Goal: Task Accomplishment & Management: Manage account settings

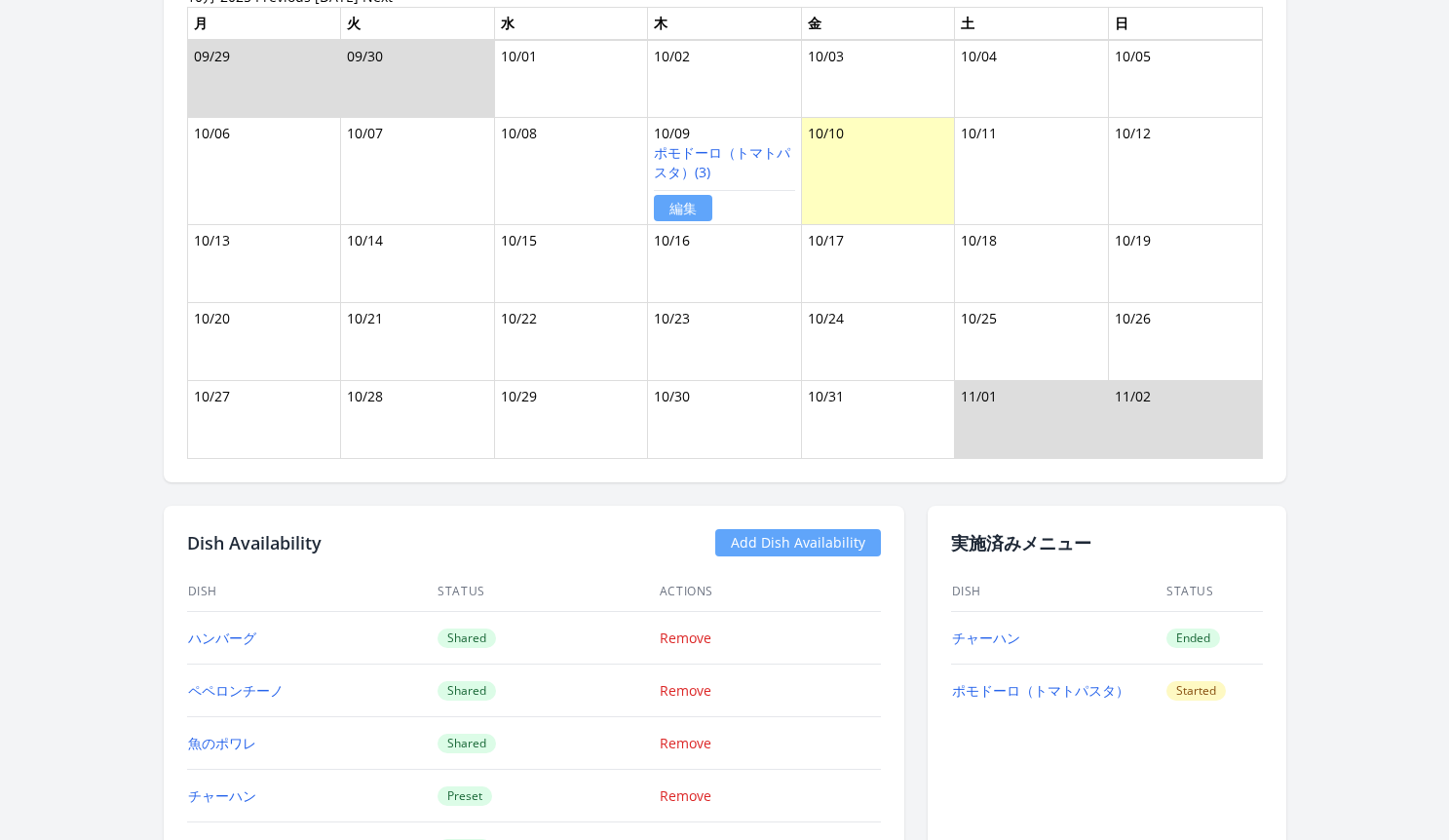
scroll to position [2771, 0]
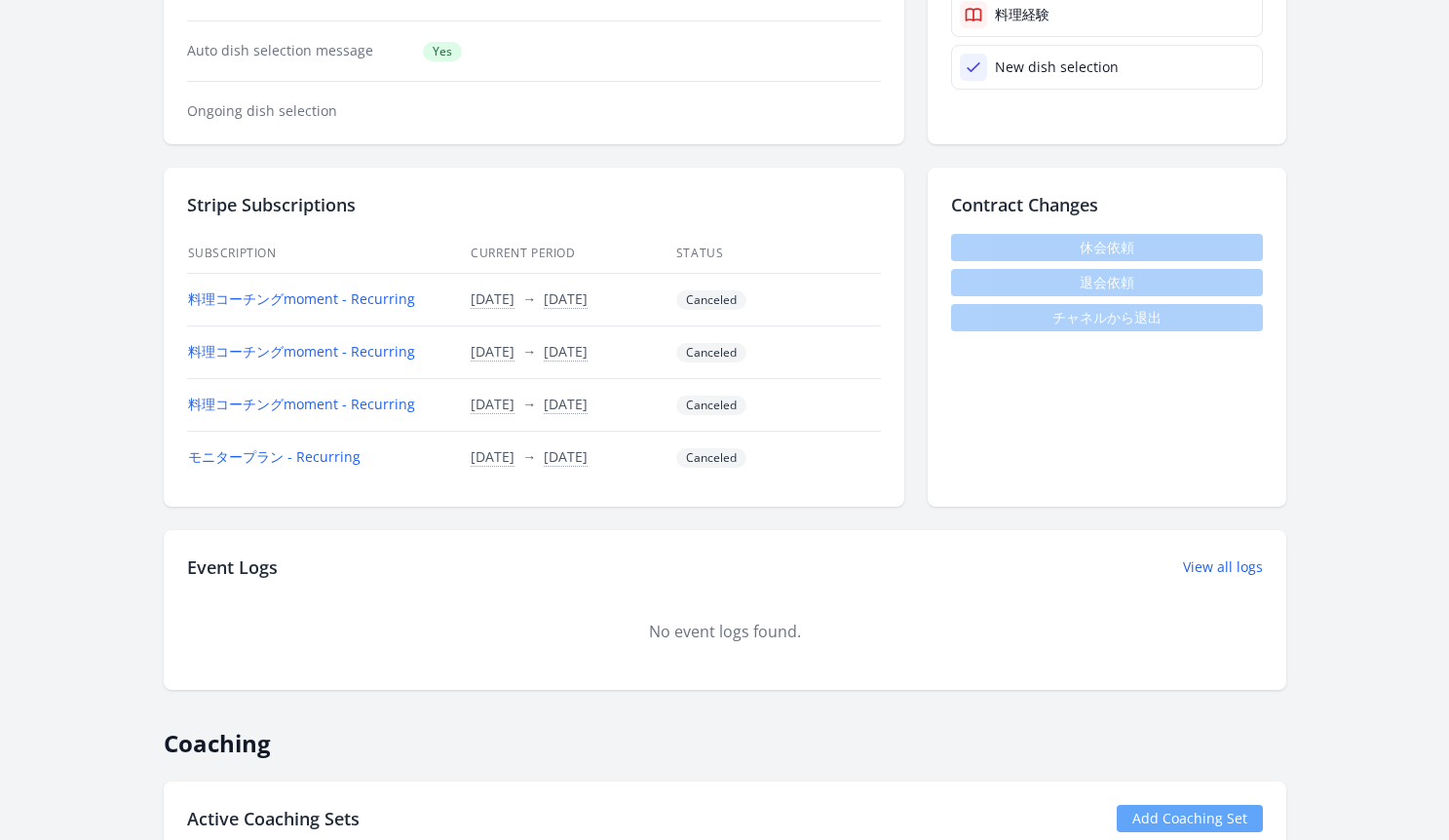
scroll to position [511, 0]
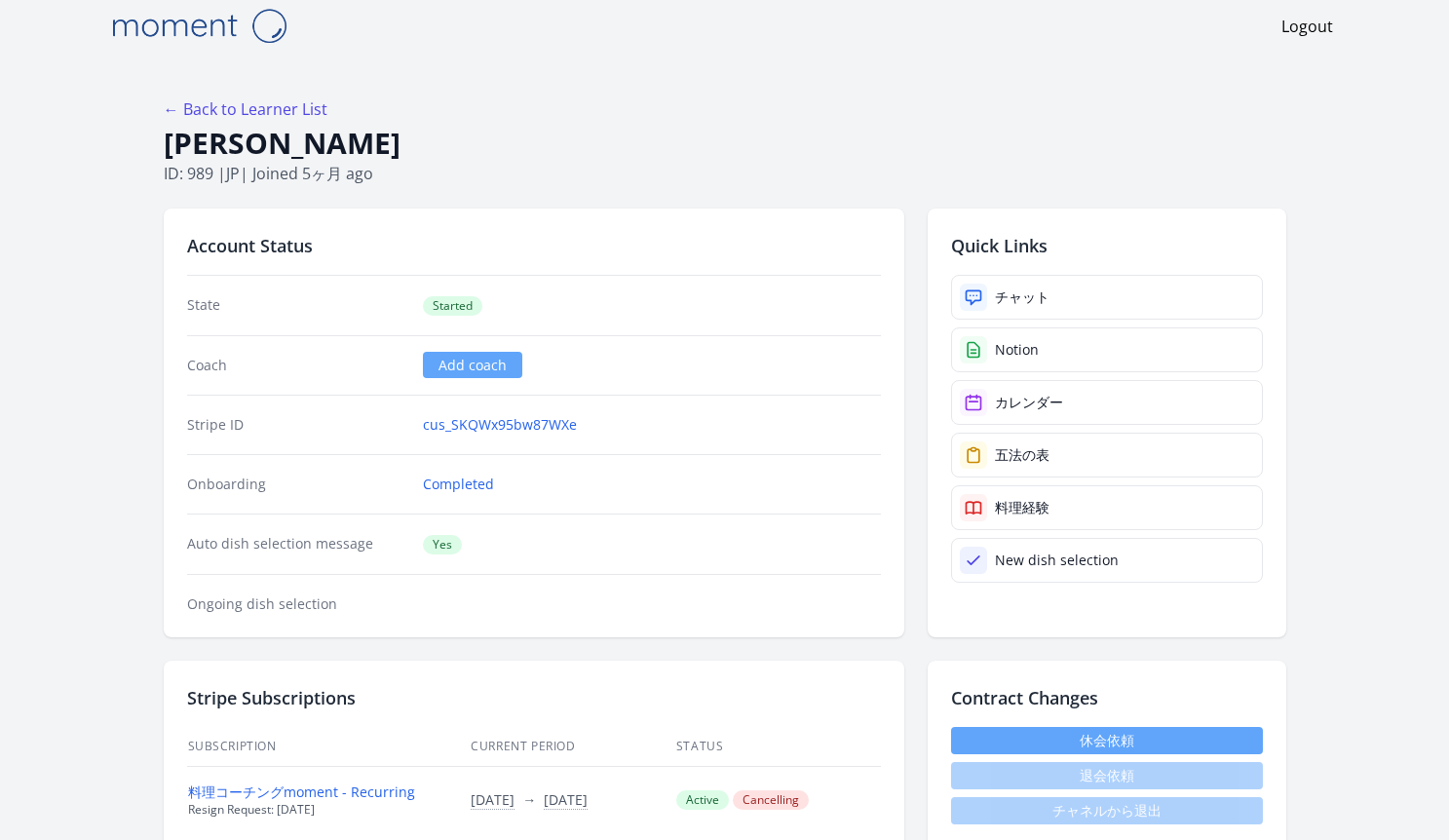
scroll to position [37, 0]
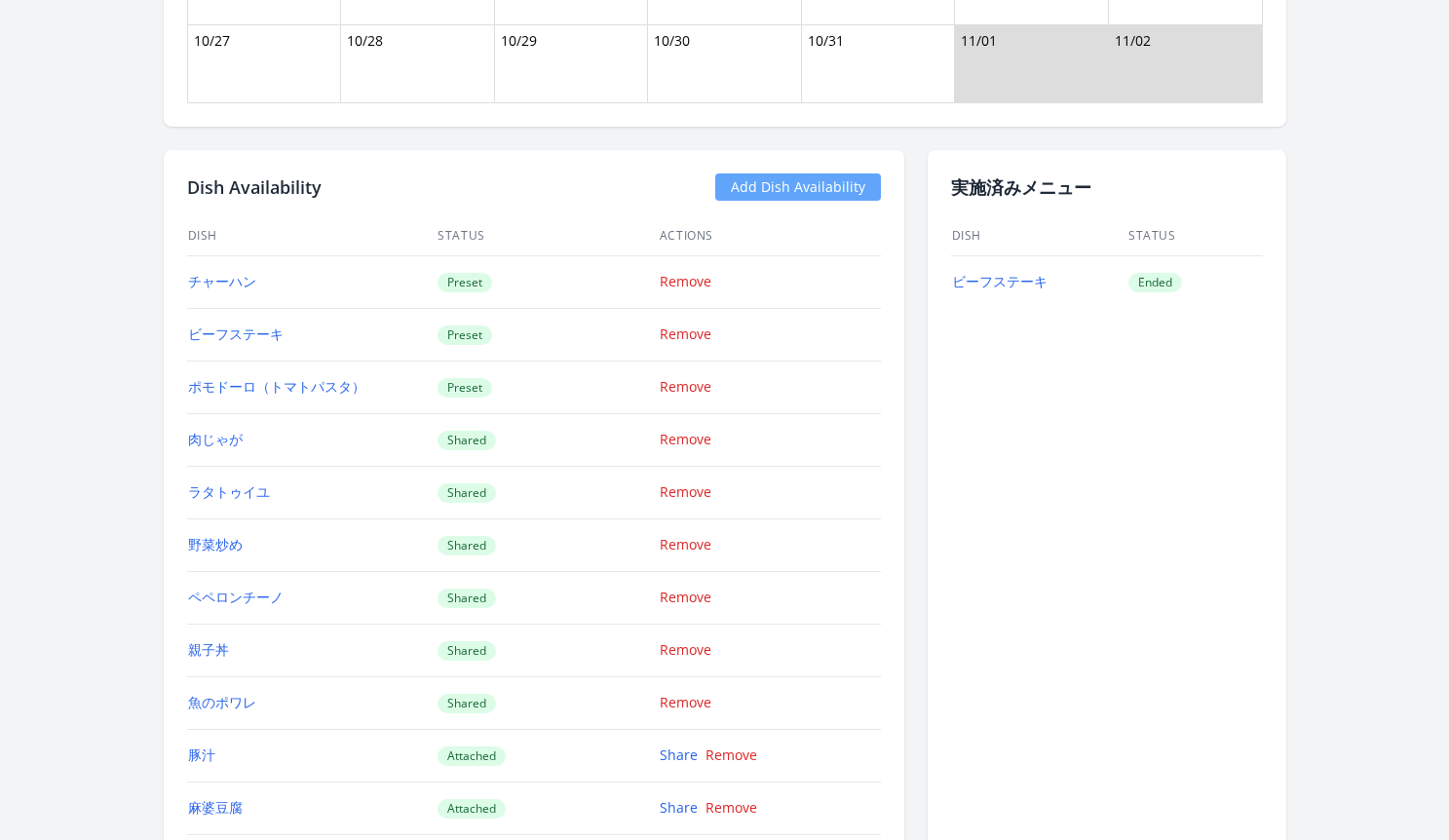
scroll to position [2261, 0]
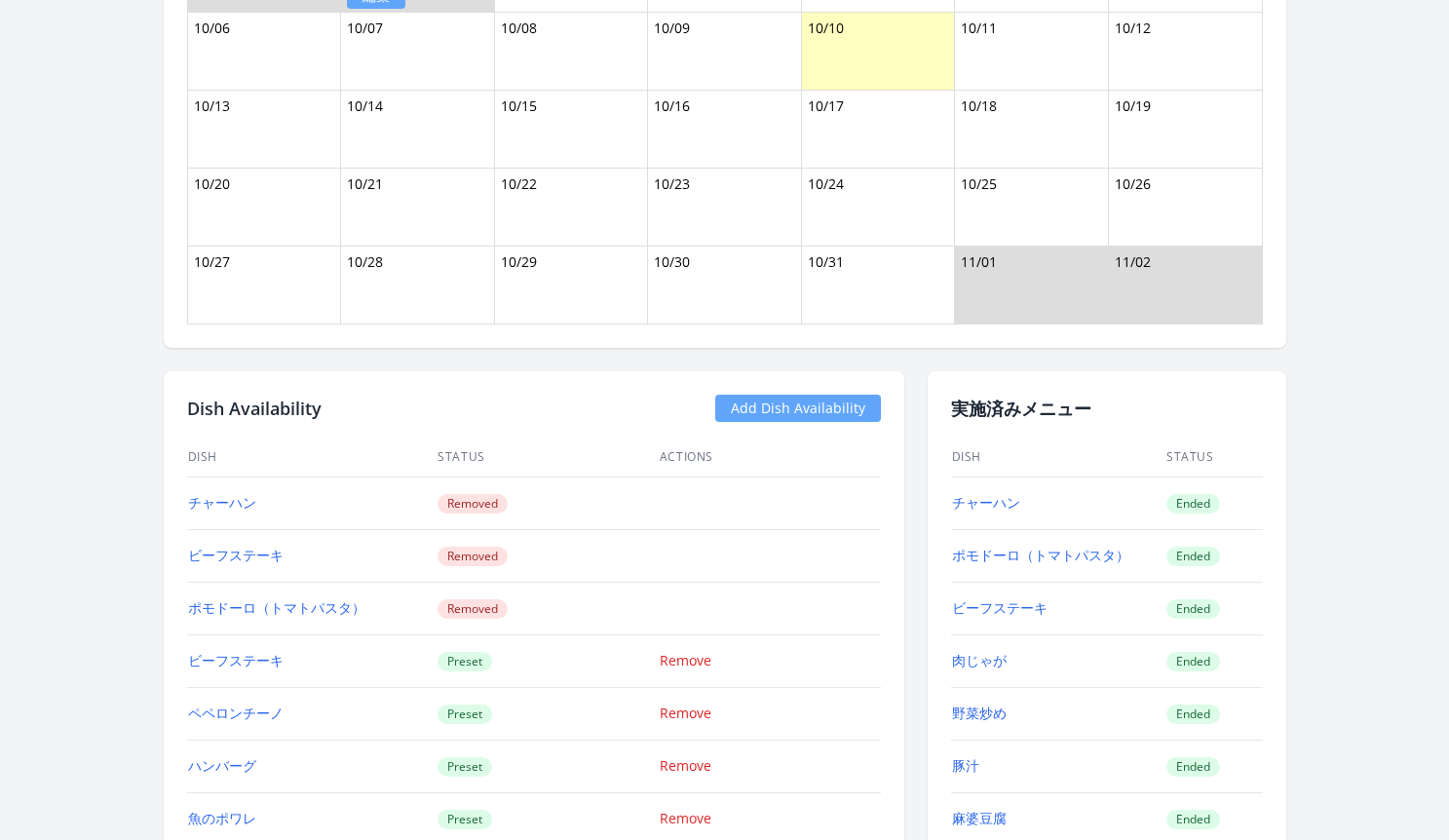
scroll to position [1692, 0]
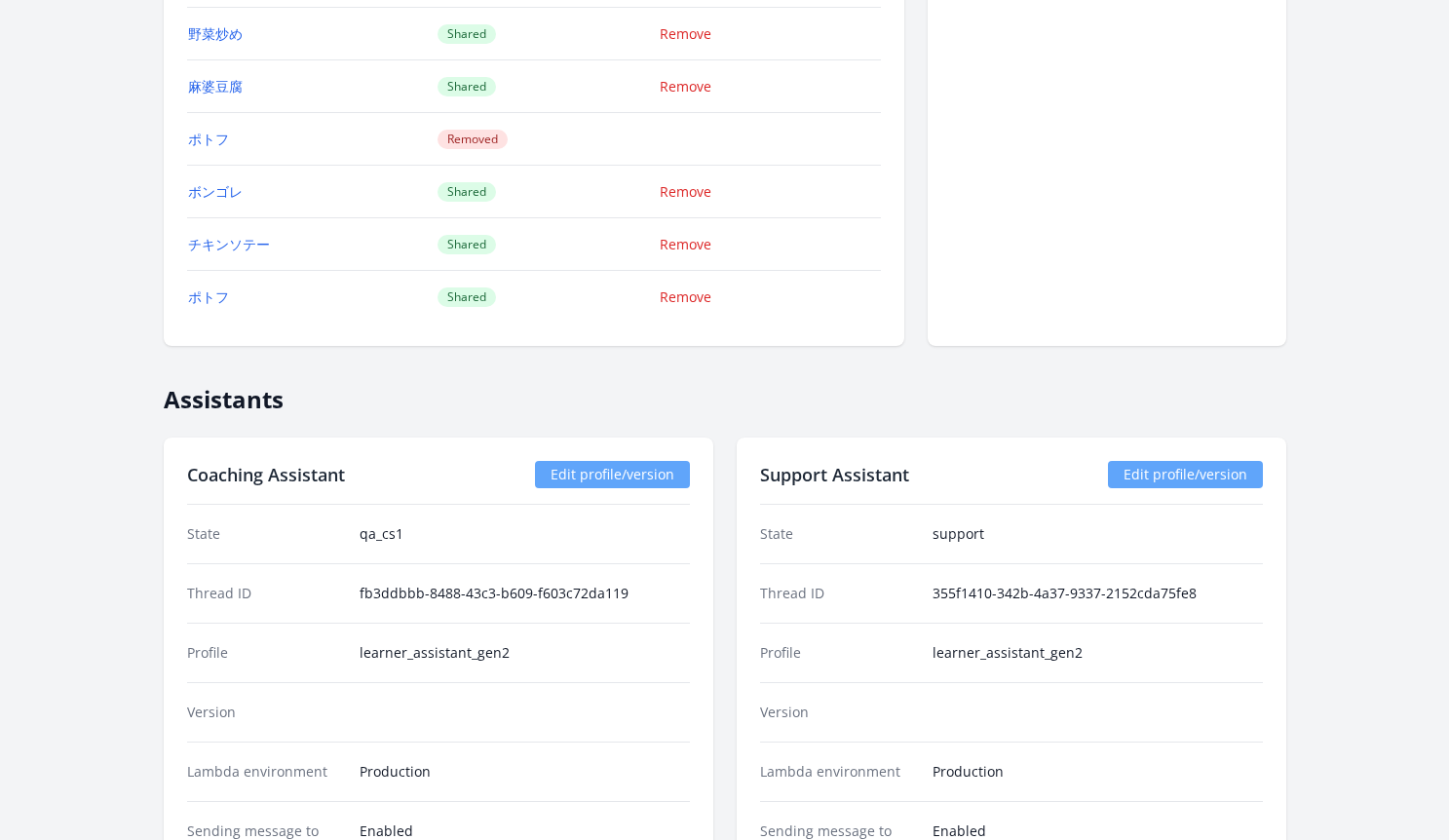
scroll to position [2599, 0]
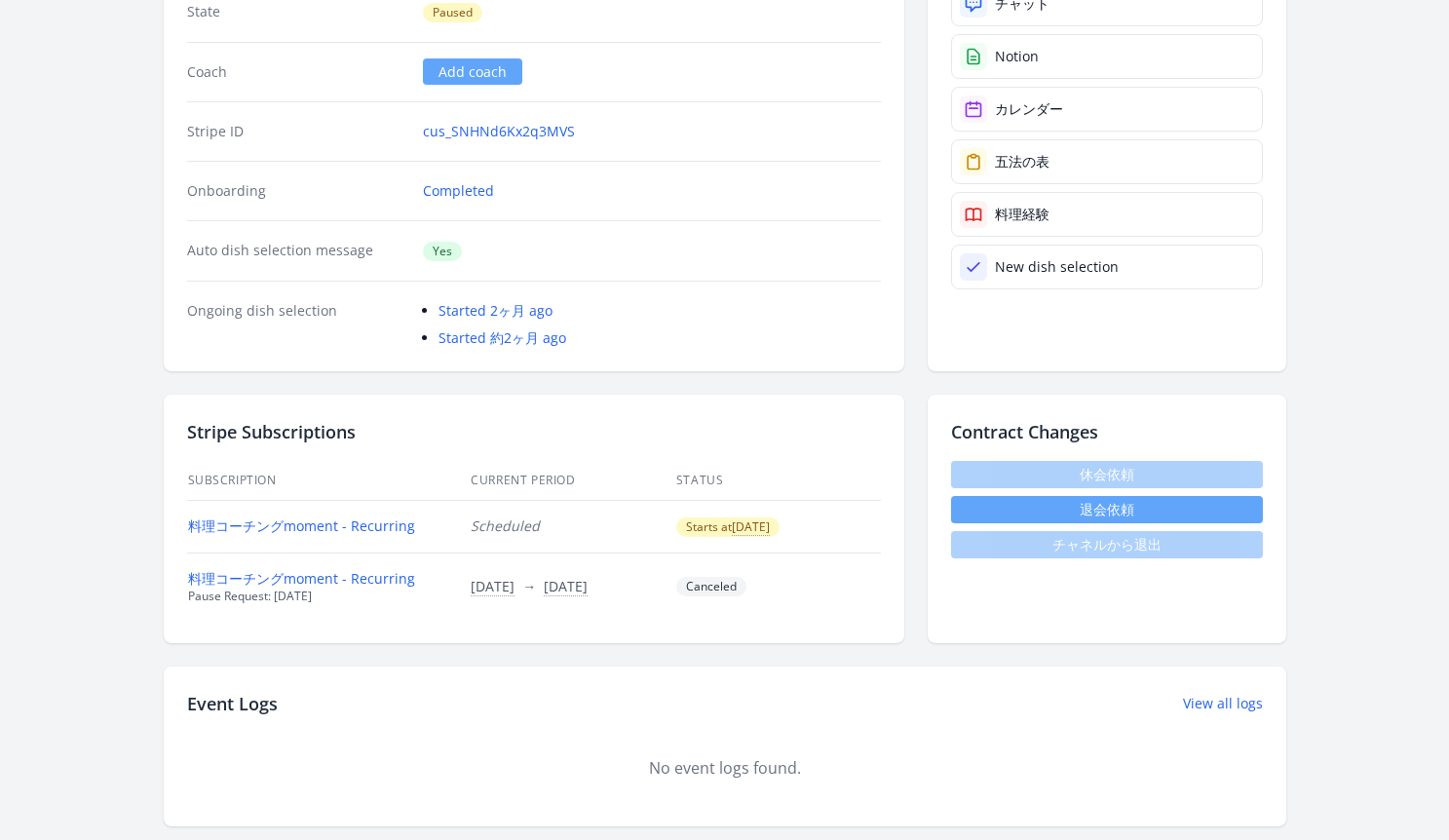
scroll to position [1002, 0]
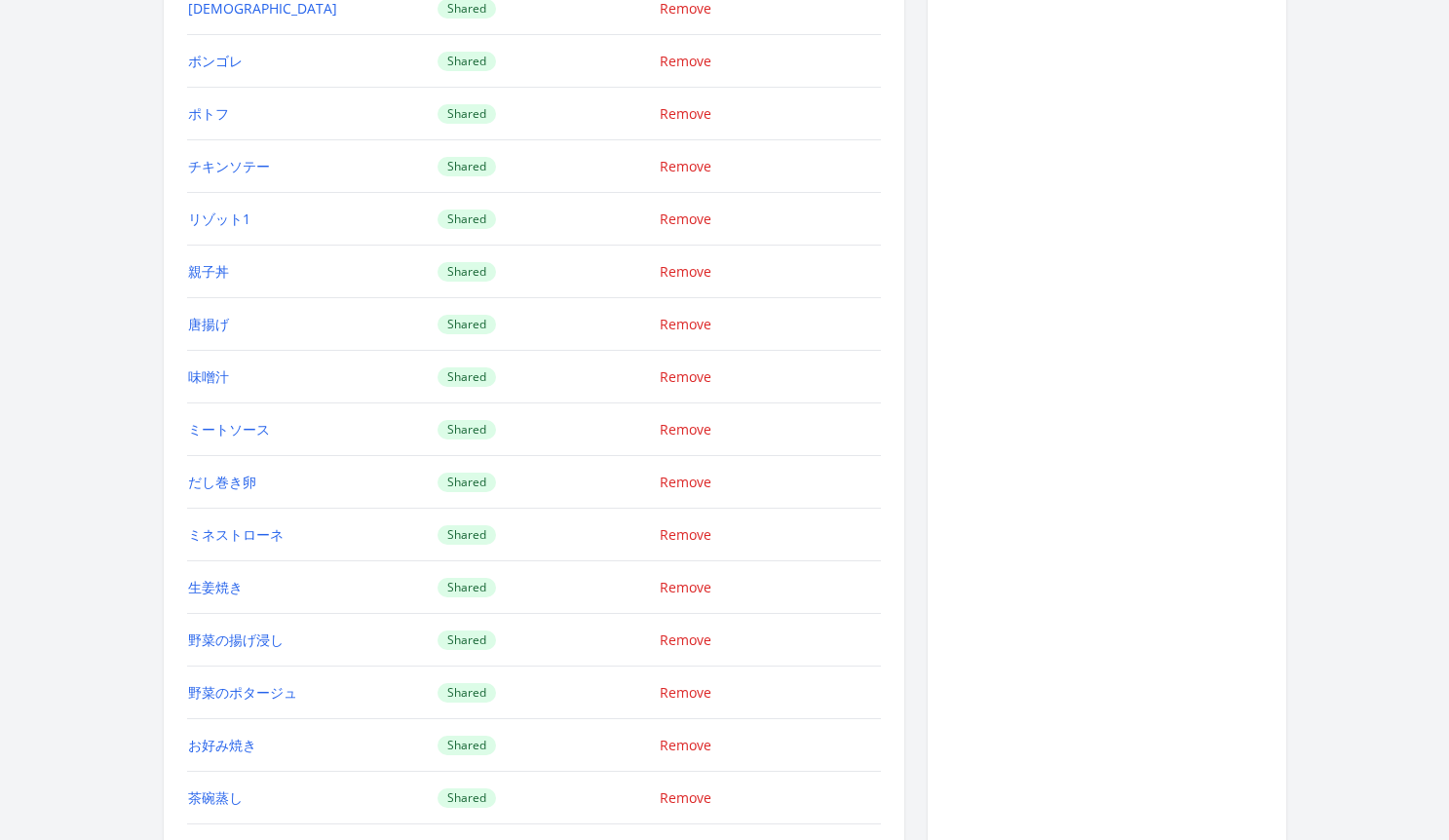
scroll to position [3002, 0]
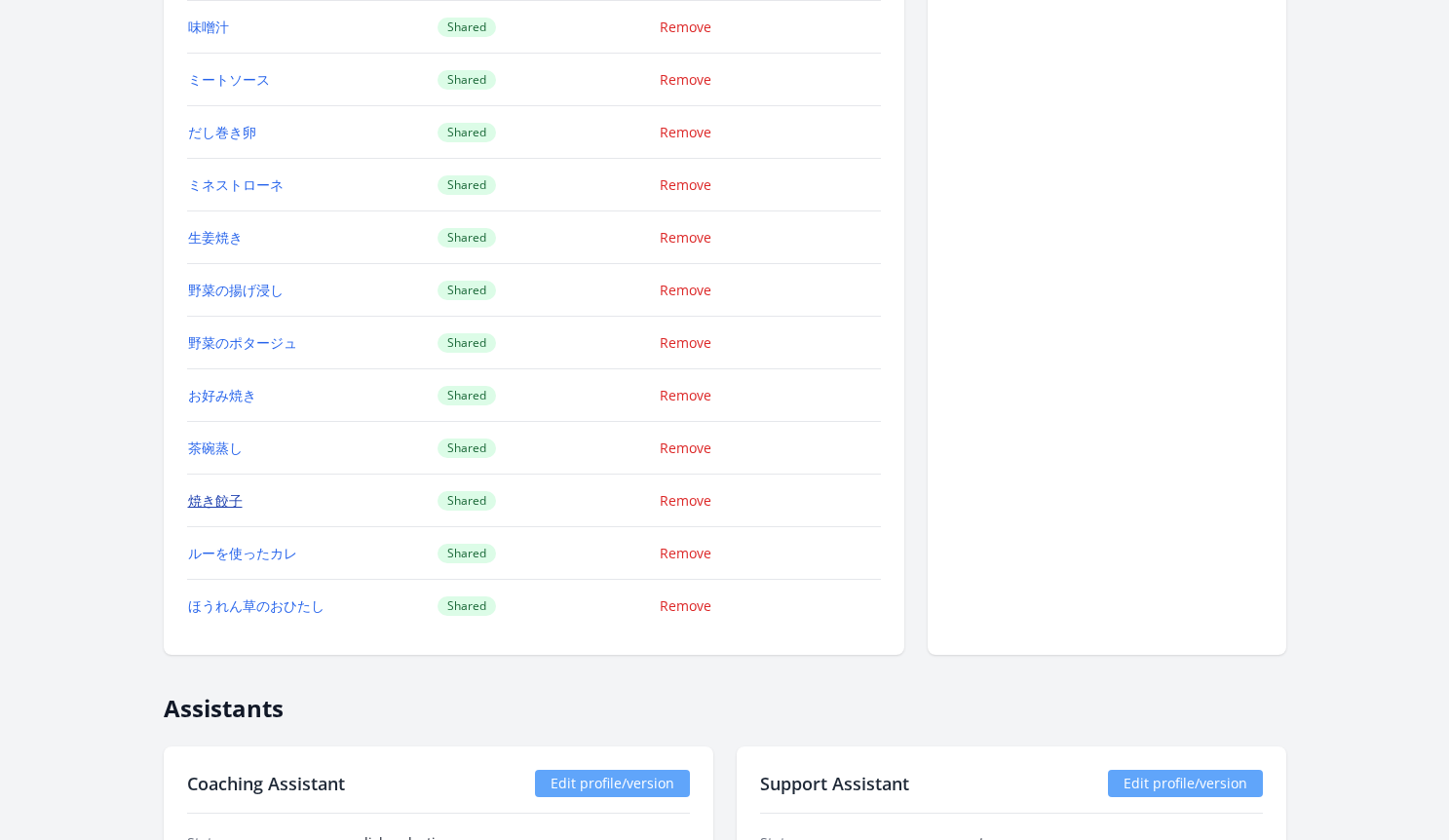
click at [210, 502] on link "焼き餃子" at bounding box center [216, 499] width 55 height 19
click at [280, 555] on link "ルーを使ったカレ" at bounding box center [242, 552] width 109 height 19
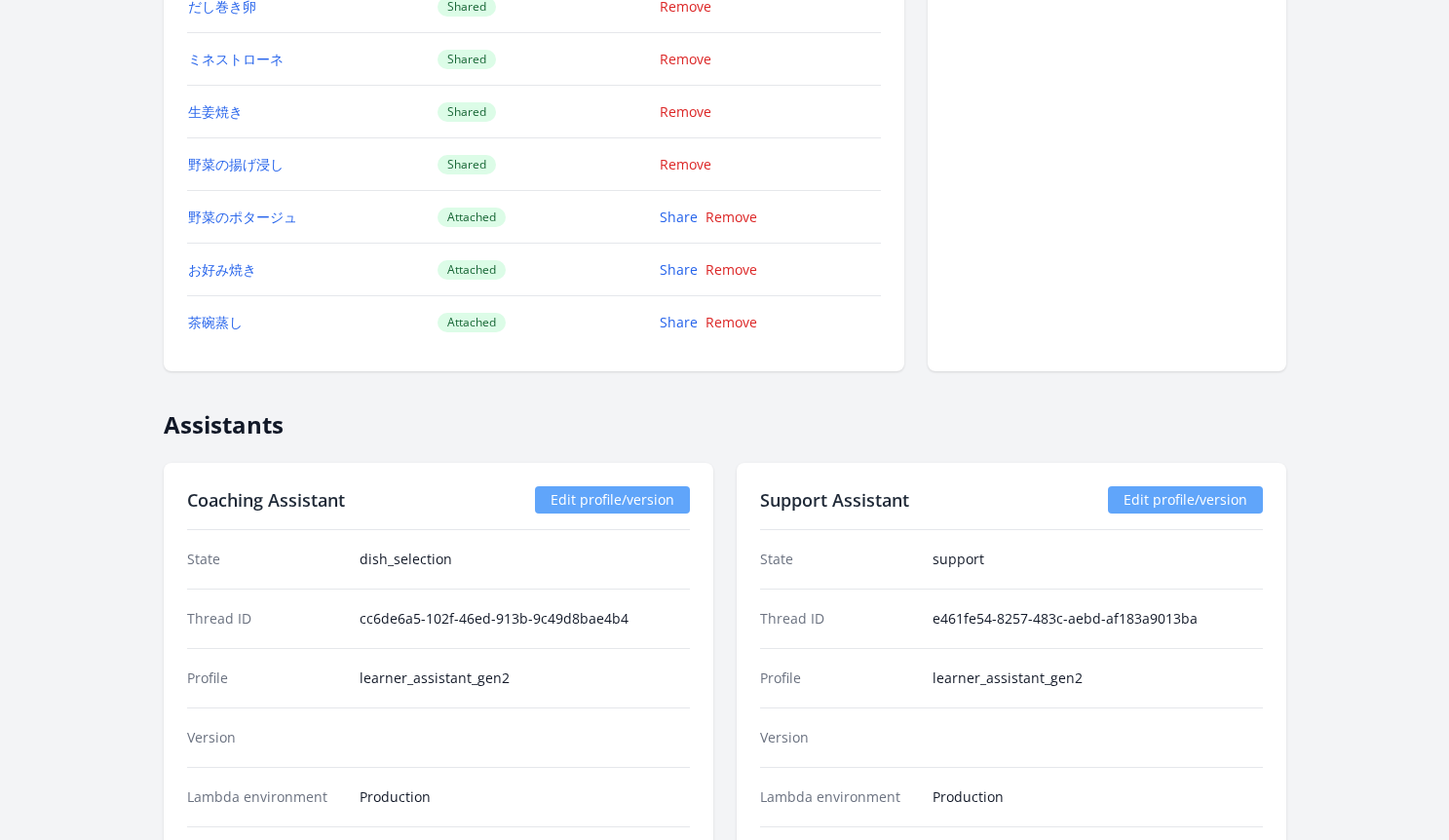
scroll to position [3357, 0]
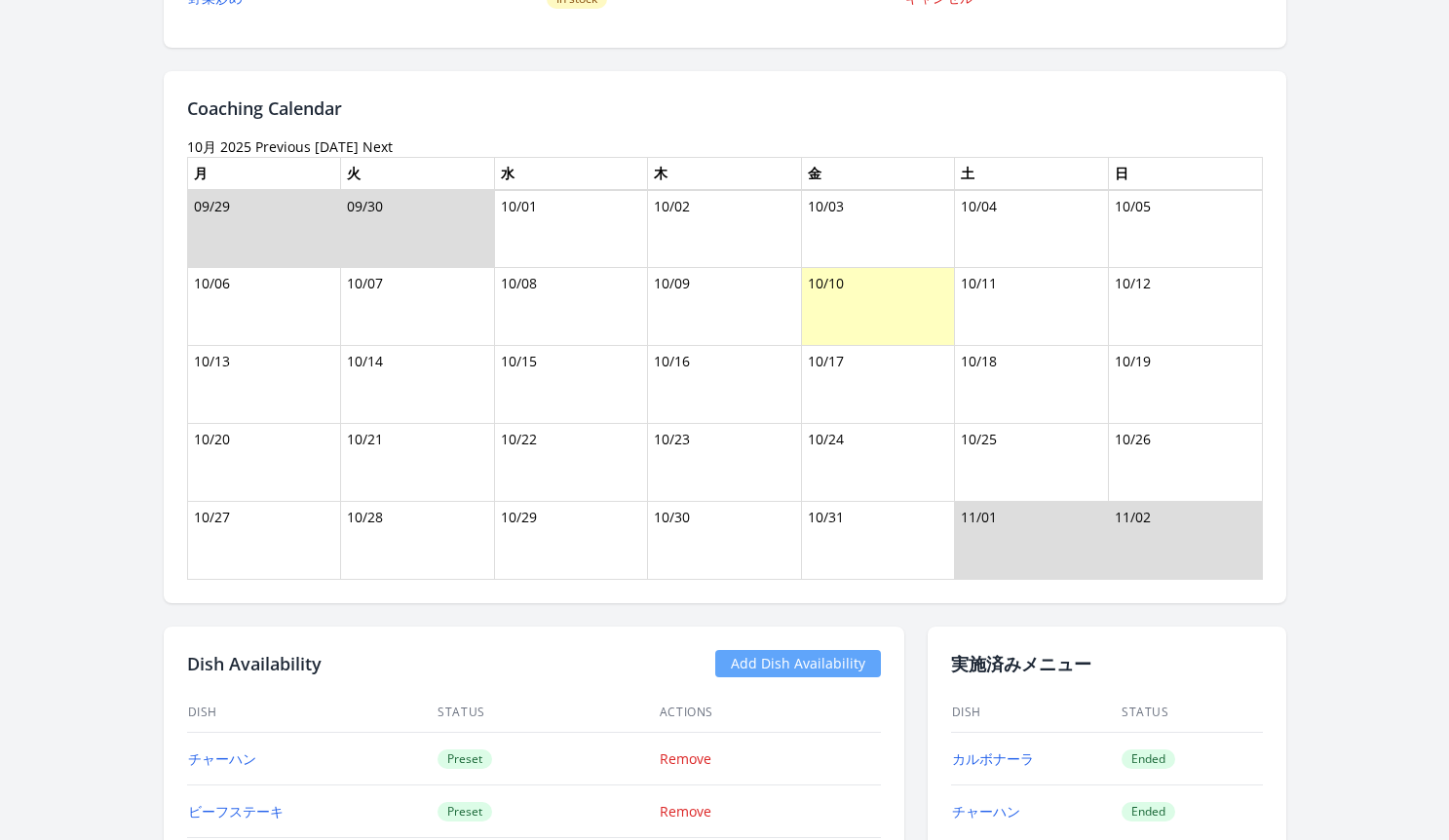
scroll to position [84, 0]
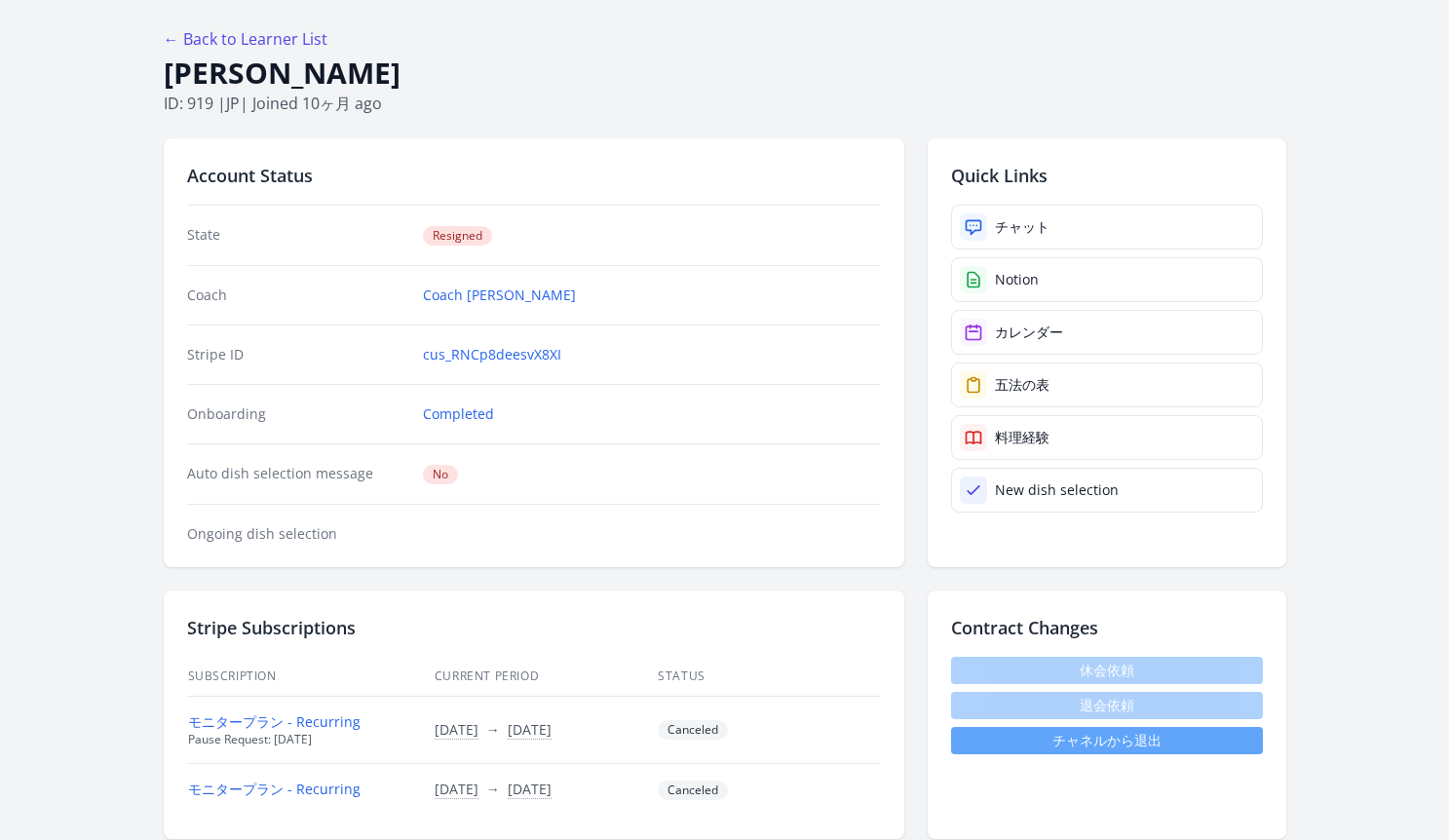
drag, startPoint x: 266, startPoint y: 66, endPoint x: 233, endPoint y: 66, distance: 33.0
click at [243, 66] on h1 "Kazushi Imamura" at bounding box center [725, 74] width 1123 height 37
drag, startPoint x: 233, startPoint y: 66, endPoint x: 140, endPoint y: 66, distance: 93.0
drag, startPoint x: 409, startPoint y: 75, endPoint x: 164, endPoint y: 74, distance: 245.0
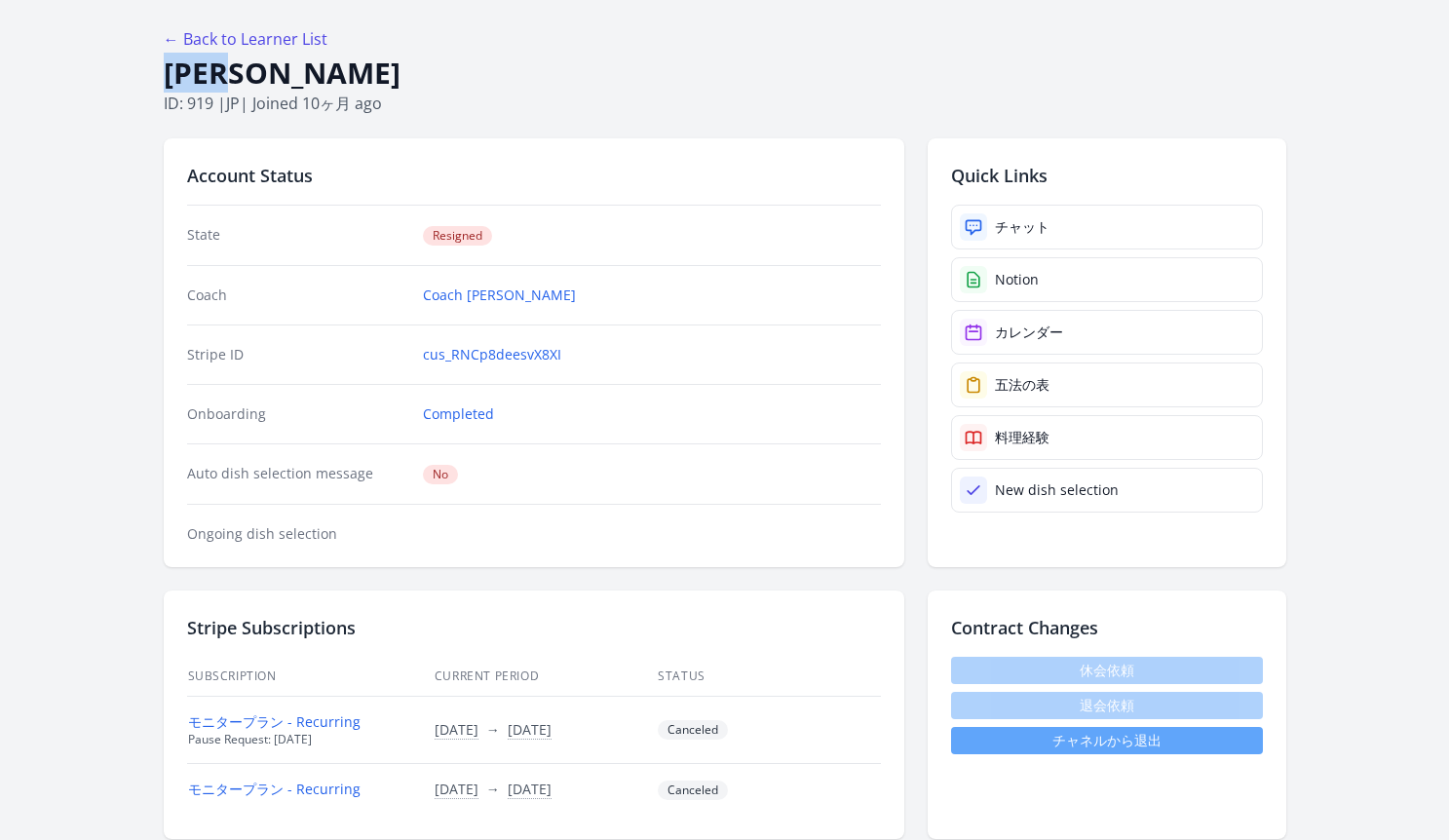
click at [164, 74] on h1 "Kazushi Imamura" at bounding box center [725, 74] width 1123 height 37
copy h1 "Kazushi Imamura"
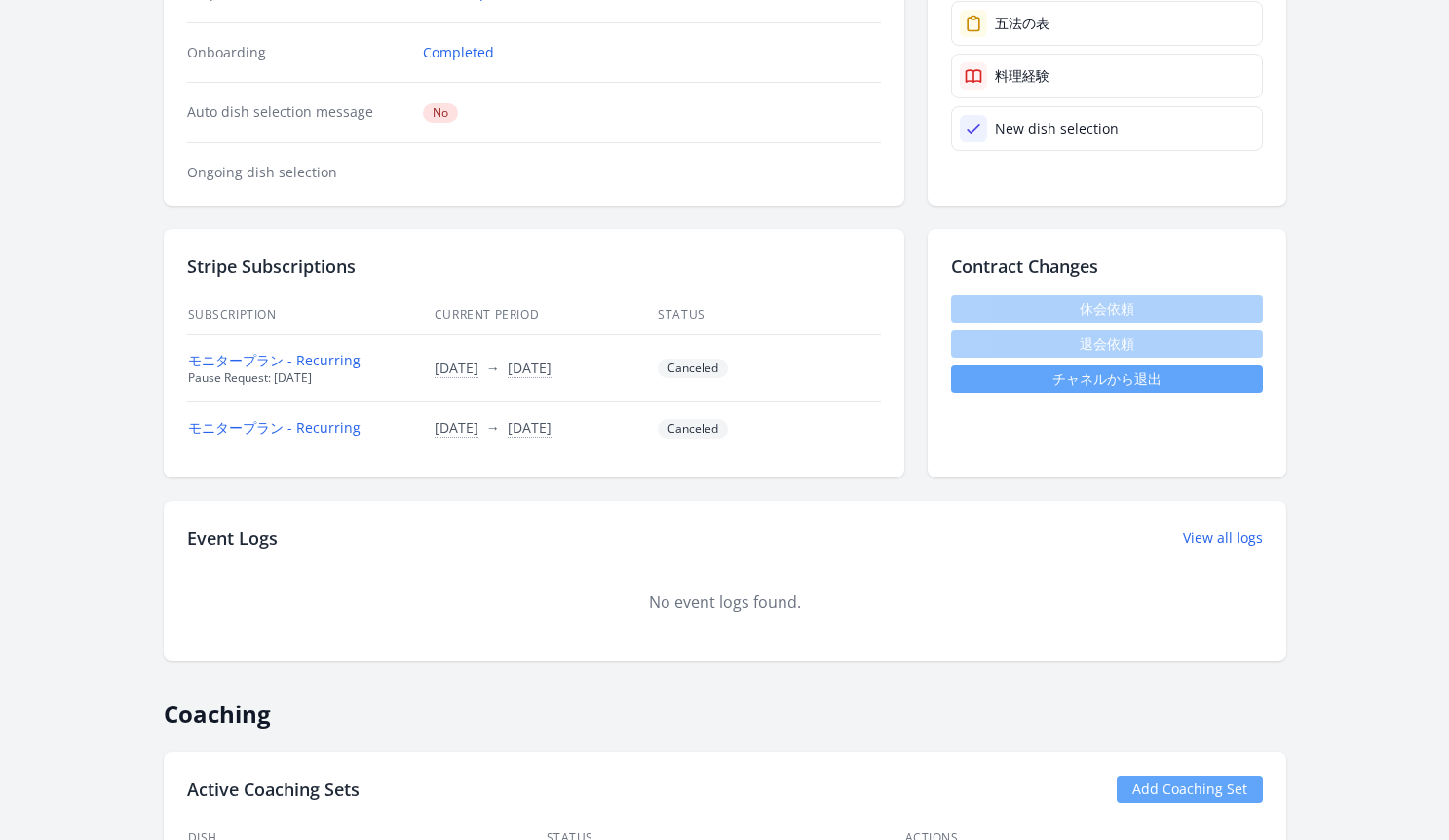
scroll to position [203, 0]
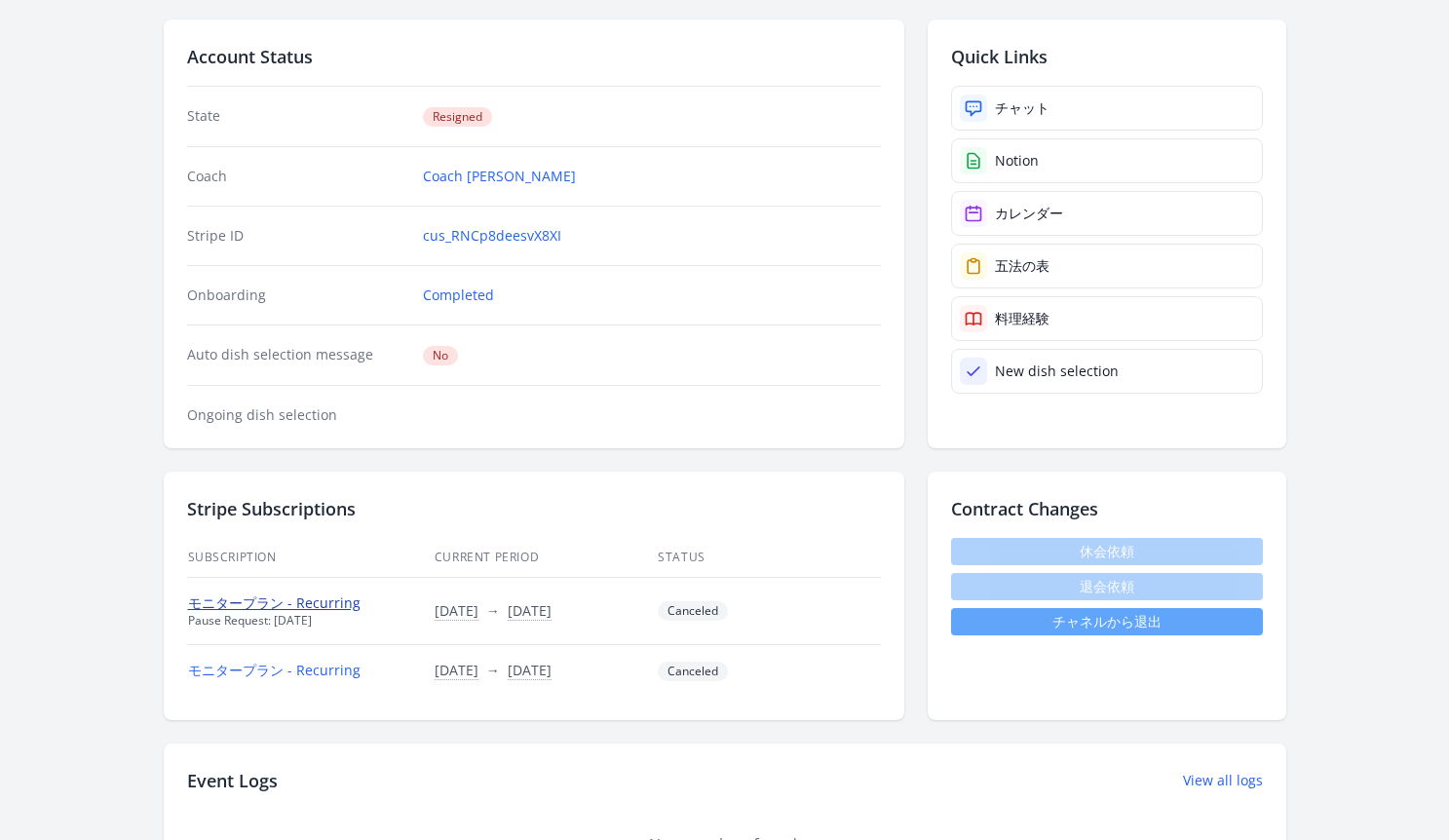
click at [335, 607] on link "モニタープラン - Recurring" at bounding box center [275, 603] width 173 height 19
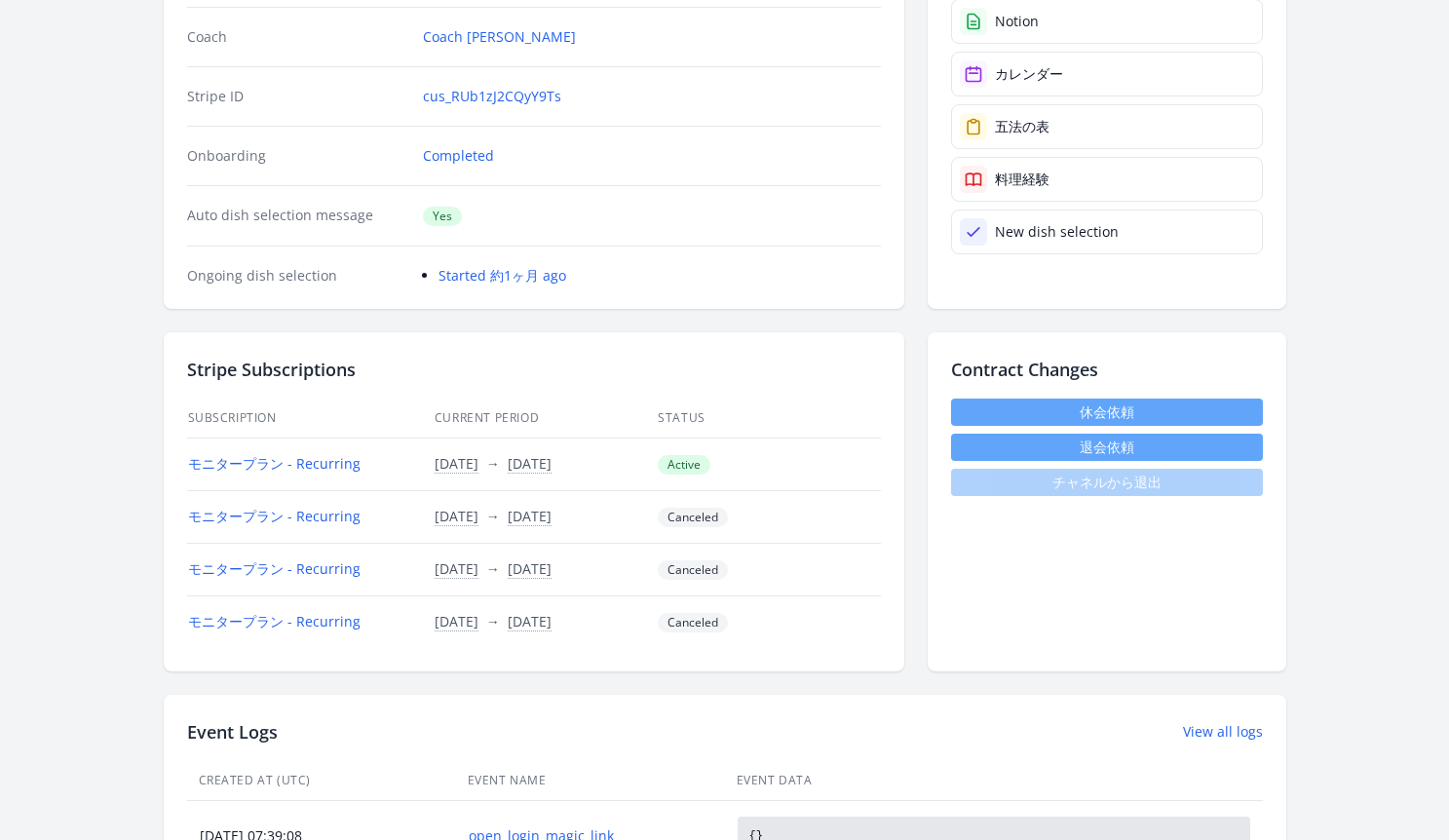
scroll to position [363, 0]
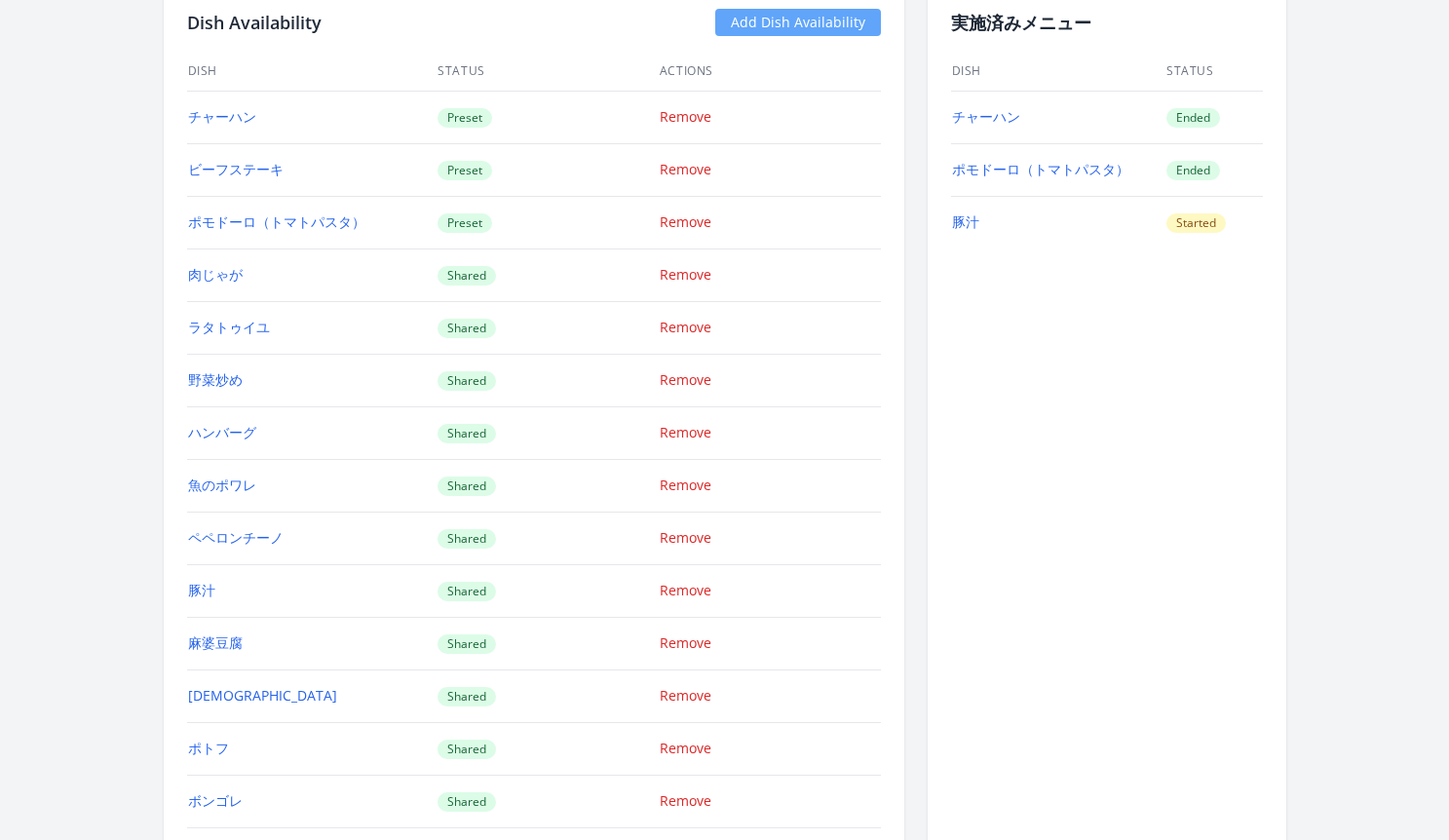
scroll to position [1956, 0]
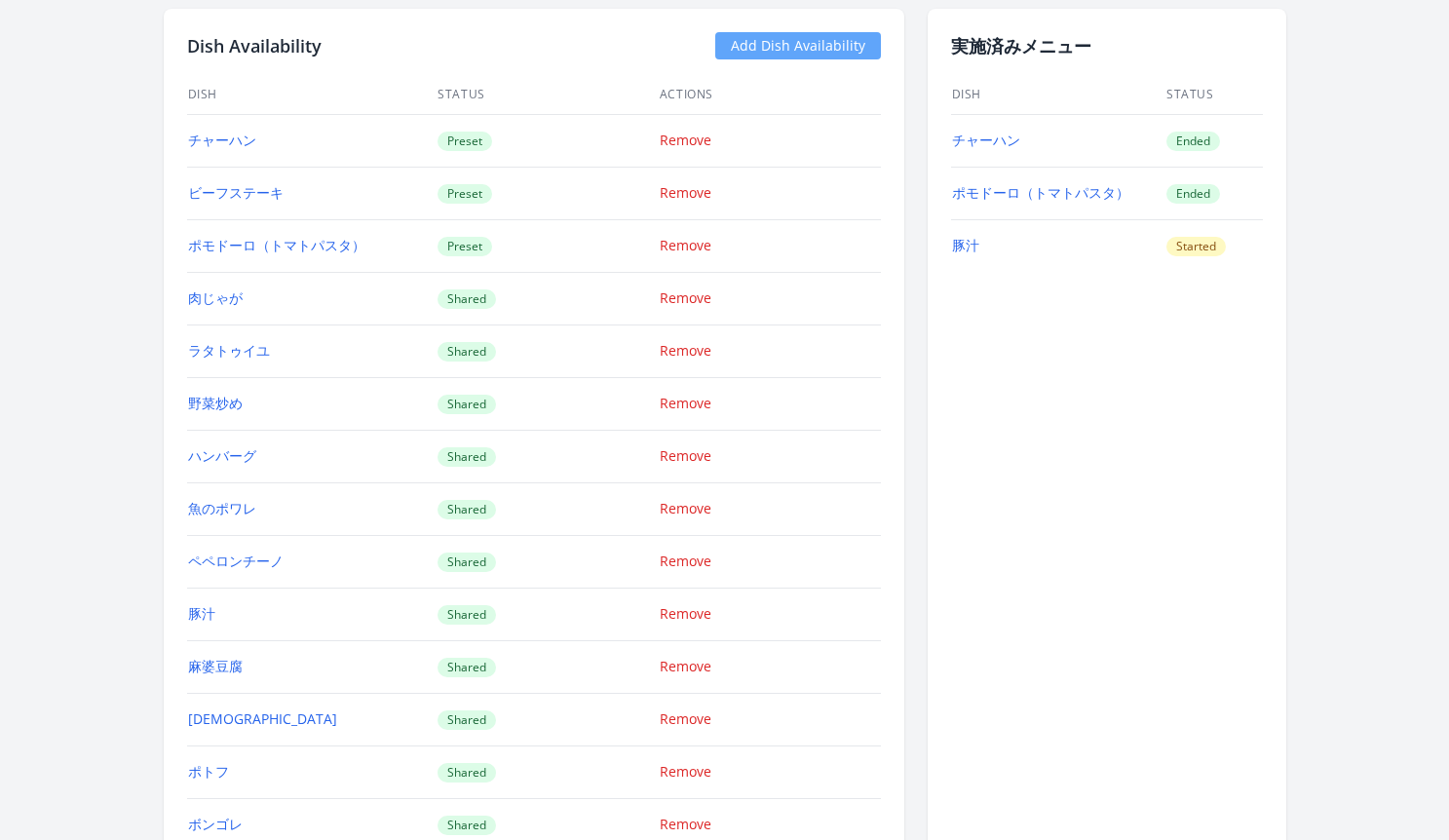
click at [789, 52] on link "Add Dish Availability" at bounding box center [798, 46] width 166 height 27
click at [823, 43] on link "Add Dish Availability" at bounding box center [798, 46] width 166 height 27
click at [828, 47] on link "Add Dish Availability" at bounding box center [798, 46] width 166 height 27
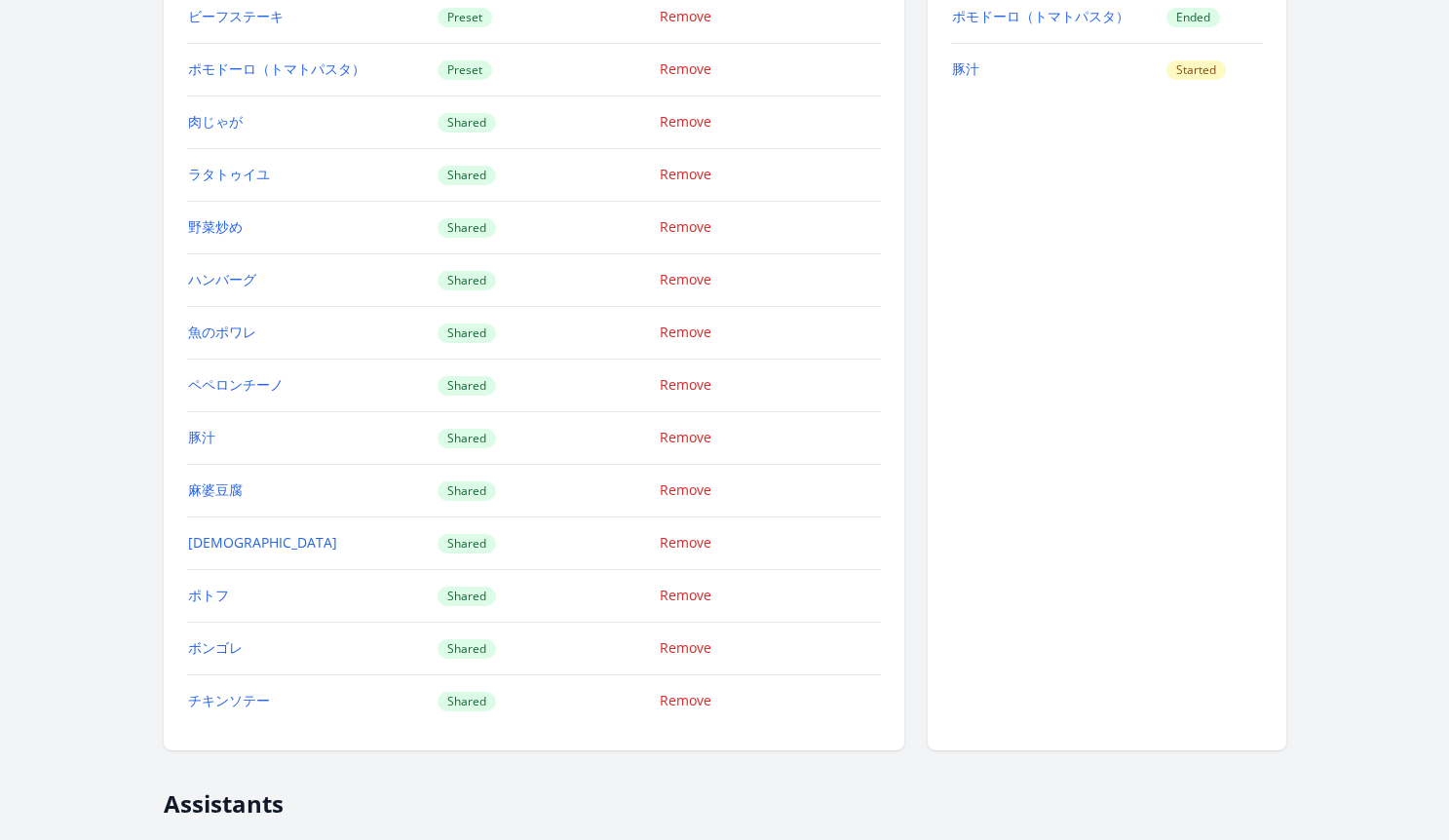
scroll to position [2153, 0]
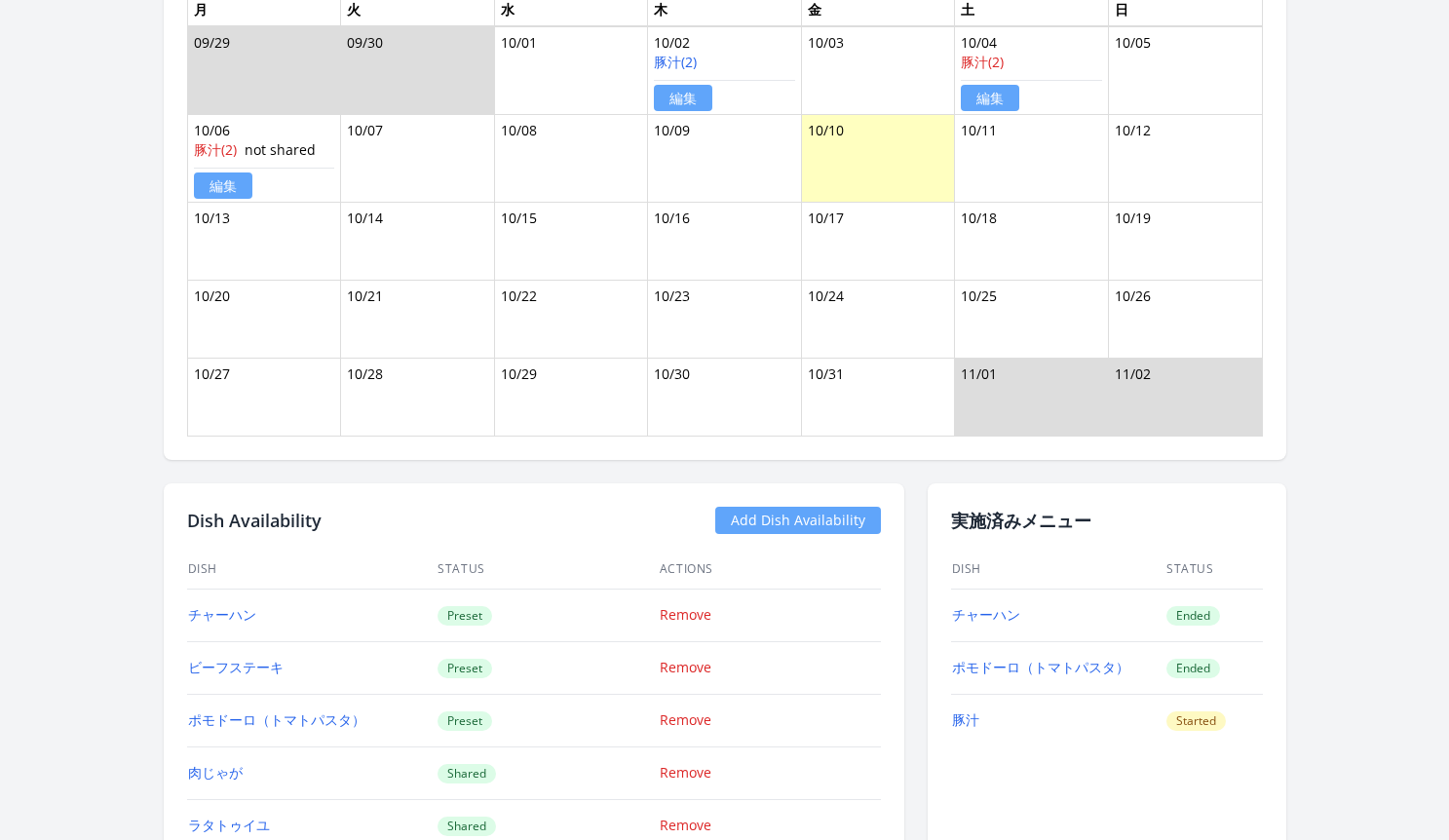
scroll to position [239, 0]
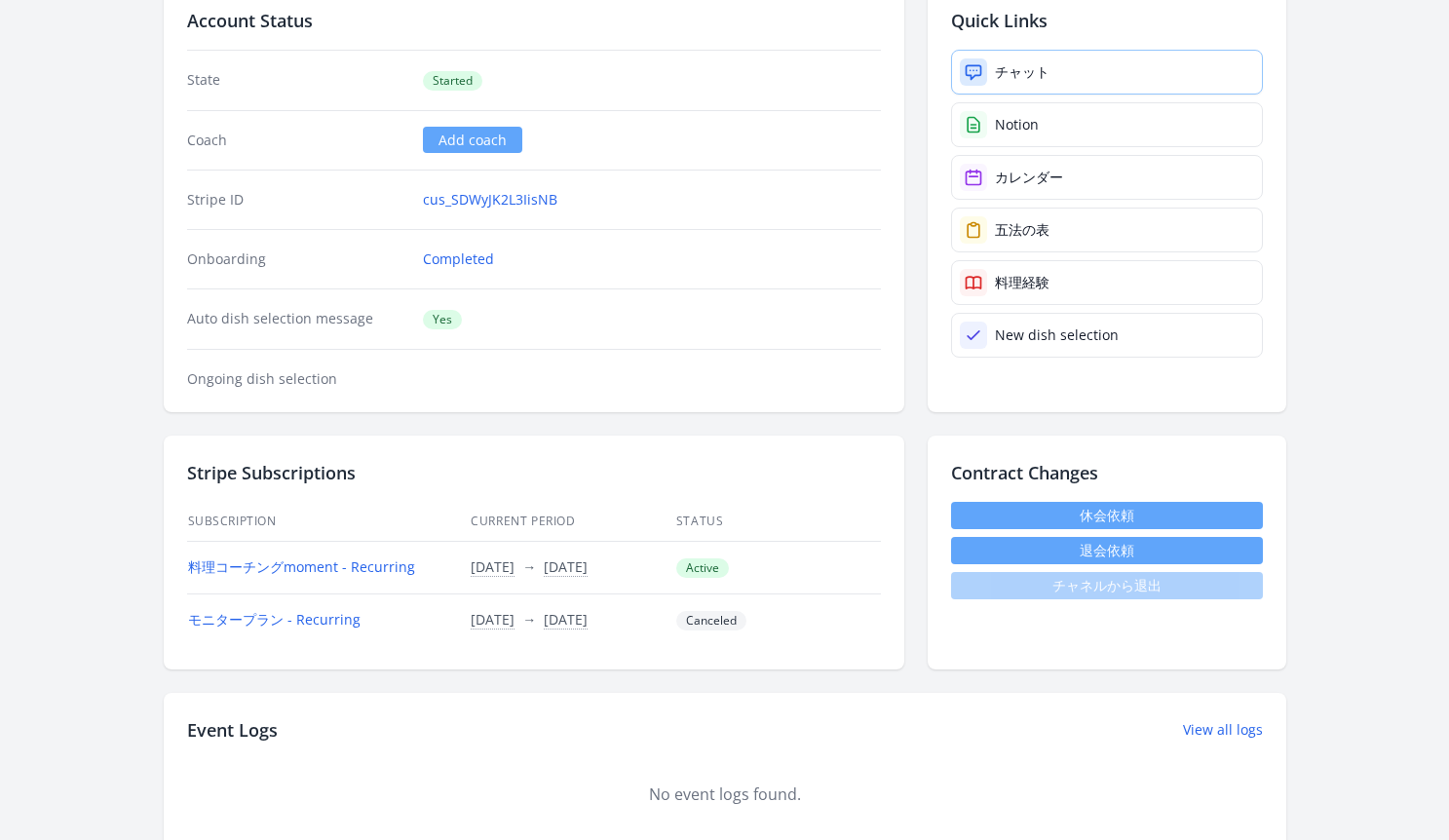
click at [986, 79] on div at bounding box center [974, 73] width 27 height 27
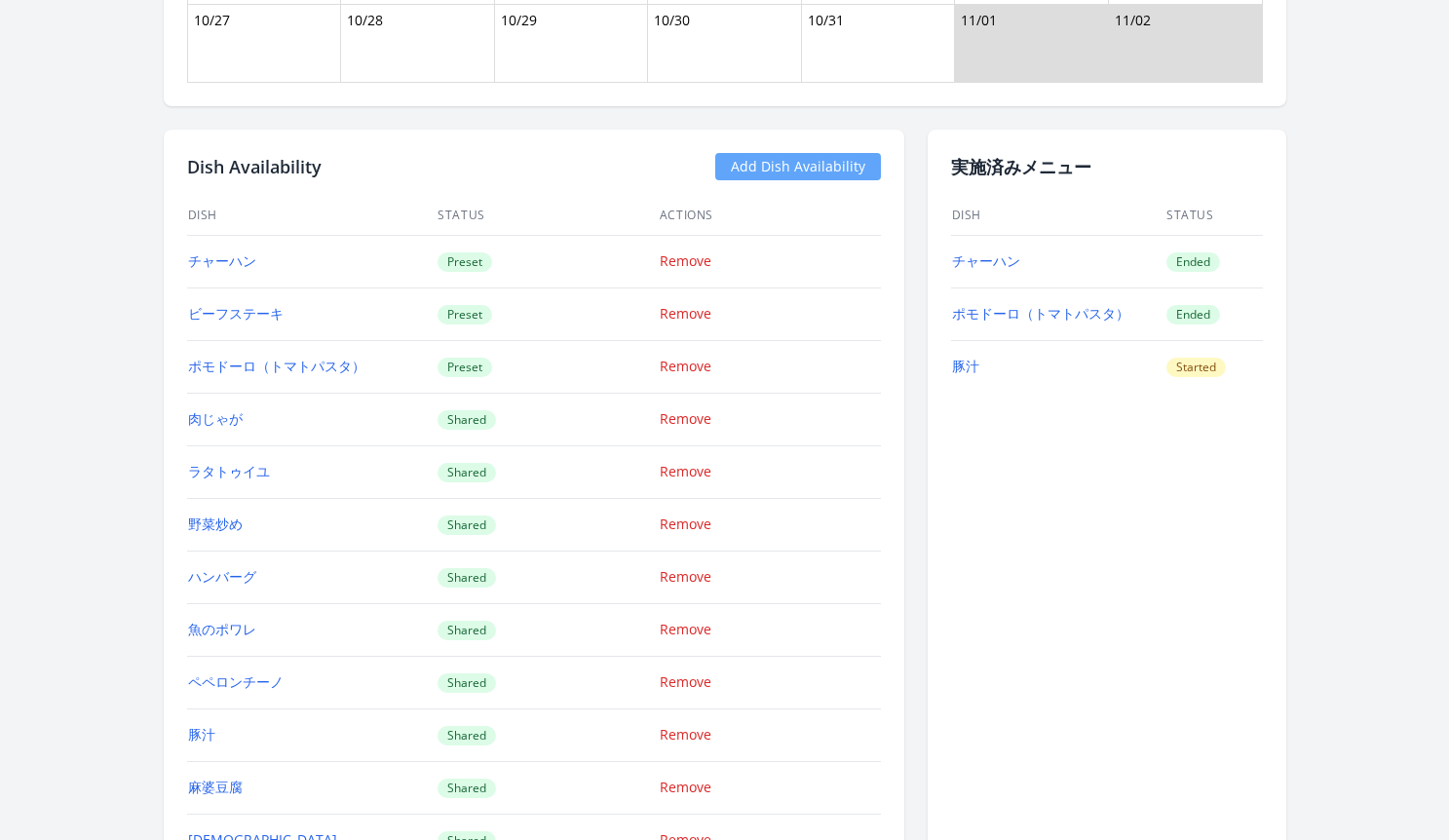
scroll to position [1752, 0]
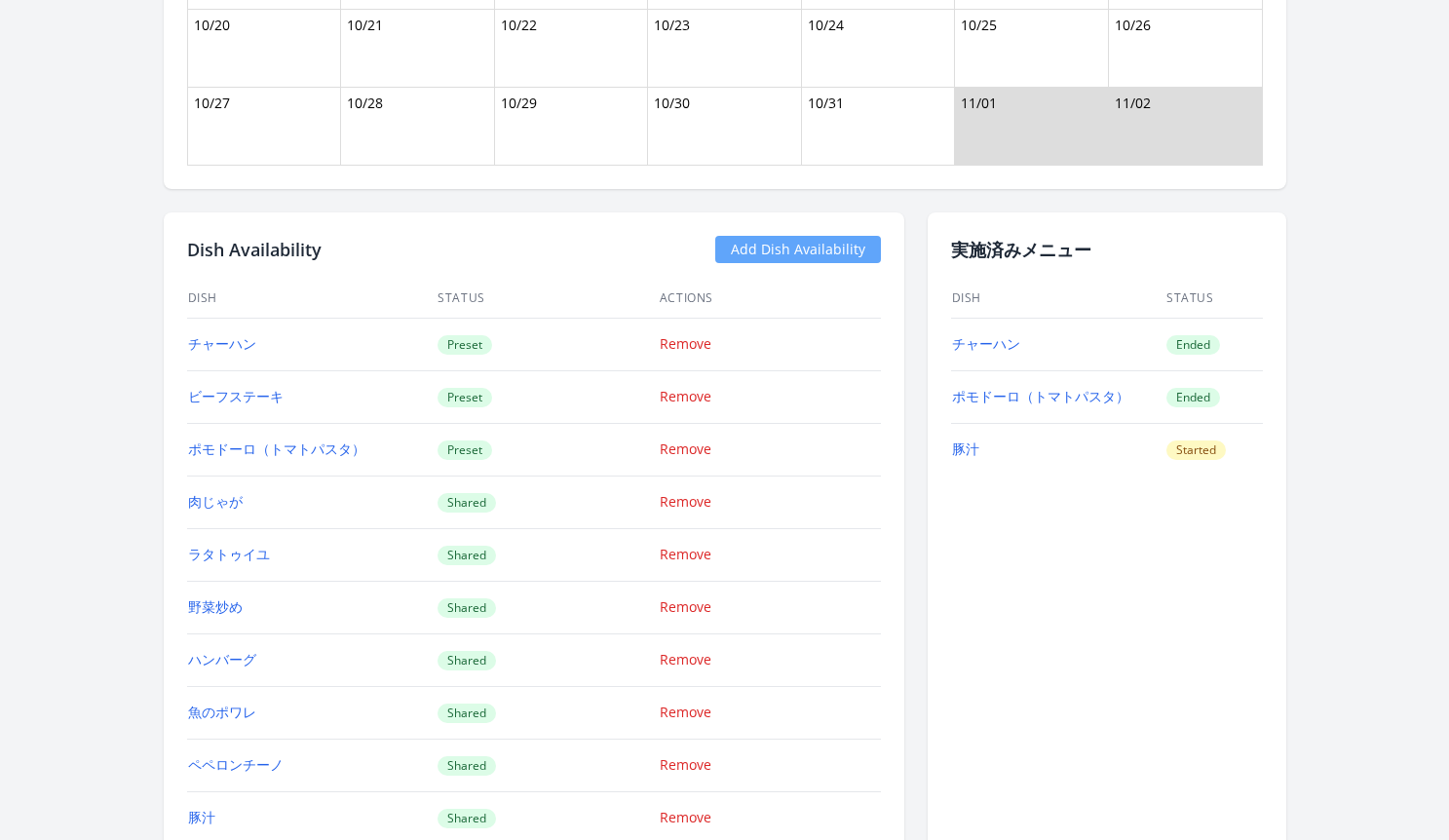
click at [768, 257] on link "Add Dish Availability" at bounding box center [798, 249] width 166 height 27
click at [819, 245] on link "Add Dish Availability" at bounding box center [798, 249] width 166 height 27
click at [812, 258] on link "Add Dish Availability" at bounding box center [798, 249] width 166 height 27
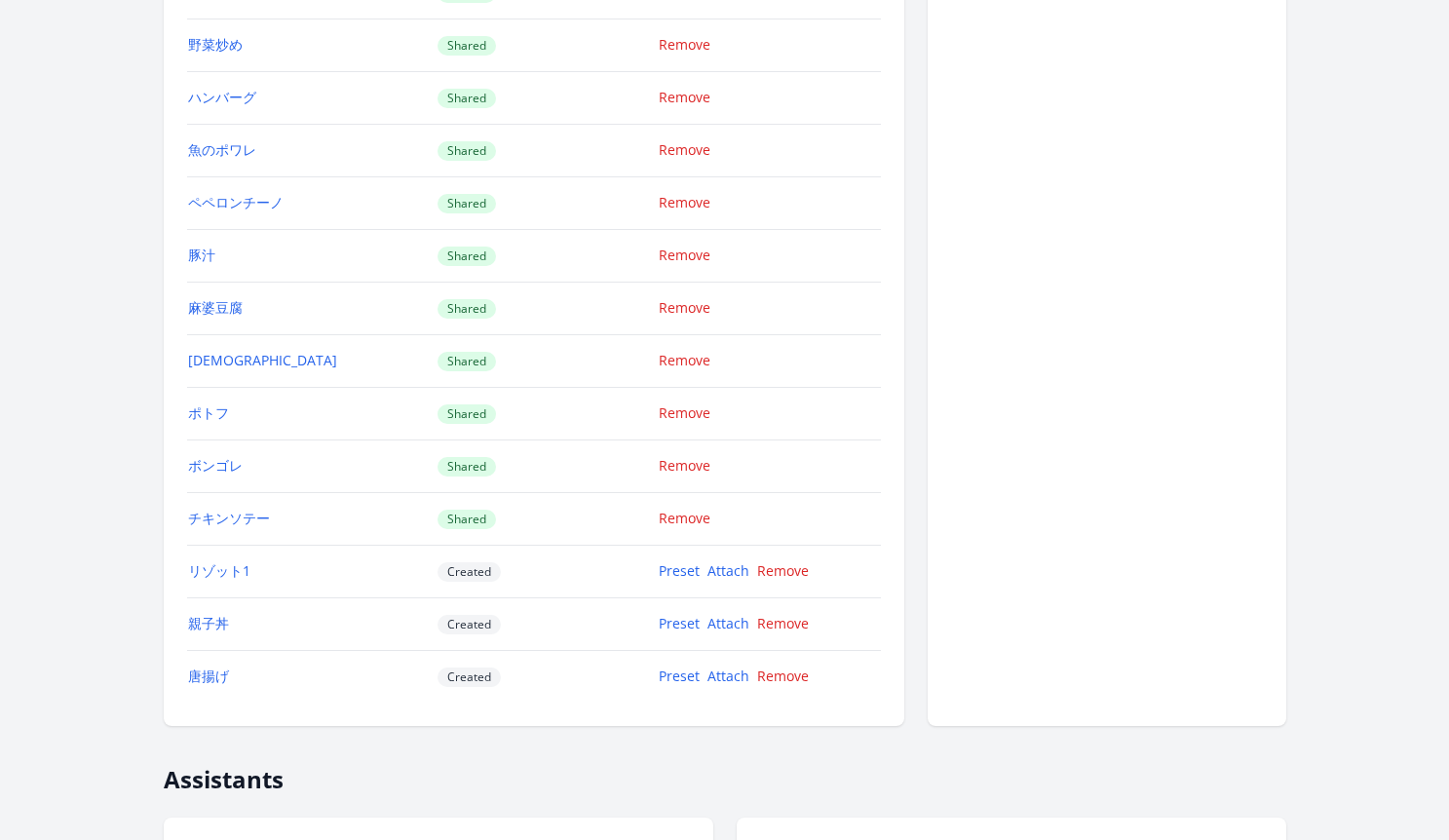
scroll to position [2335, 0]
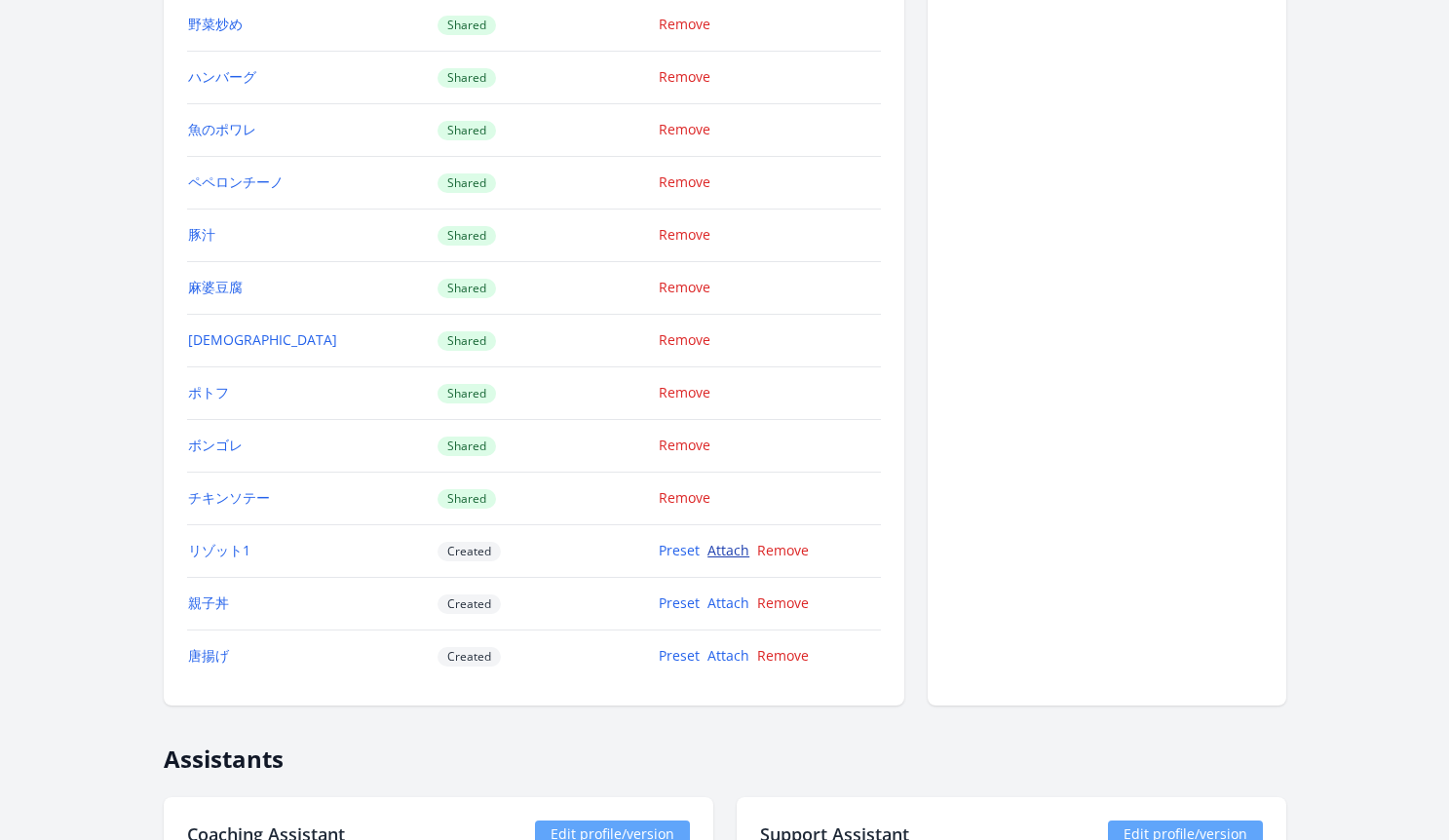
click at [739, 553] on link "Attach" at bounding box center [728, 550] width 42 height 19
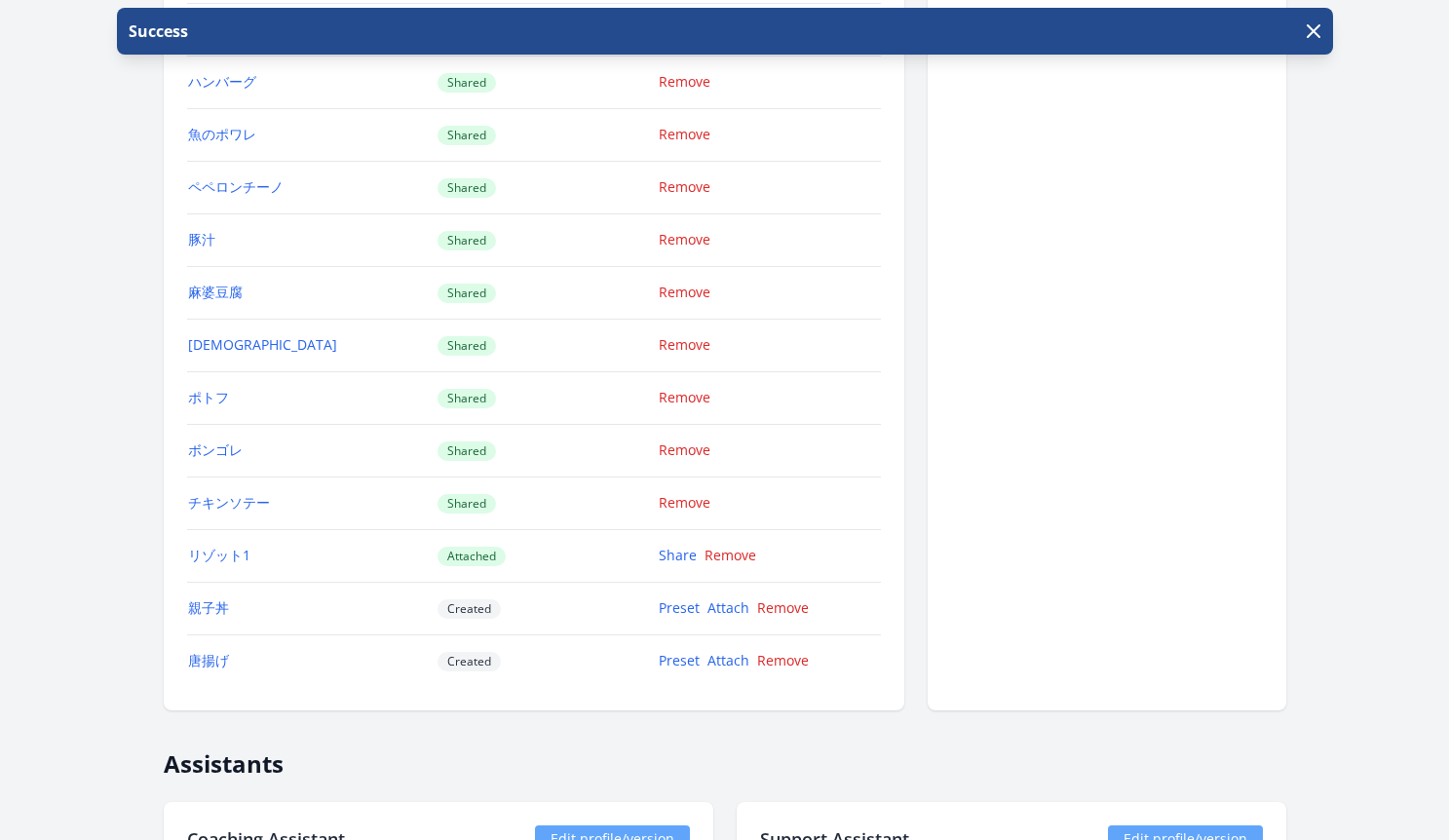
scroll to position [2338, 0]
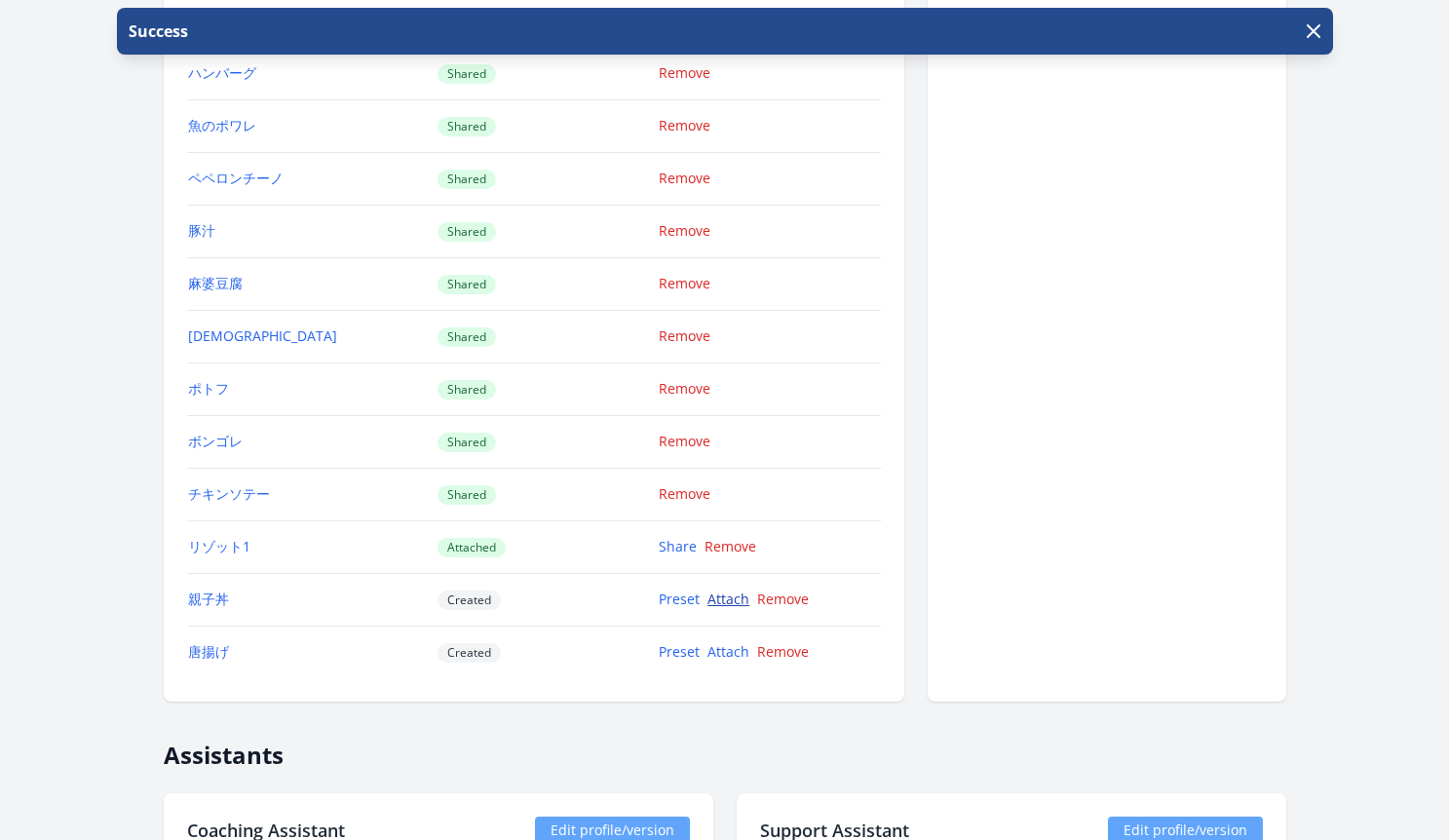
click at [724, 598] on link "Attach" at bounding box center [728, 599] width 42 height 19
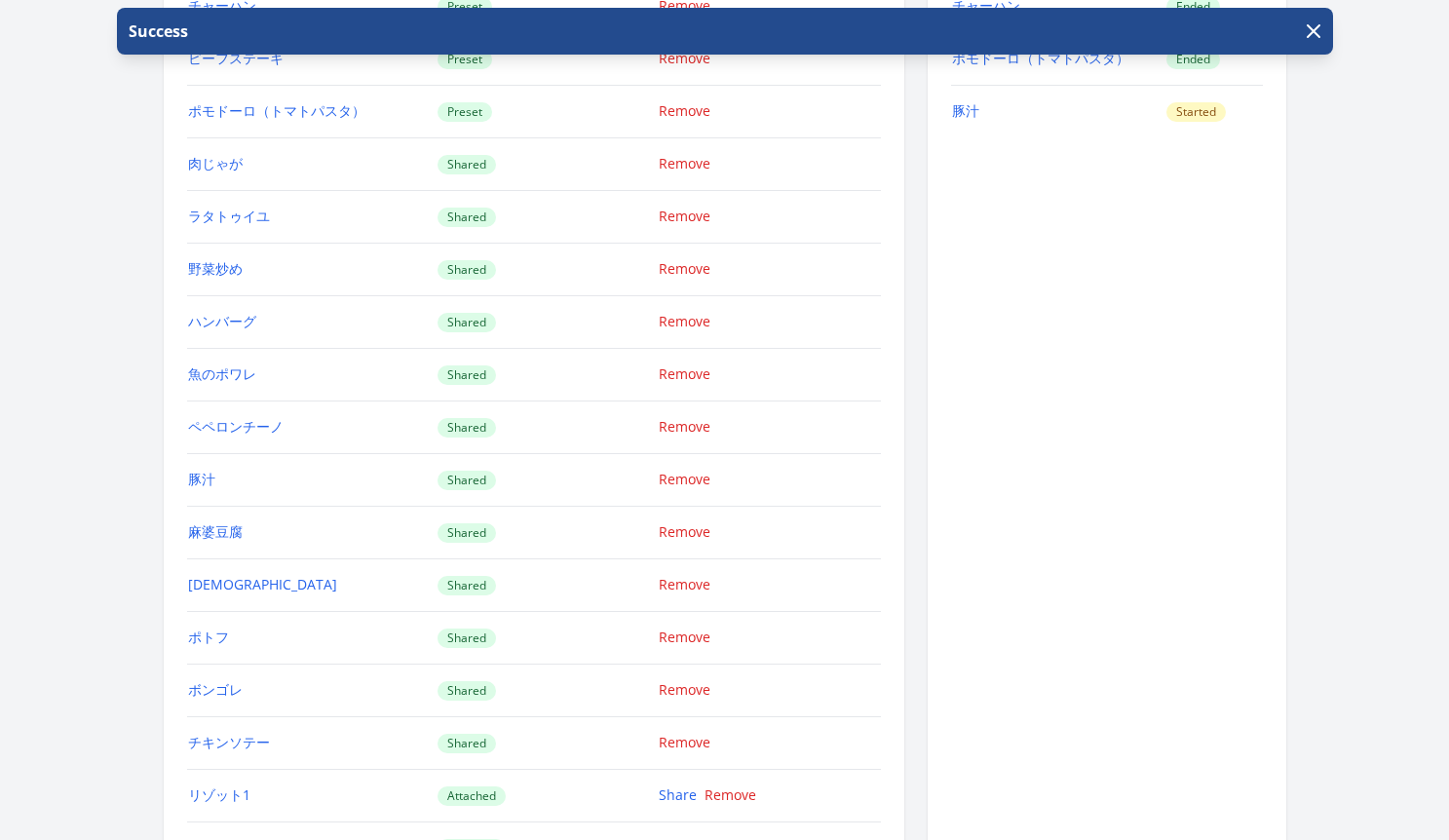
scroll to position [2280, 0]
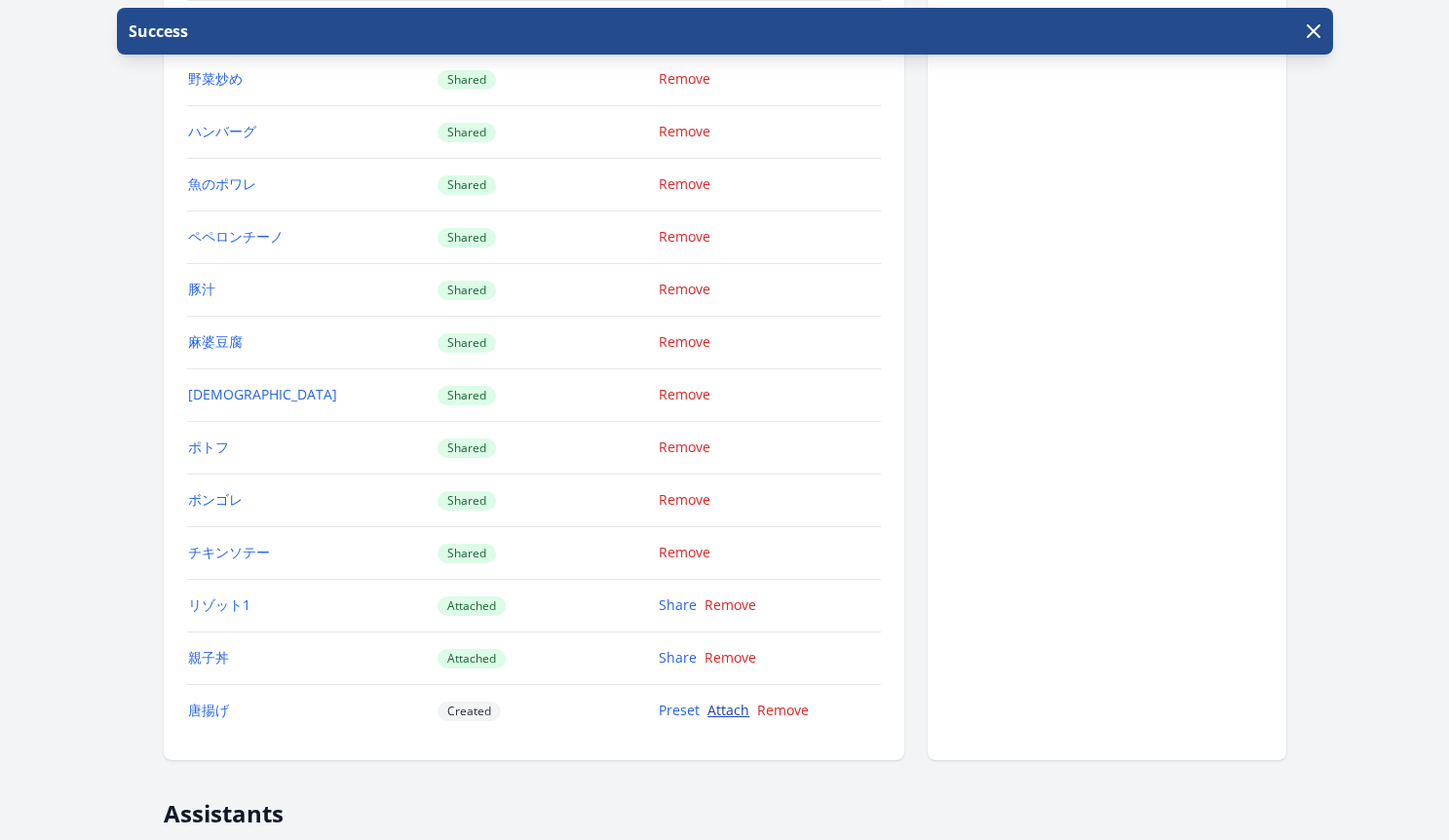
click at [722, 709] on link "Attach" at bounding box center [728, 709] width 42 height 19
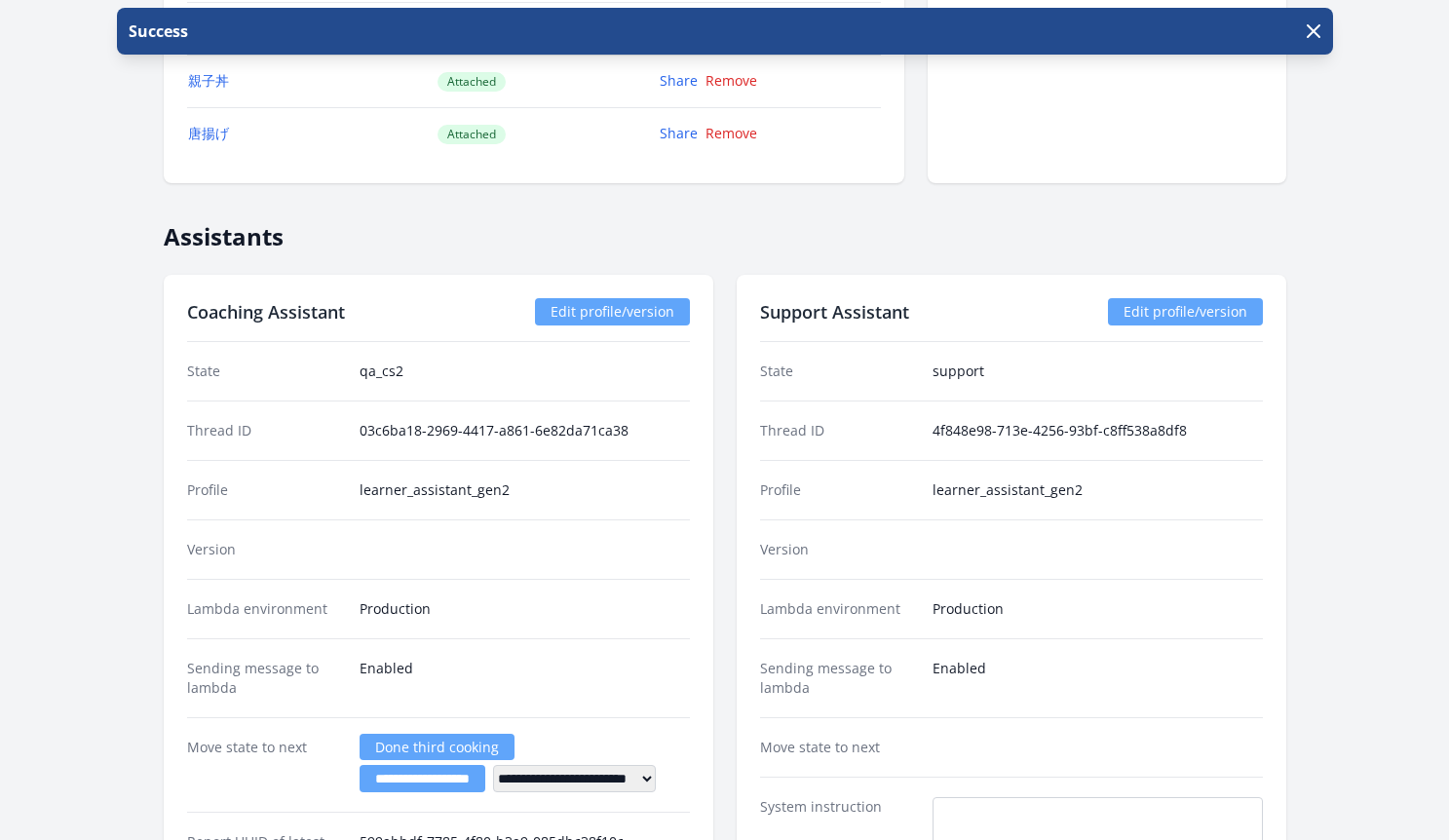
scroll to position [2494, 0]
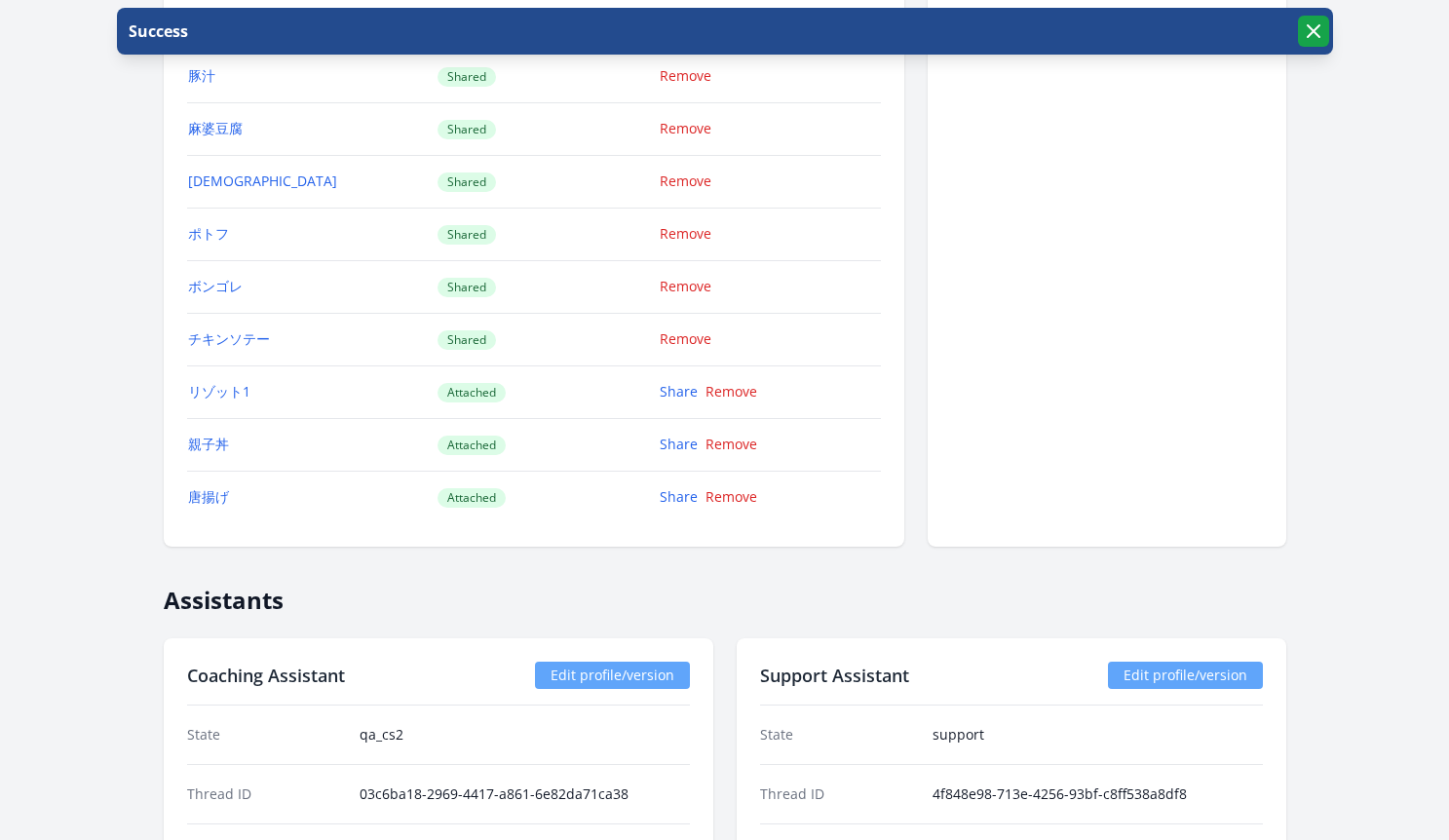
click at [1326, 39] on button "button" at bounding box center [1314, 31] width 31 height 31
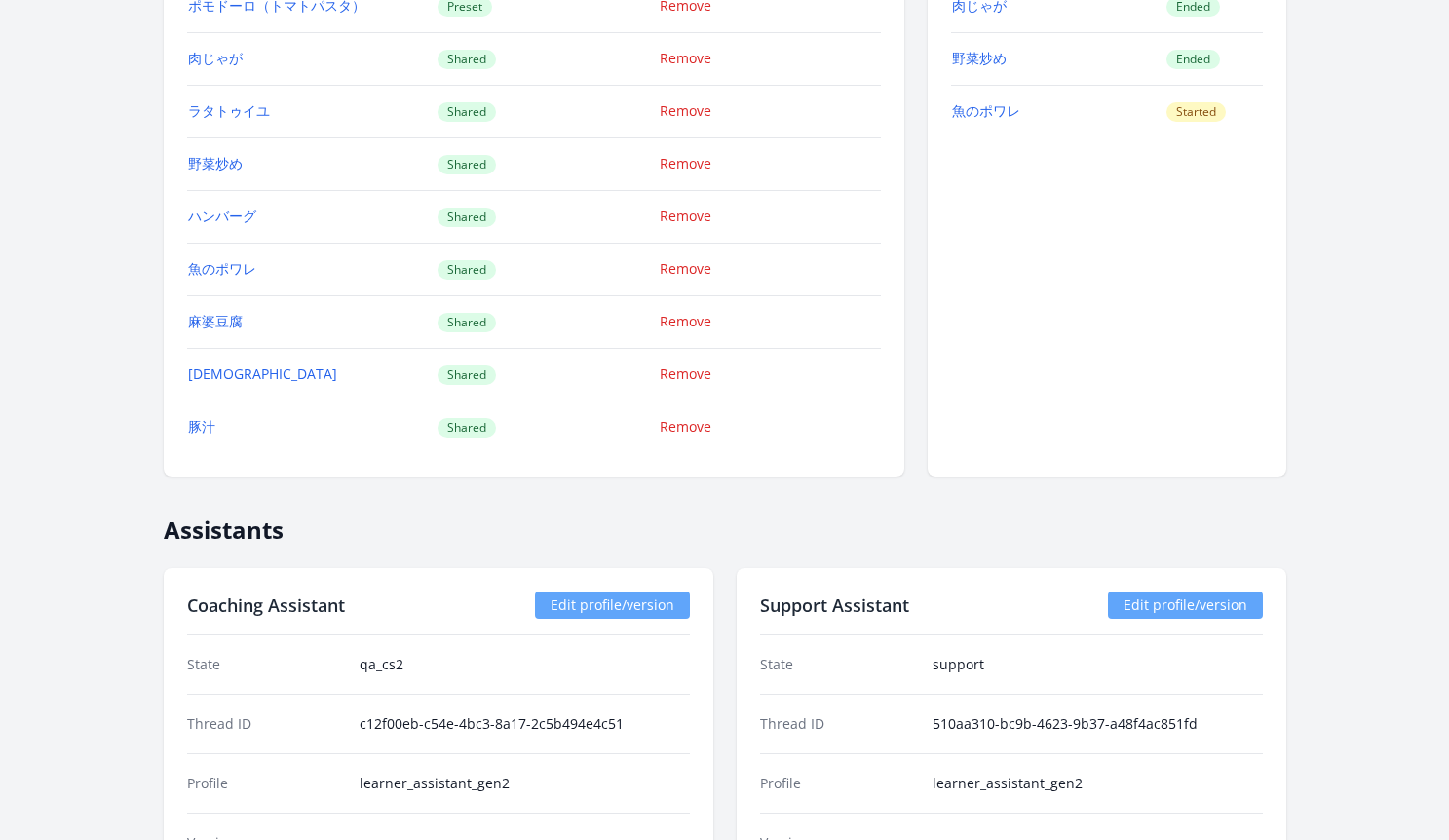
scroll to position [2000, 0]
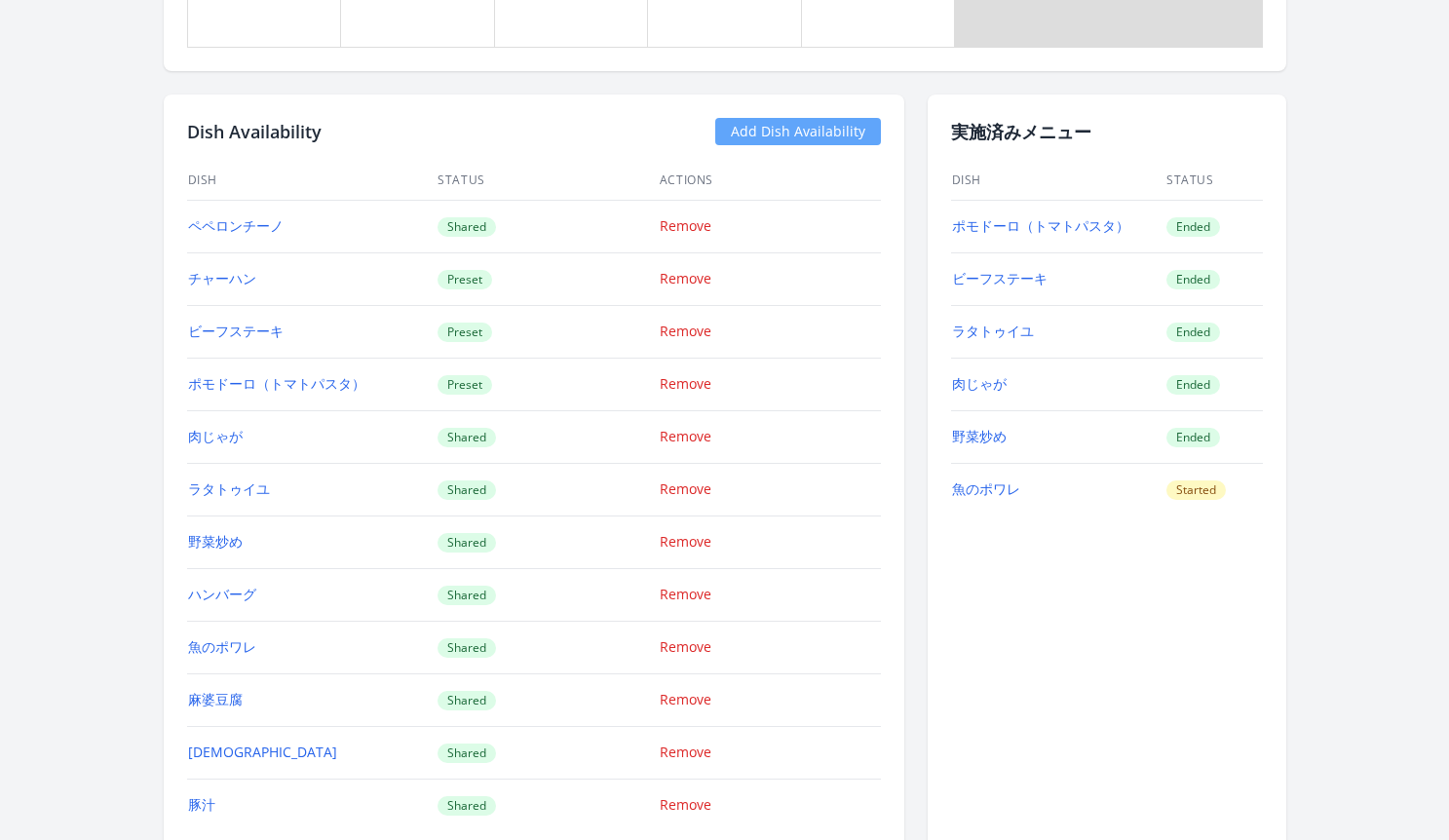
click at [837, 134] on link "Add Dish Availability" at bounding box center [798, 131] width 166 height 27
click at [834, 131] on link "Add Dish Availability" at bounding box center [798, 131] width 166 height 27
click at [829, 126] on link "Add Dish Availability" at bounding box center [798, 131] width 166 height 27
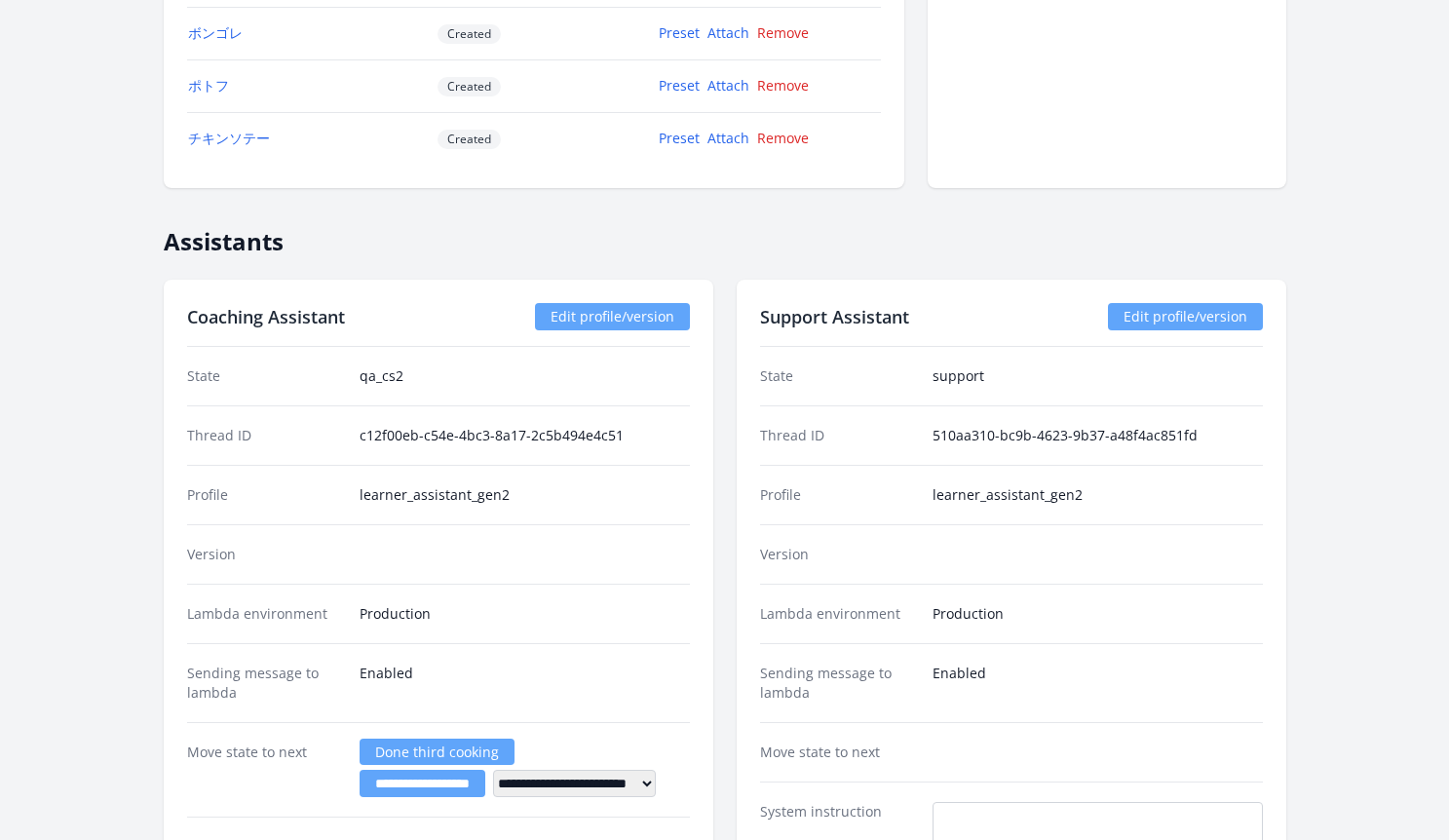
scroll to position [2823, 0]
click at [721, 36] on link "Attach" at bounding box center [728, 33] width 42 height 19
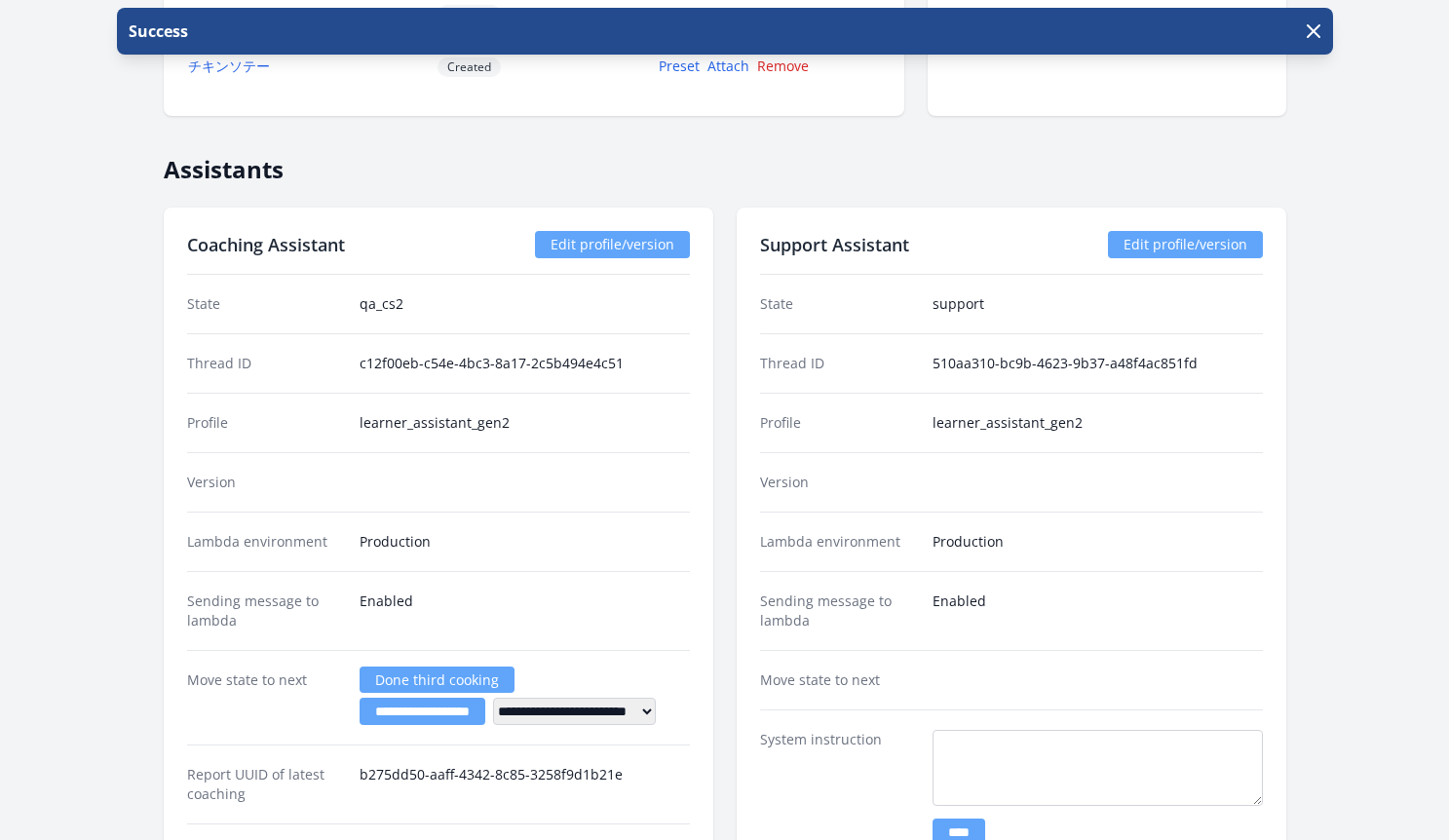
scroll to position [2771, 0]
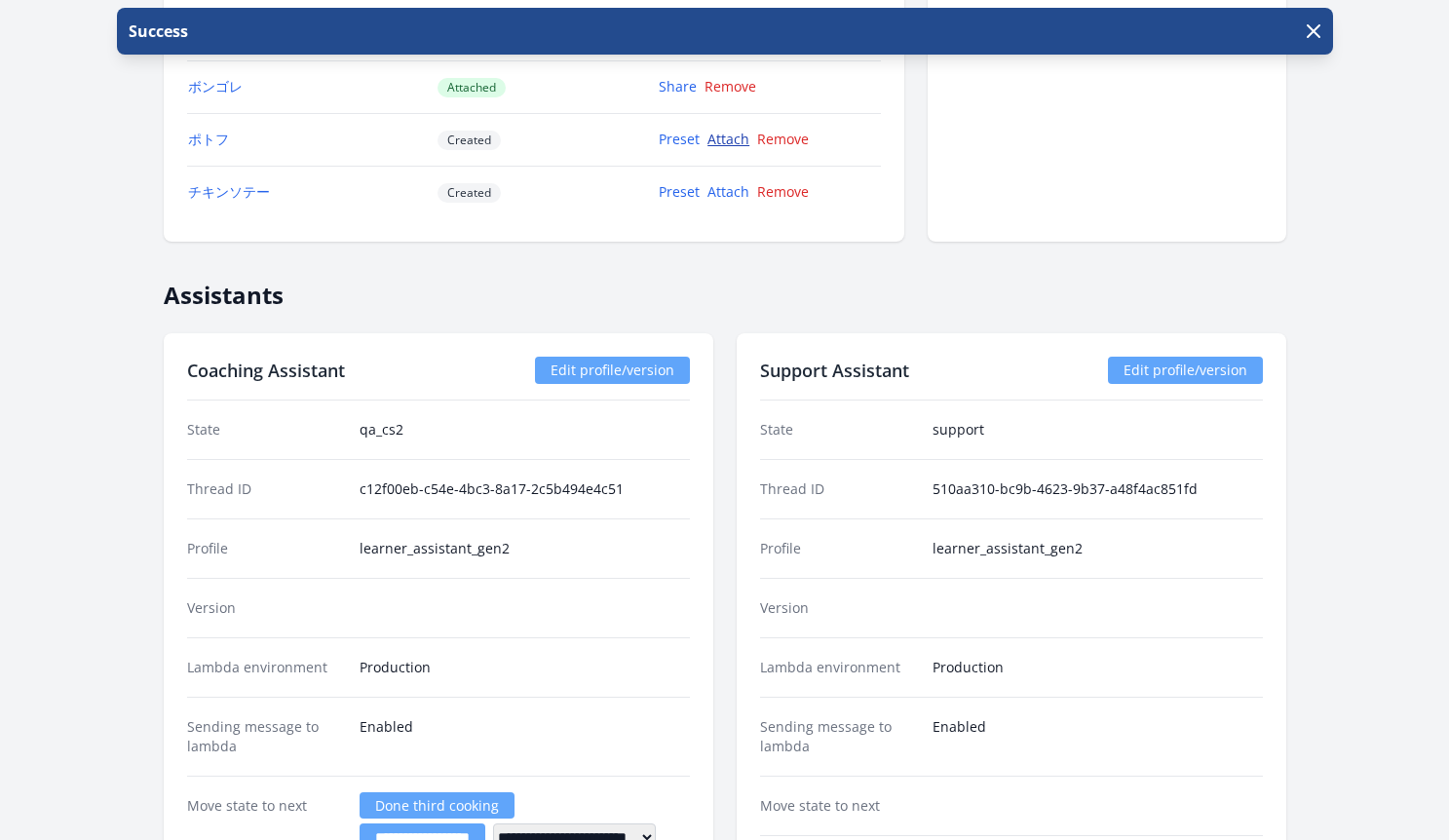
click at [728, 139] on link "Attach" at bounding box center [728, 138] width 42 height 19
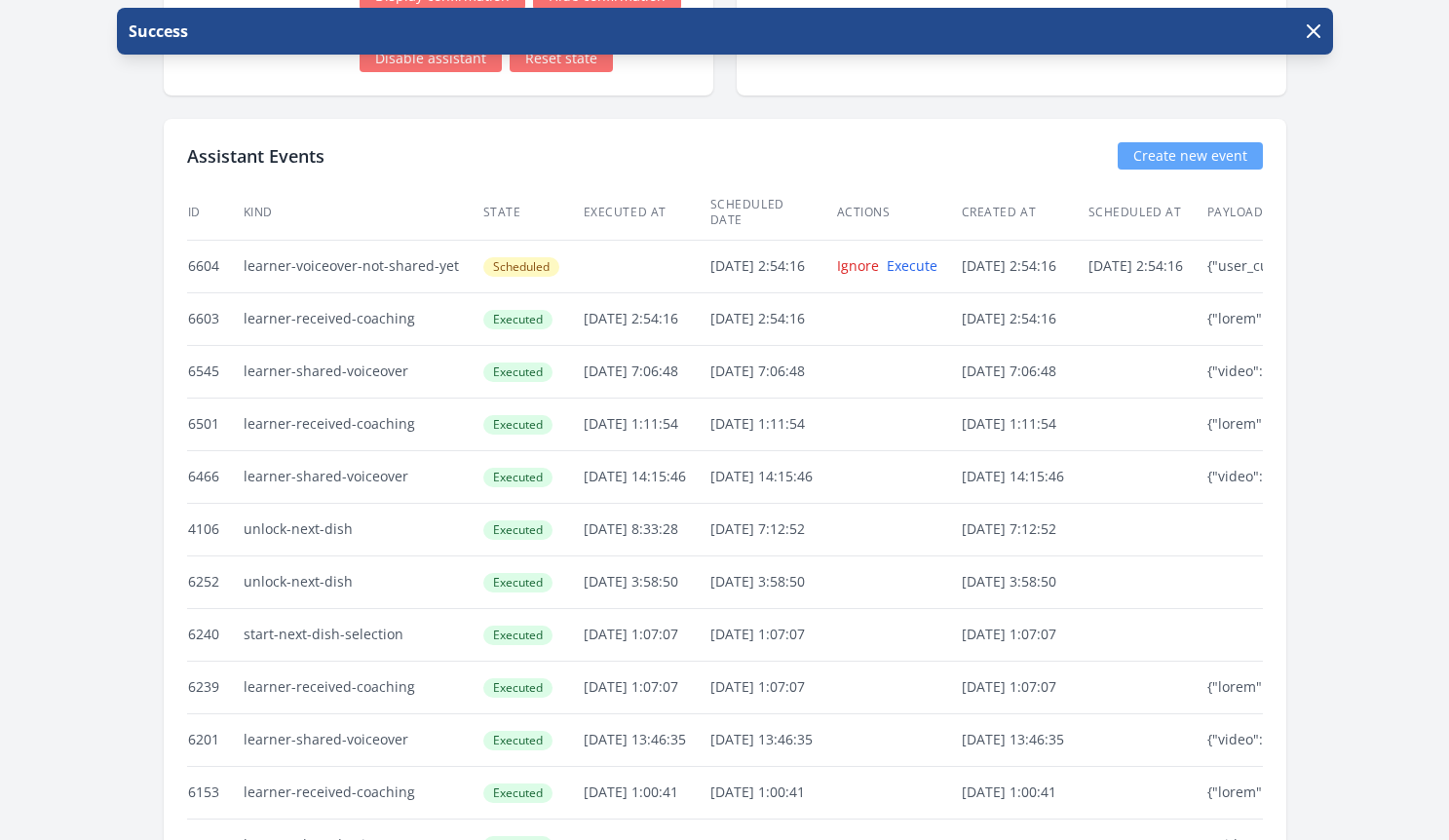
scroll to position [4020, 0]
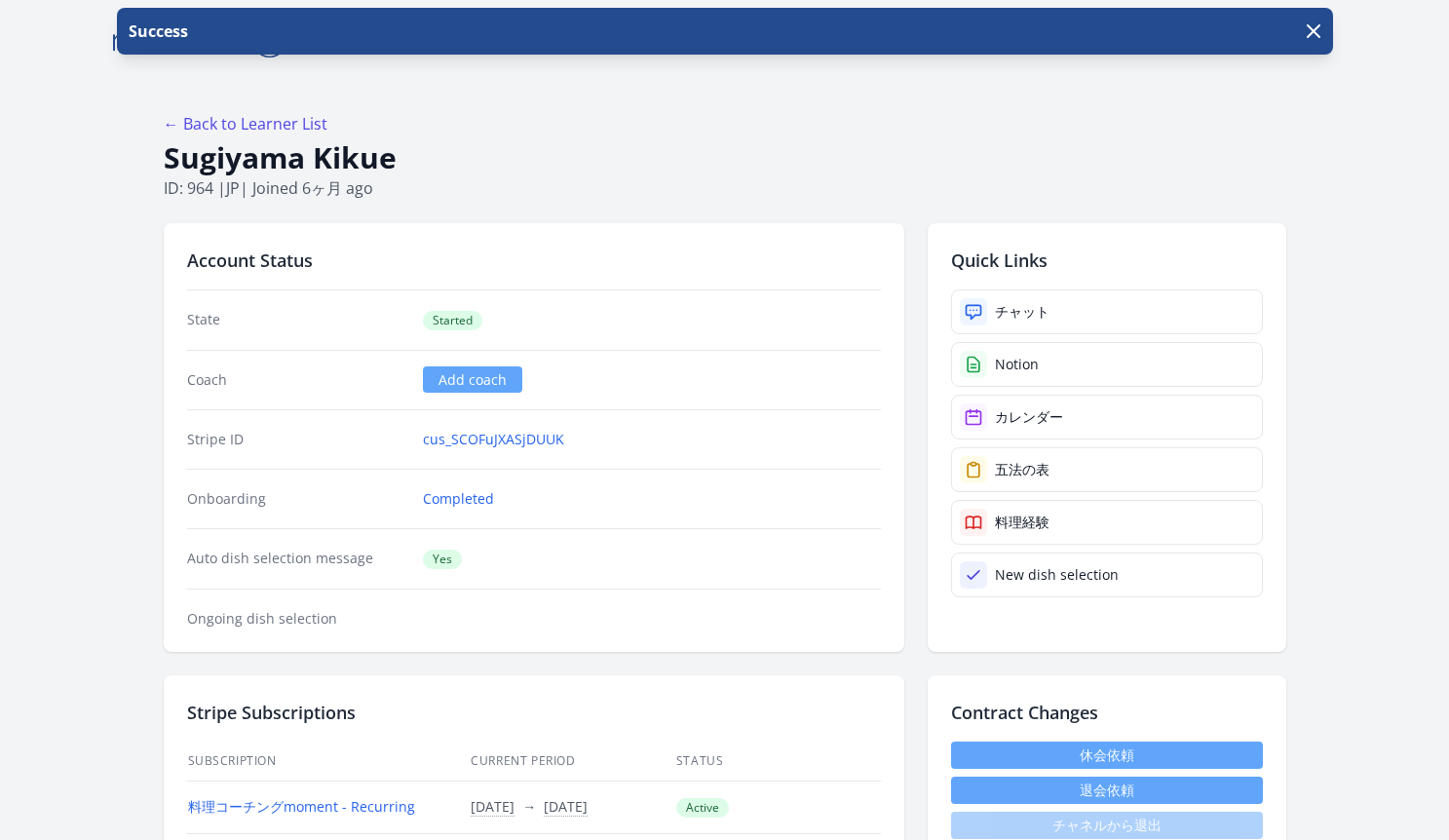
click at [762, 120] on div "← Back to Learner List" at bounding box center [725, 124] width 1123 height 24
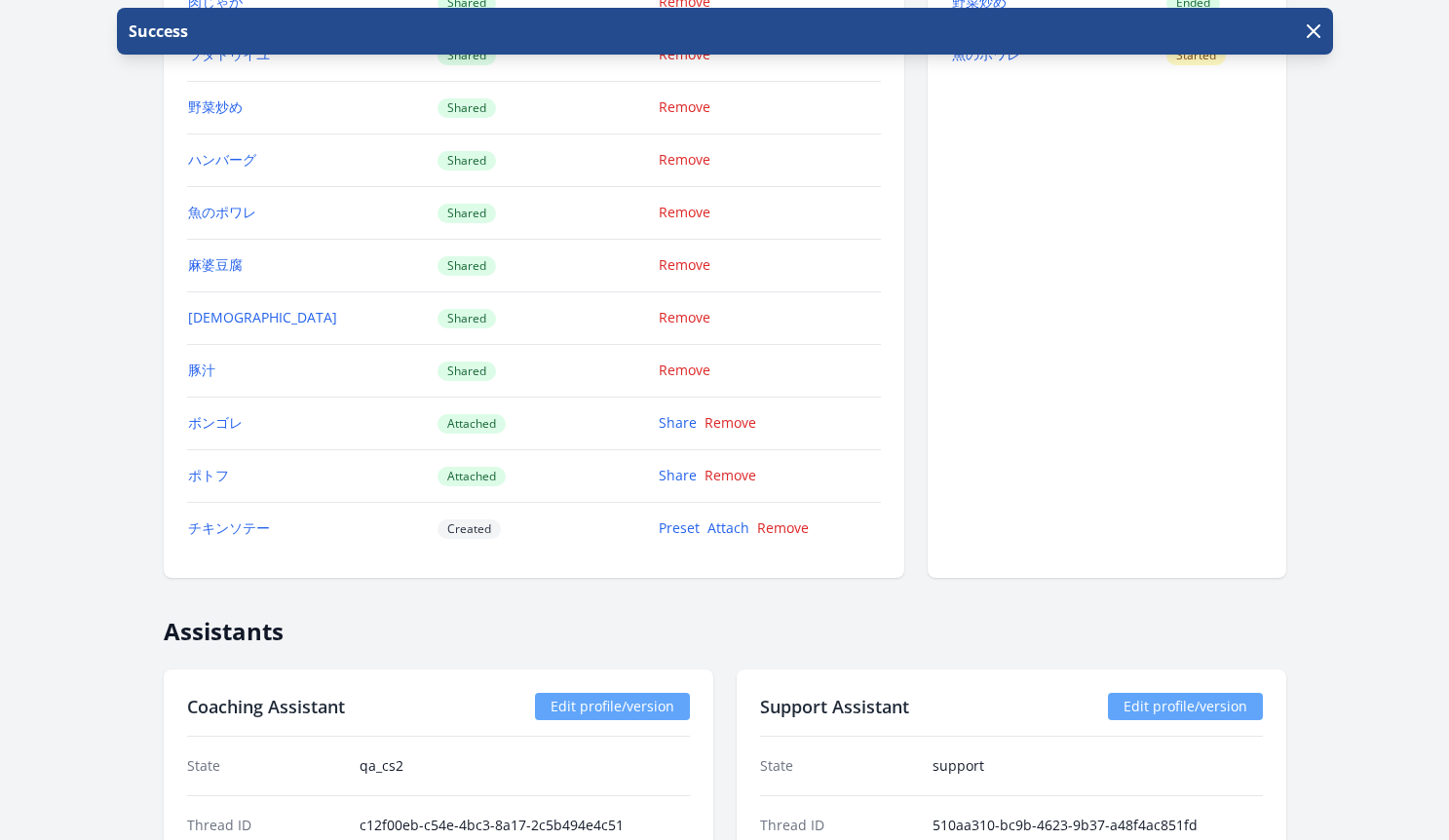
scroll to position [2447, 0]
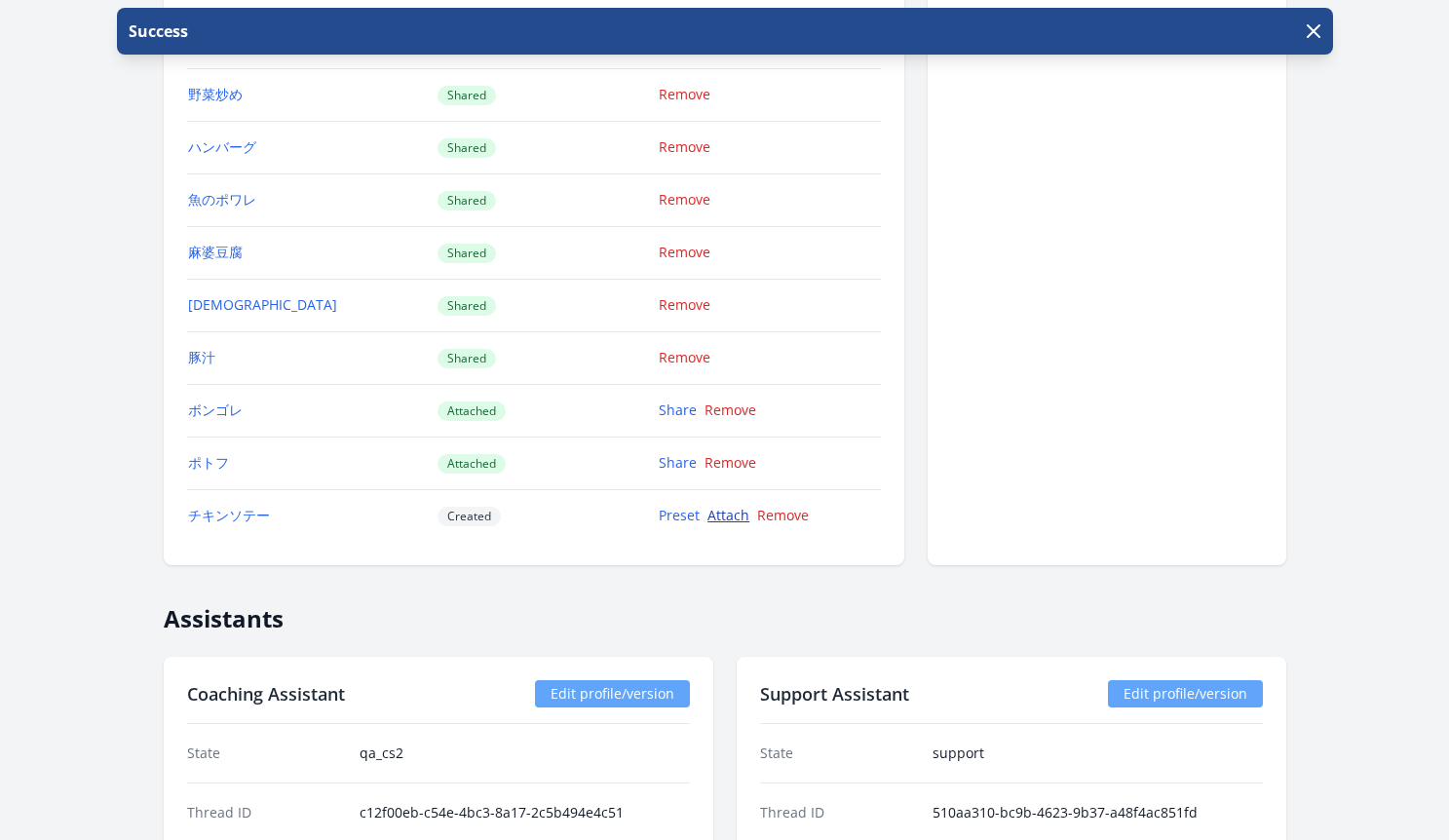
click at [713, 510] on link "Attach" at bounding box center [728, 514] width 42 height 19
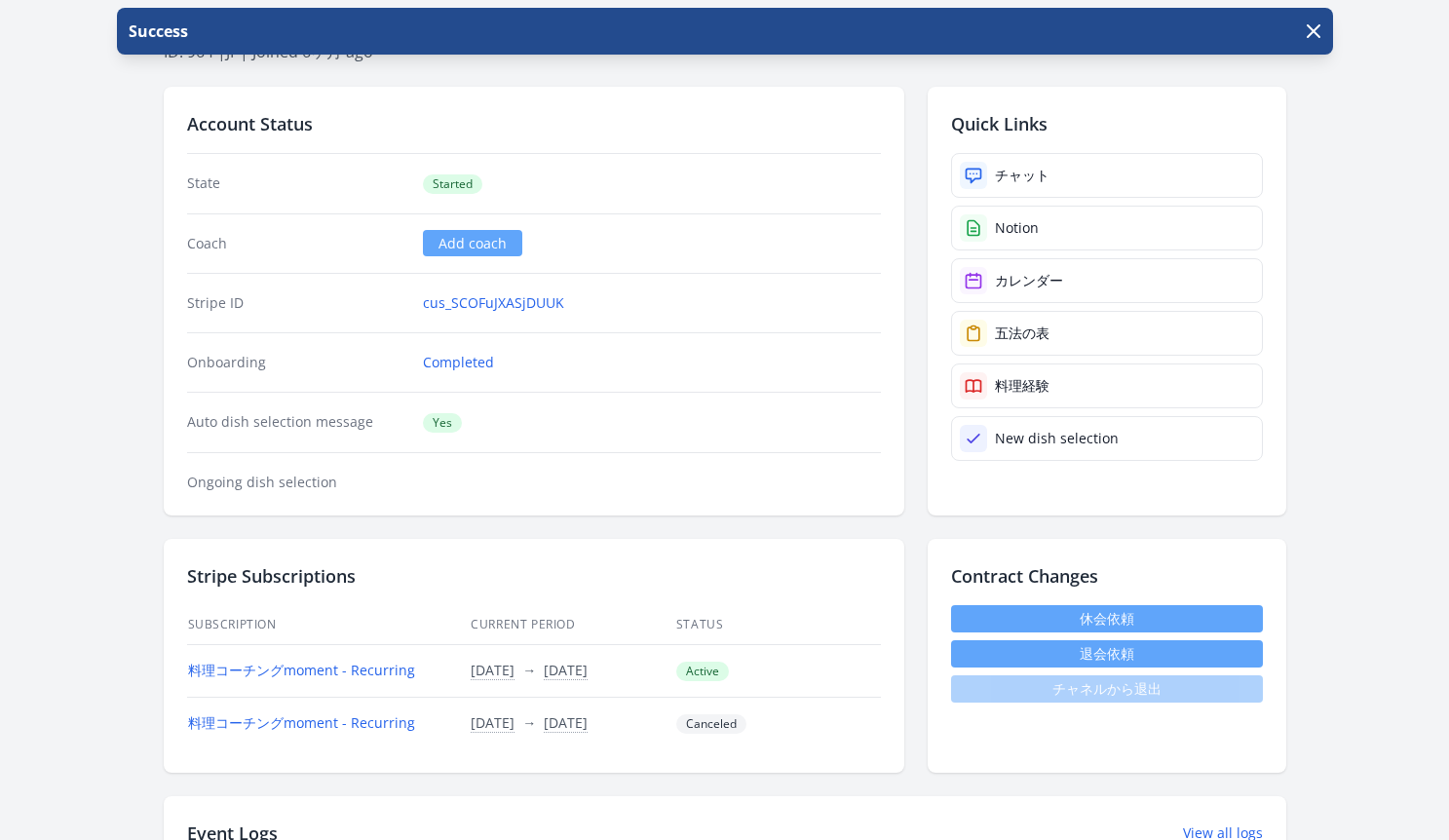
scroll to position [146, 0]
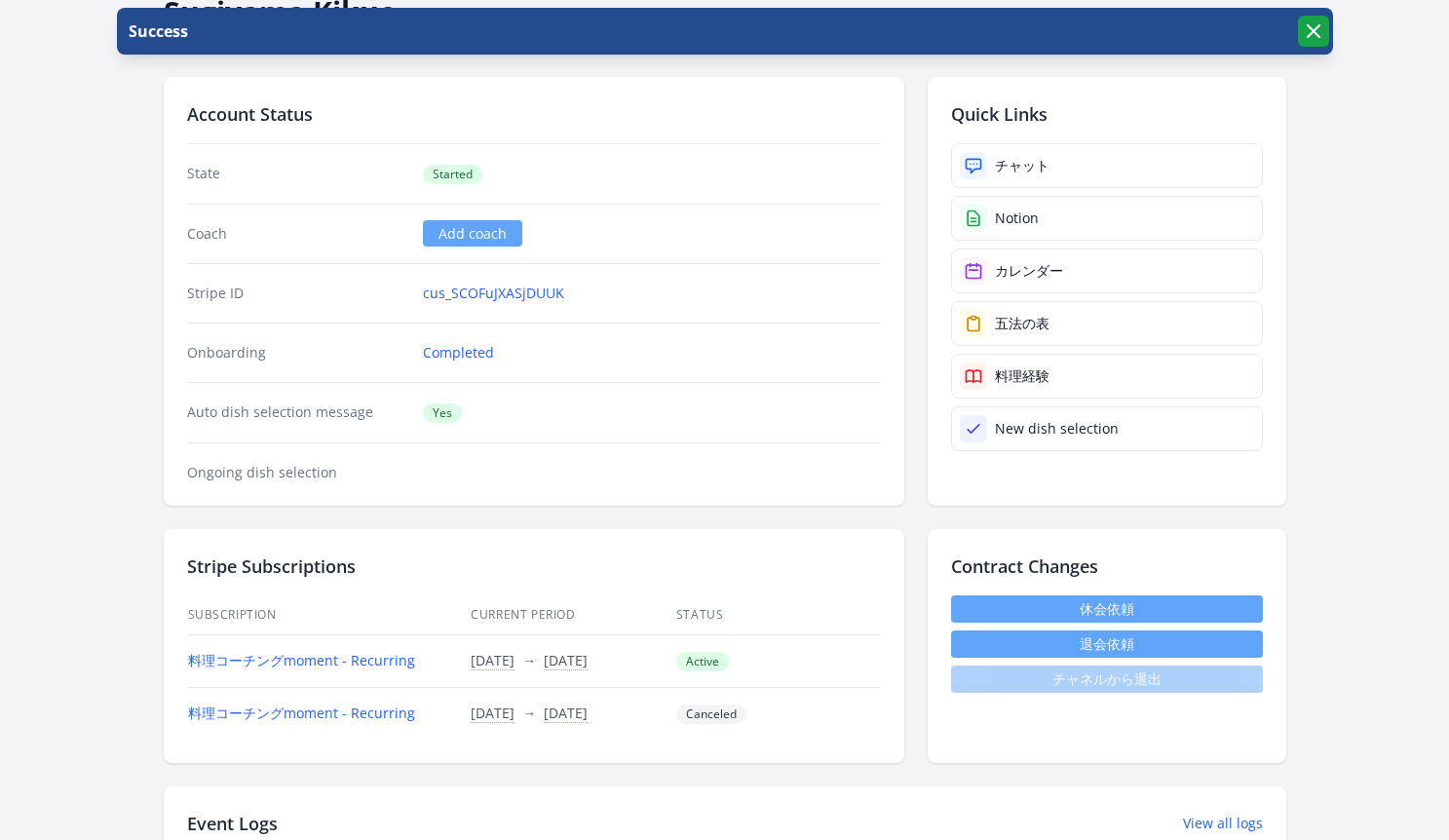
click at [1314, 27] on icon "button" at bounding box center [1314, 31] width 24 height 24
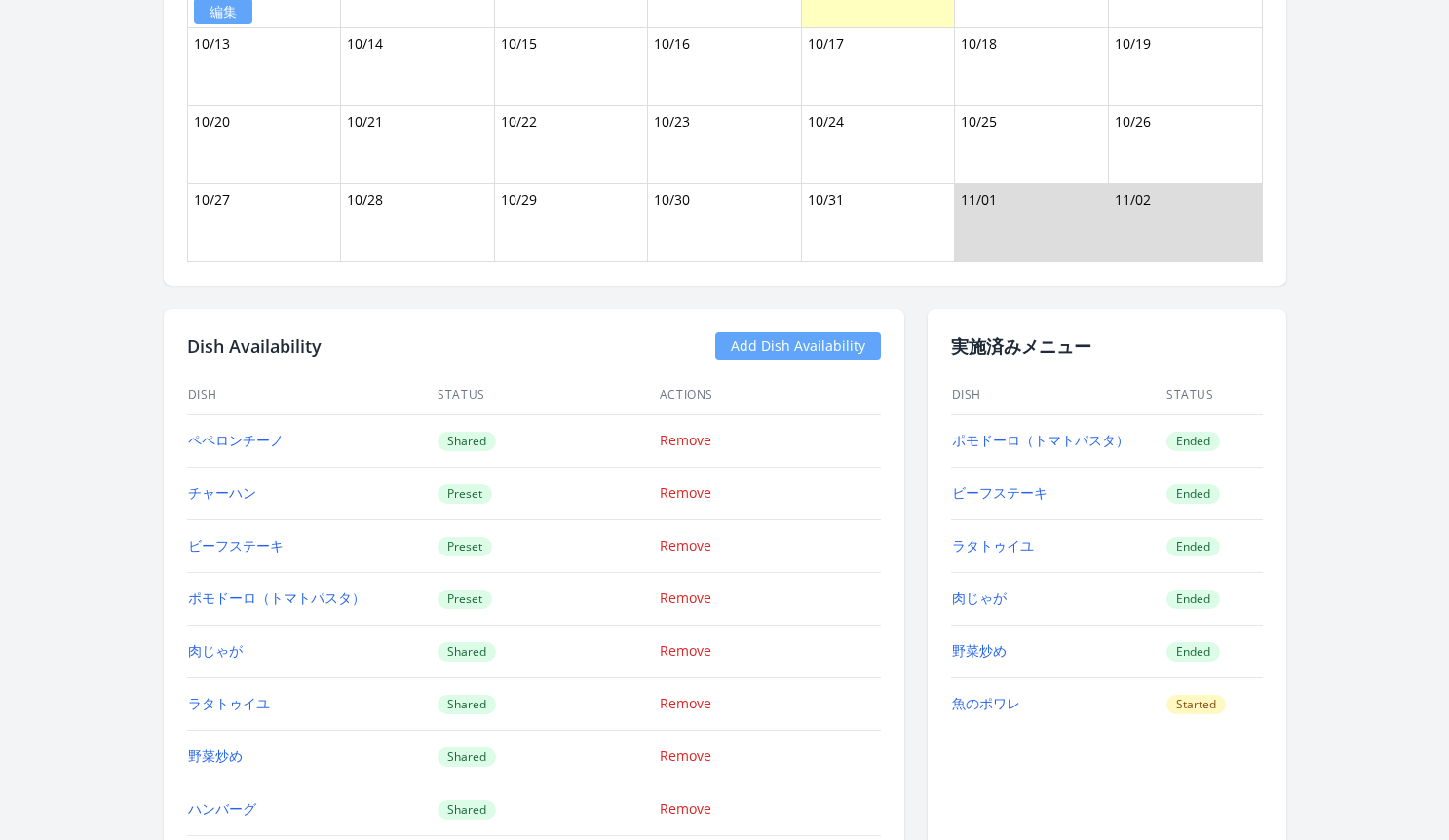
scroll to position [2258, 0]
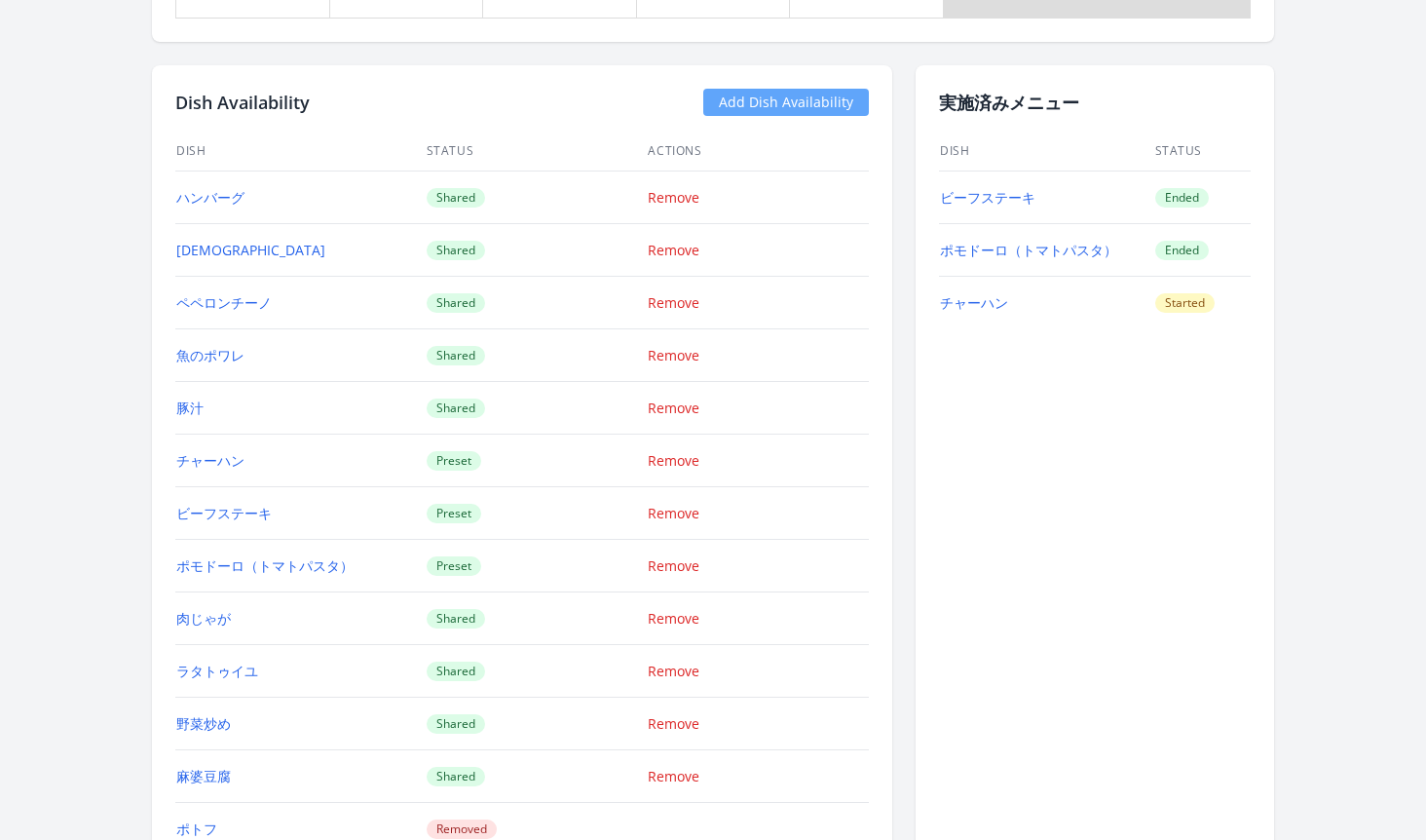
scroll to position [1876, 0]
click at [823, 111] on link "Add Dish Availability" at bounding box center [786, 104] width 166 height 27
click at [805, 103] on link "Add Dish Availability" at bounding box center [786, 104] width 166 height 27
click at [782, 106] on link "Add Dish Availability" at bounding box center [786, 104] width 166 height 27
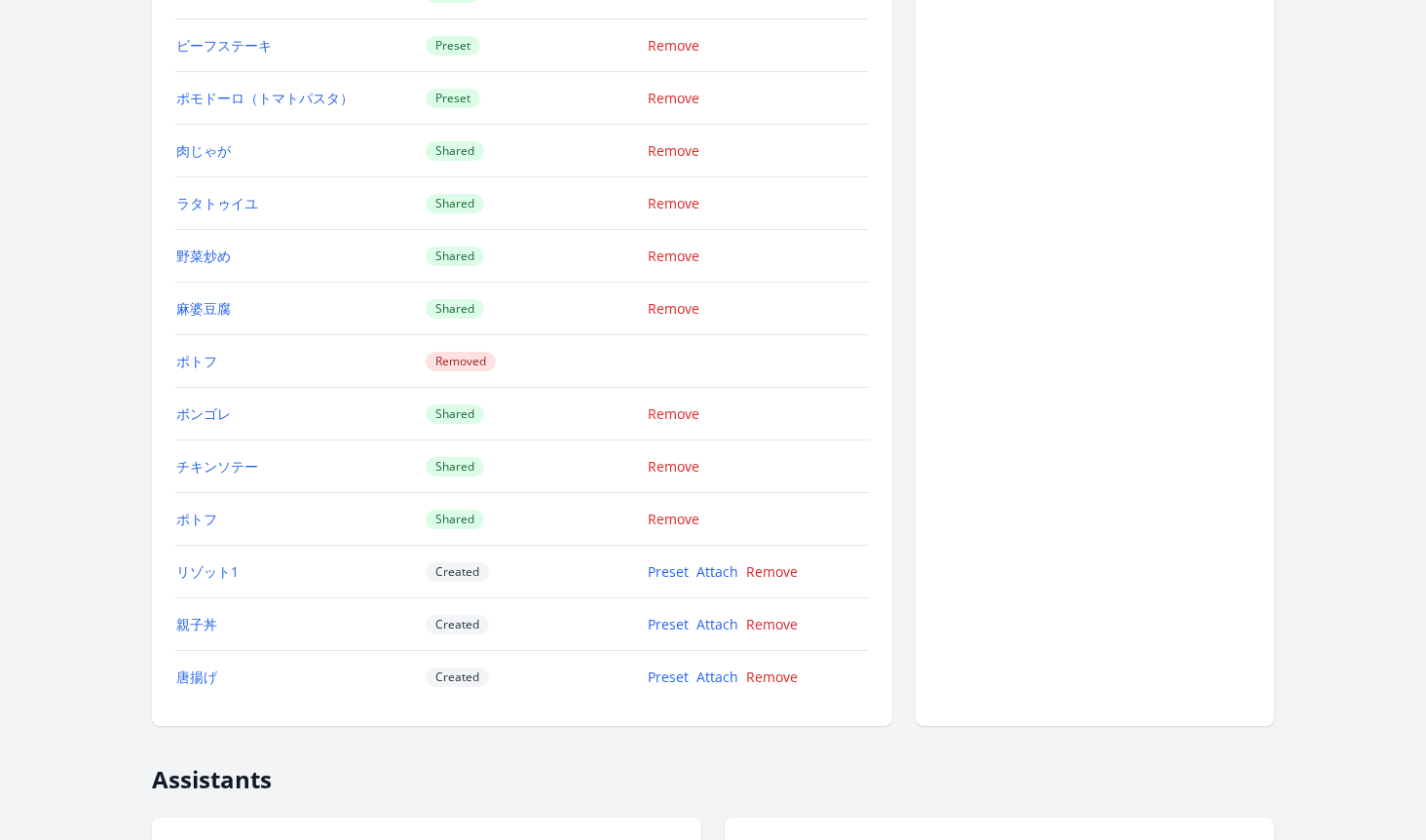
scroll to position [2351, 0]
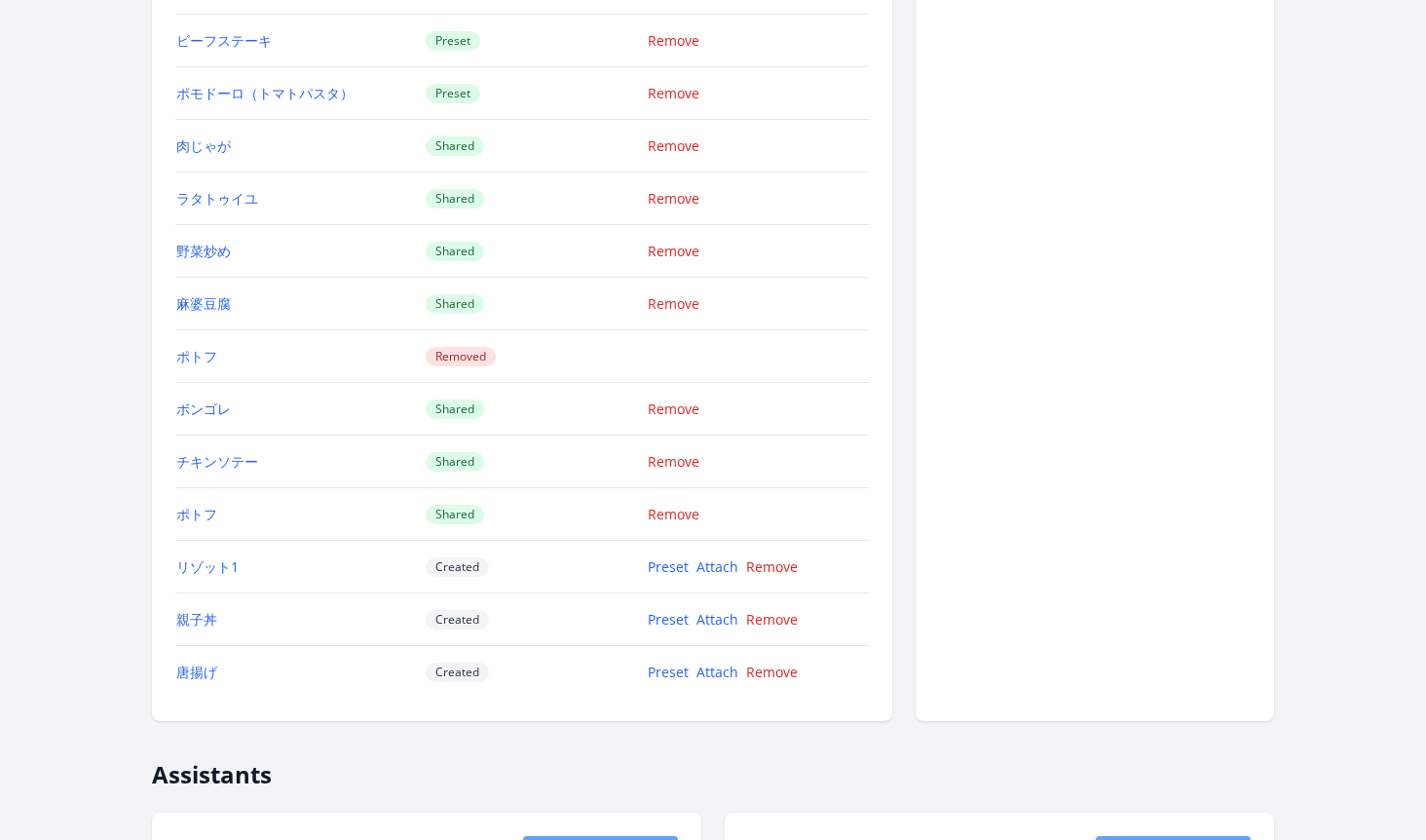
click at [717, 576] on td "Preset Attach Remove" at bounding box center [758, 567] width 222 height 53
click at [718, 571] on link "Attach" at bounding box center [717, 566] width 42 height 19
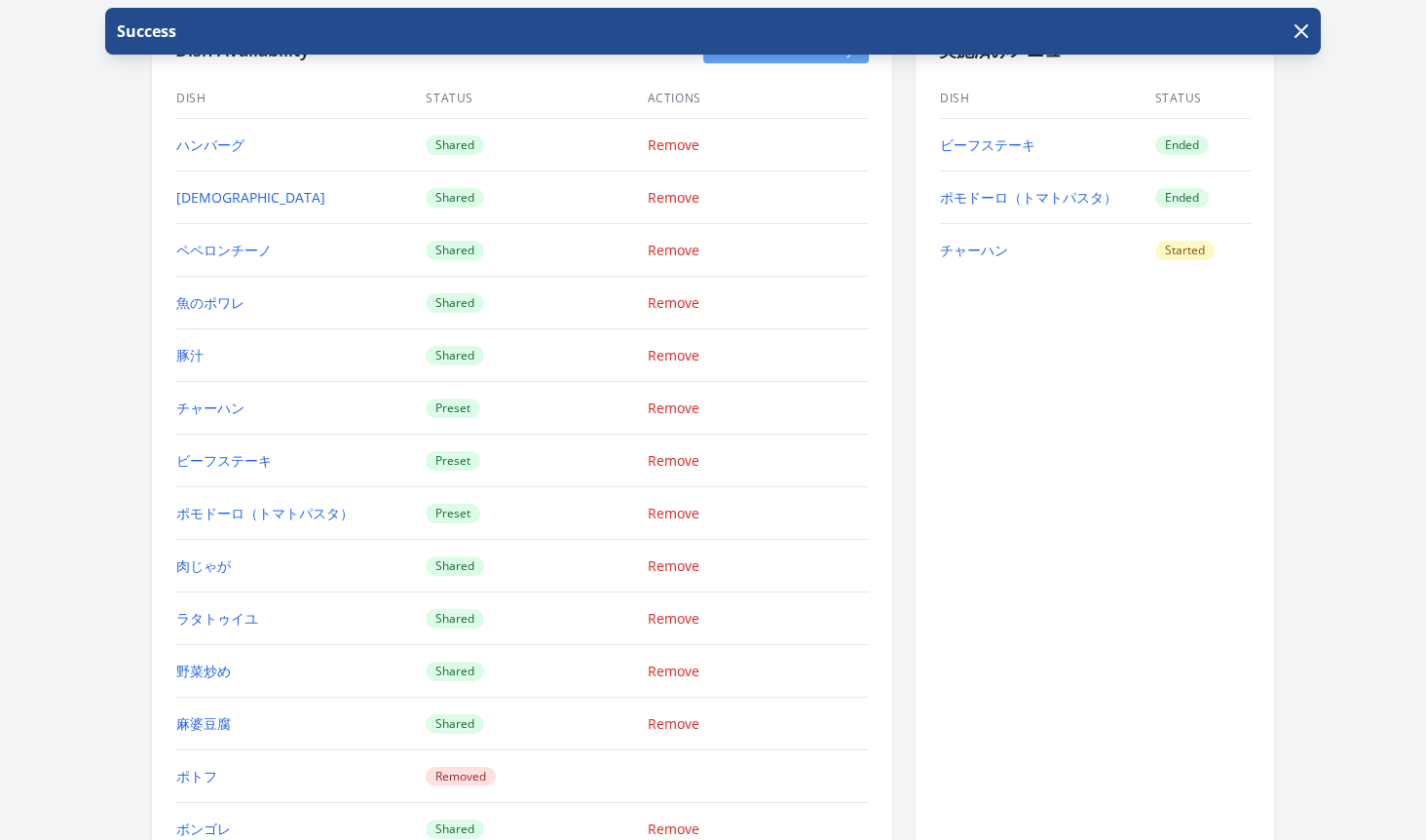
scroll to position [2340, 0]
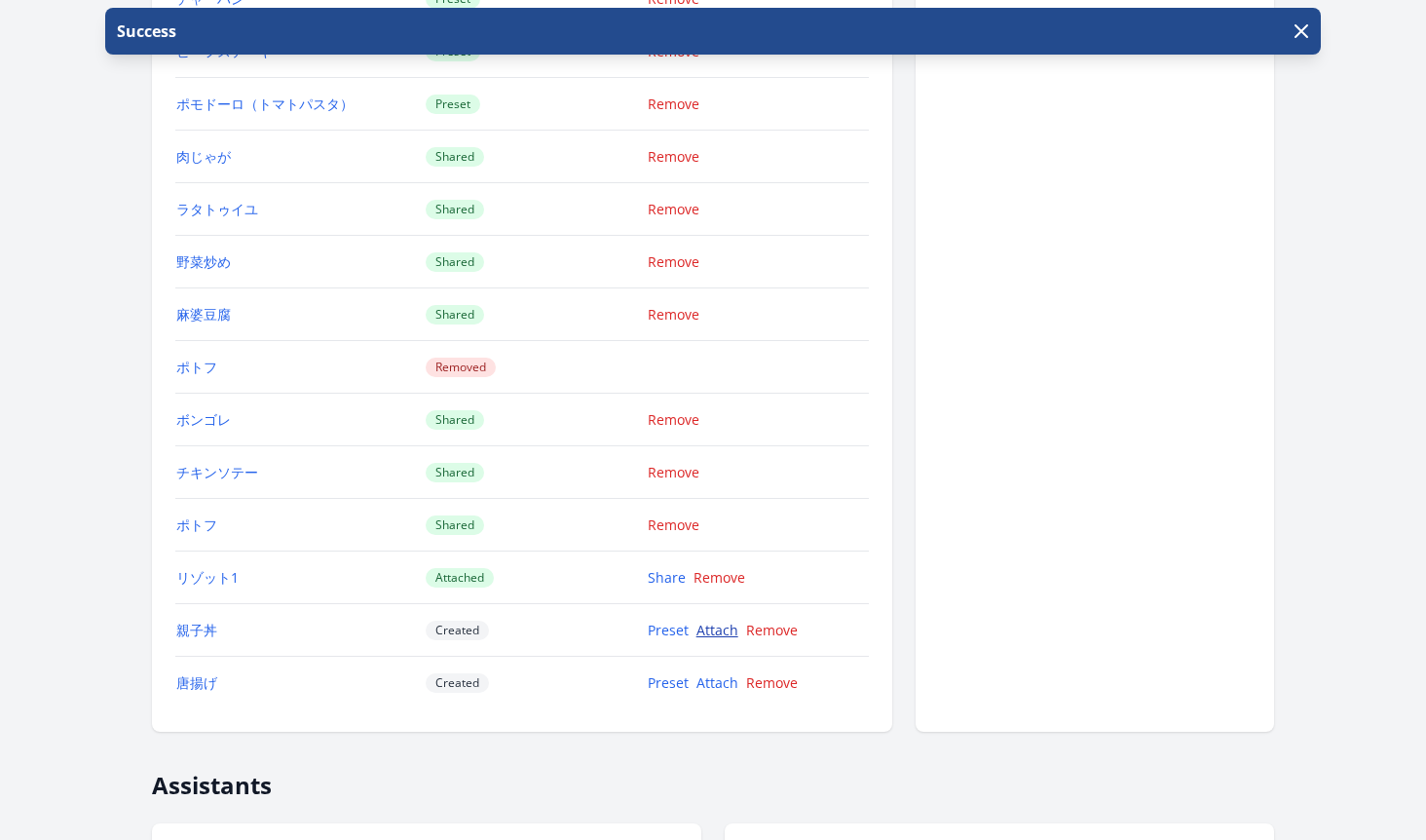
click at [731, 628] on link "Attach" at bounding box center [717, 629] width 42 height 19
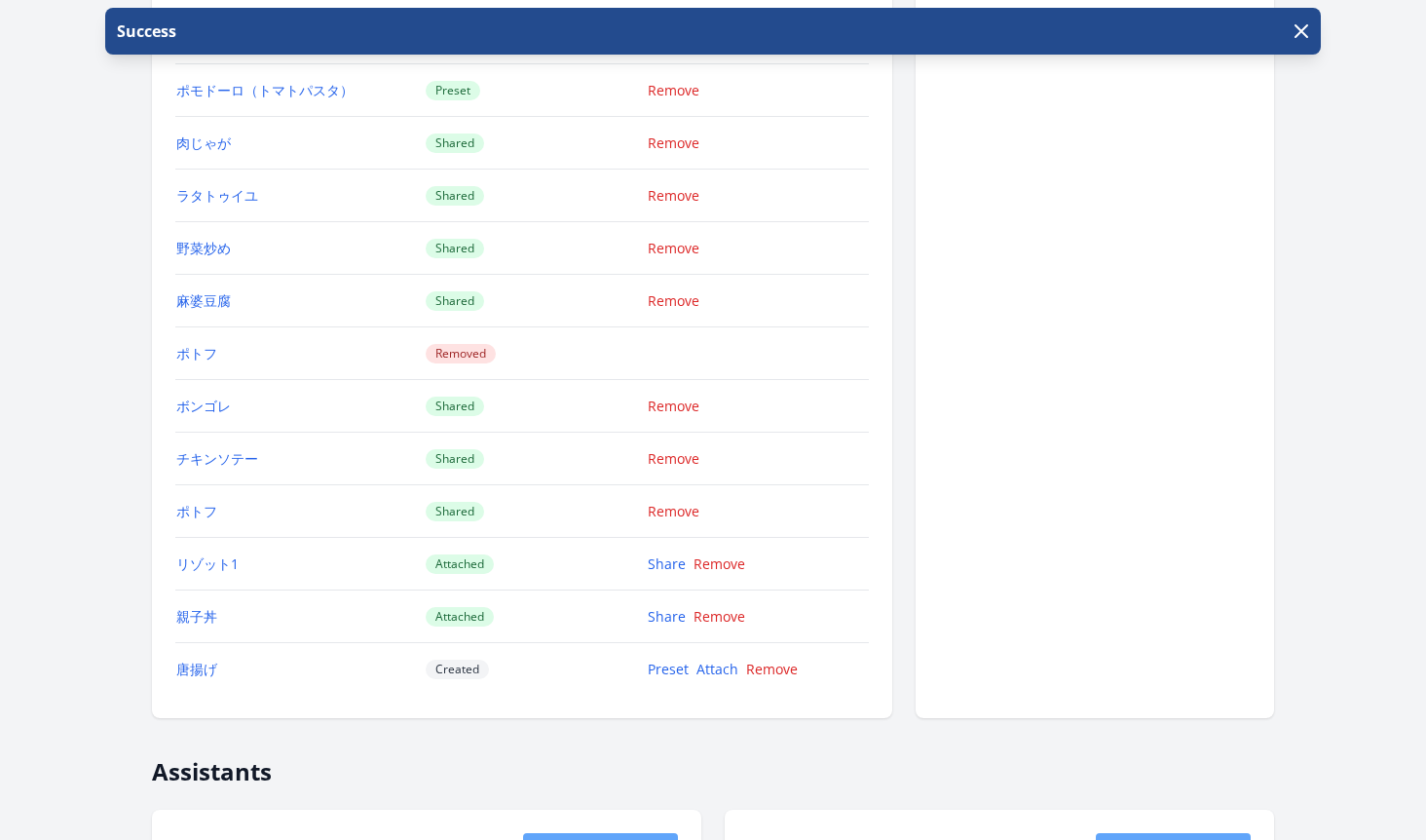
scroll to position [2504, 0]
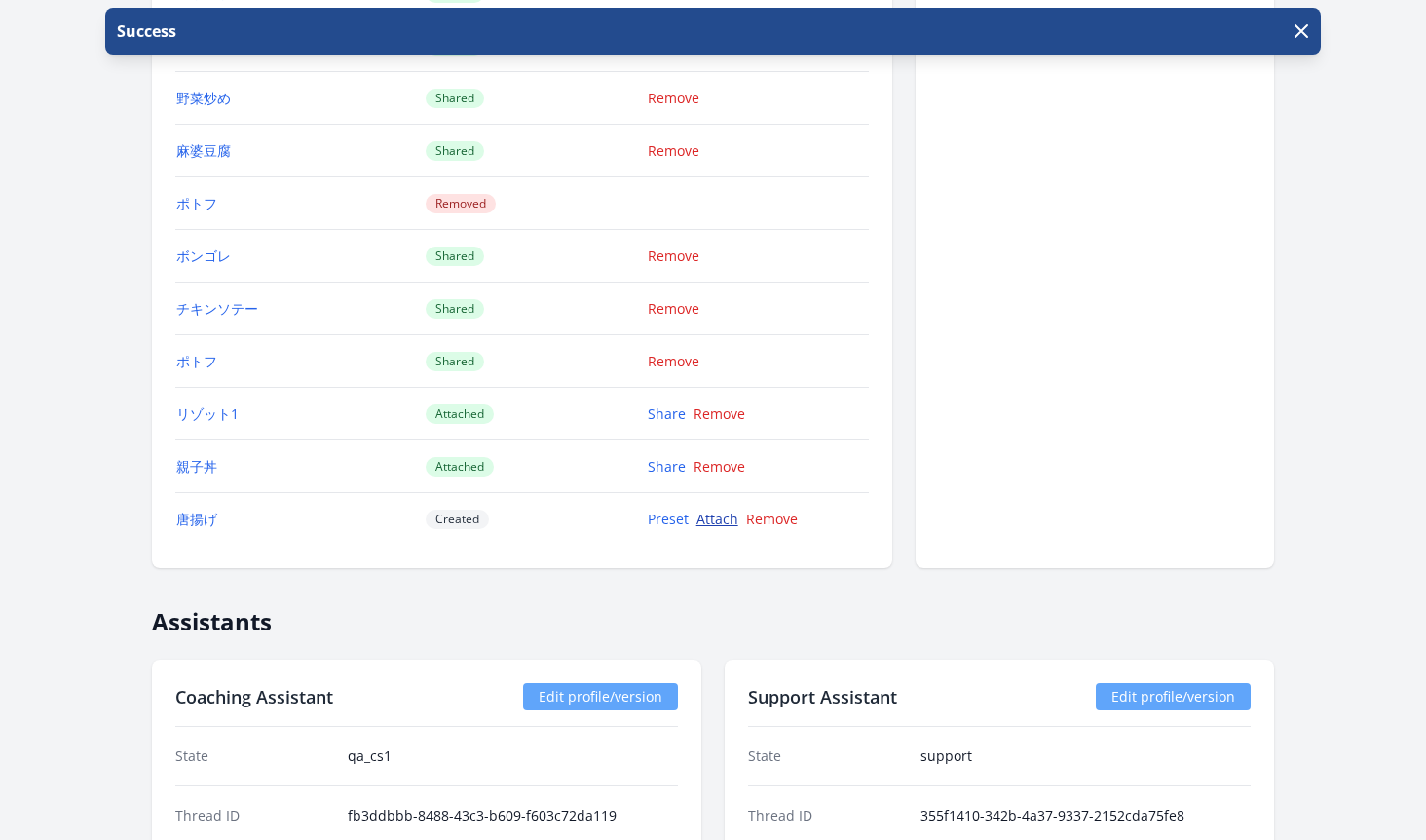
click at [718, 524] on link "Attach" at bounding box center [717, 518] width 42 height 19
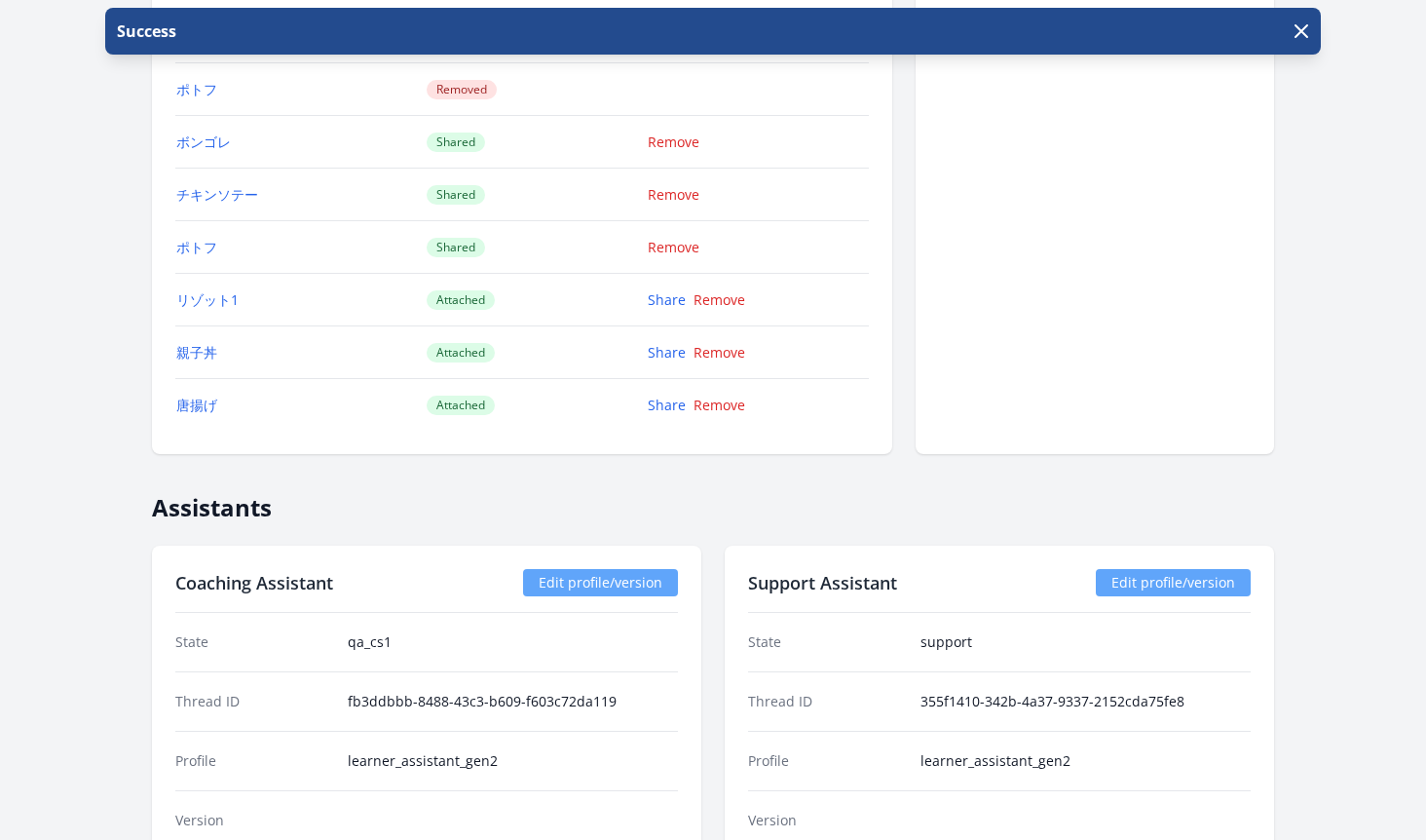
scroll to position [2650, 0]
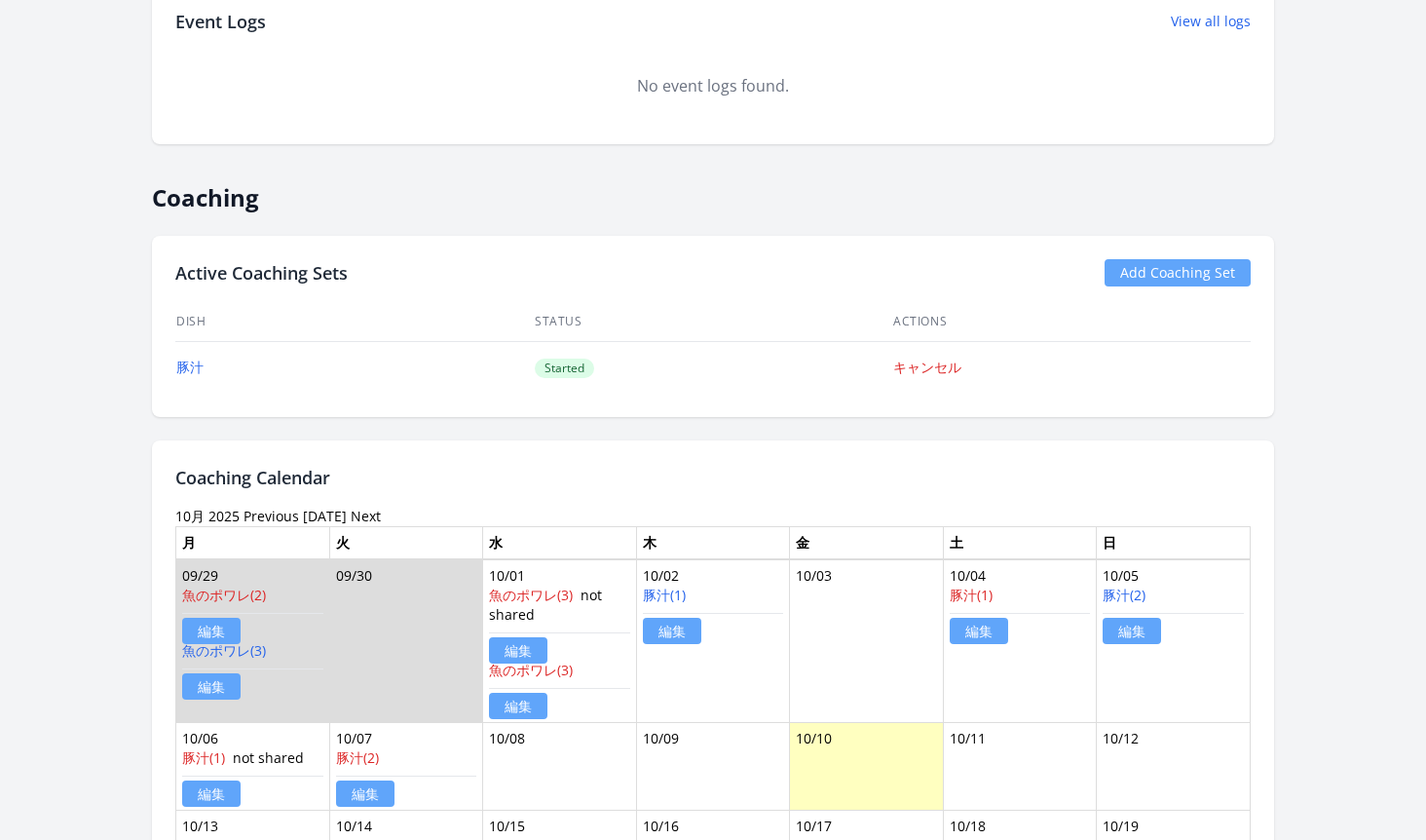
scroll to position [68, 0]
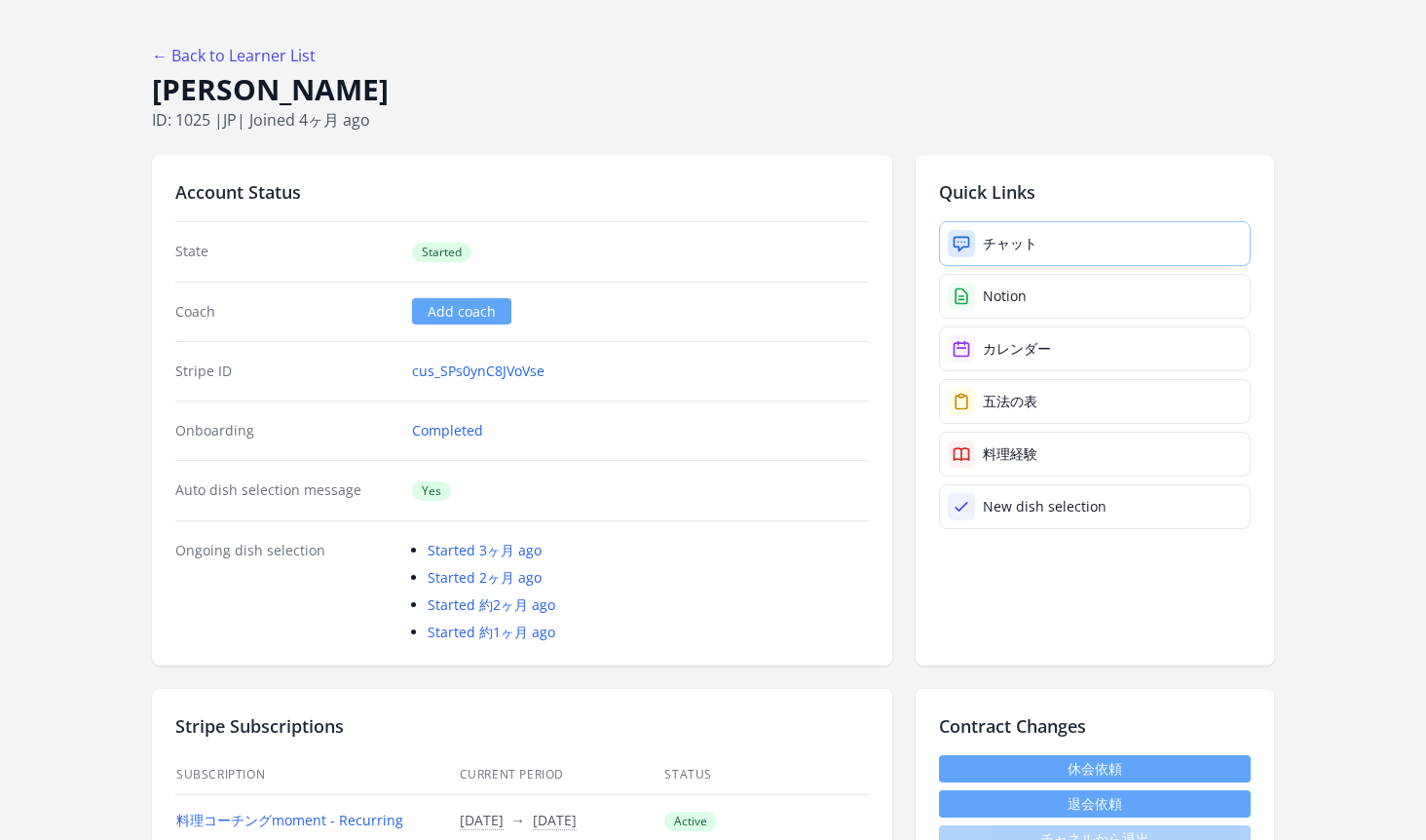
click at [994, 236] on div "チャット" at bounding box center [1011, 243] width 55 height 20
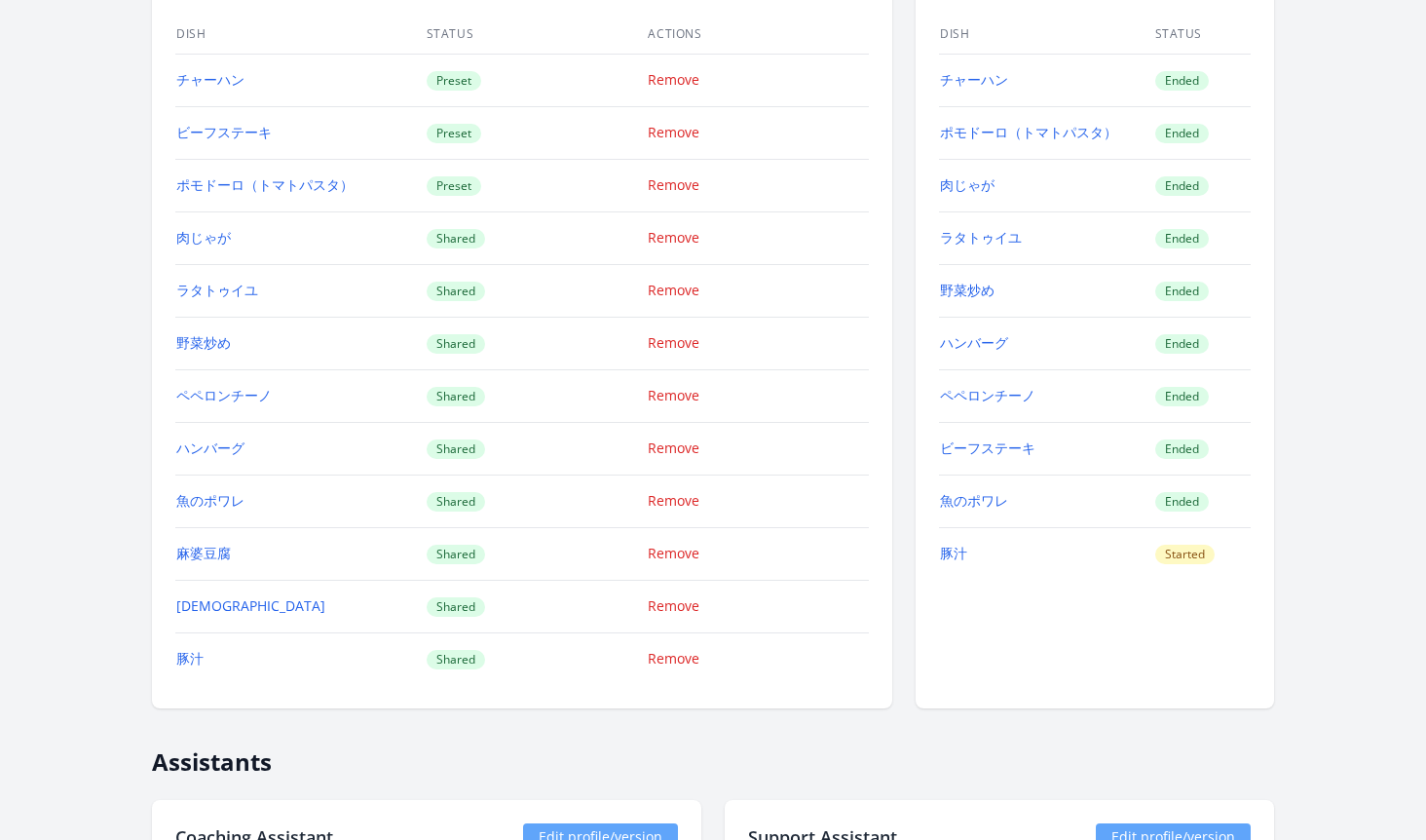
scroll to position [1927, 0]
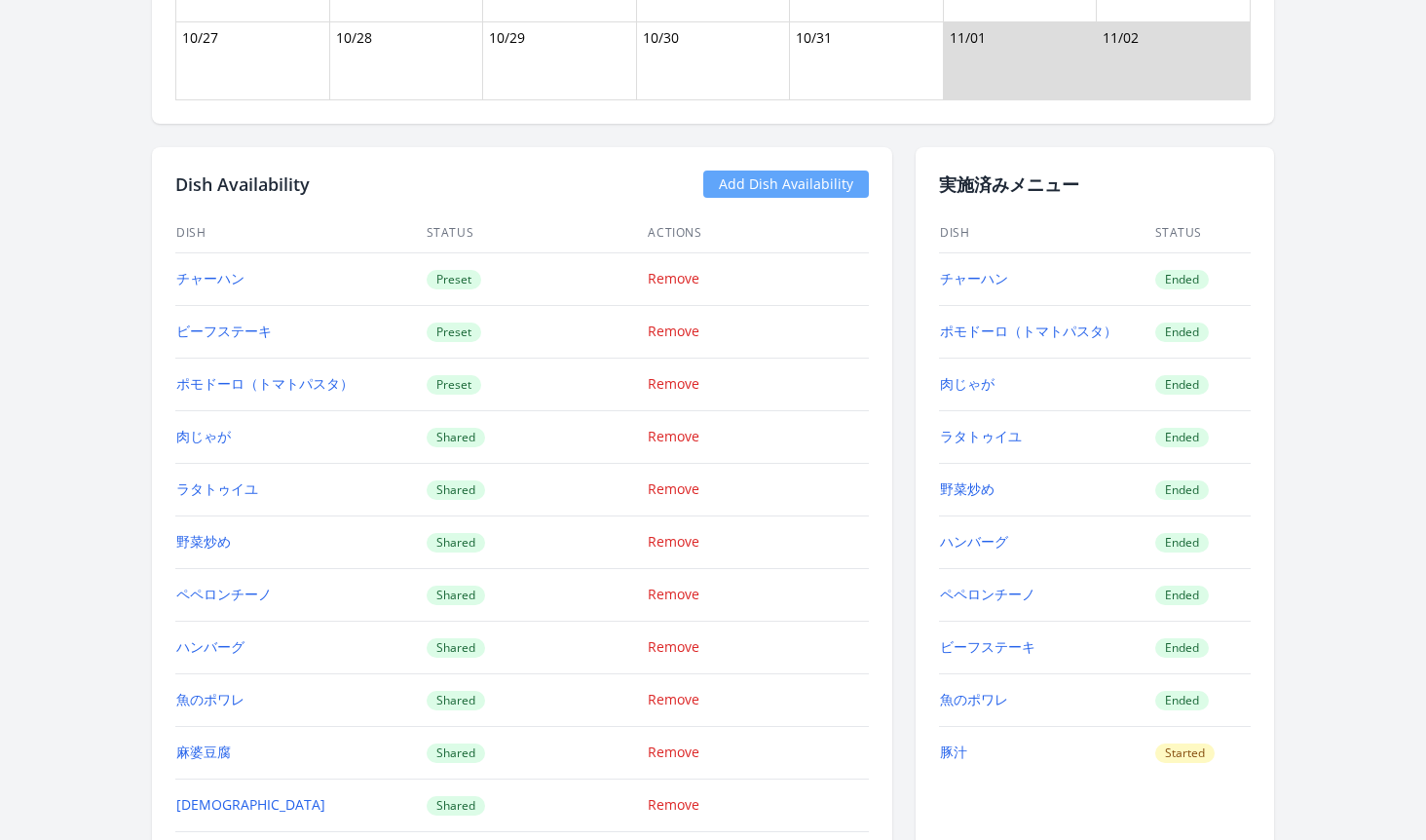
click at [756, 179] on link "Add Dish Availability" at bounding box center [786, 184] width 166 height 27
click at [729, 178] on link "Add Dish Availability" at bounding box center [786, 184] width 166 height 27
click at [745, 186] on link "Add Dish Availability" at bounding box center [786, 184] width 166 height 27
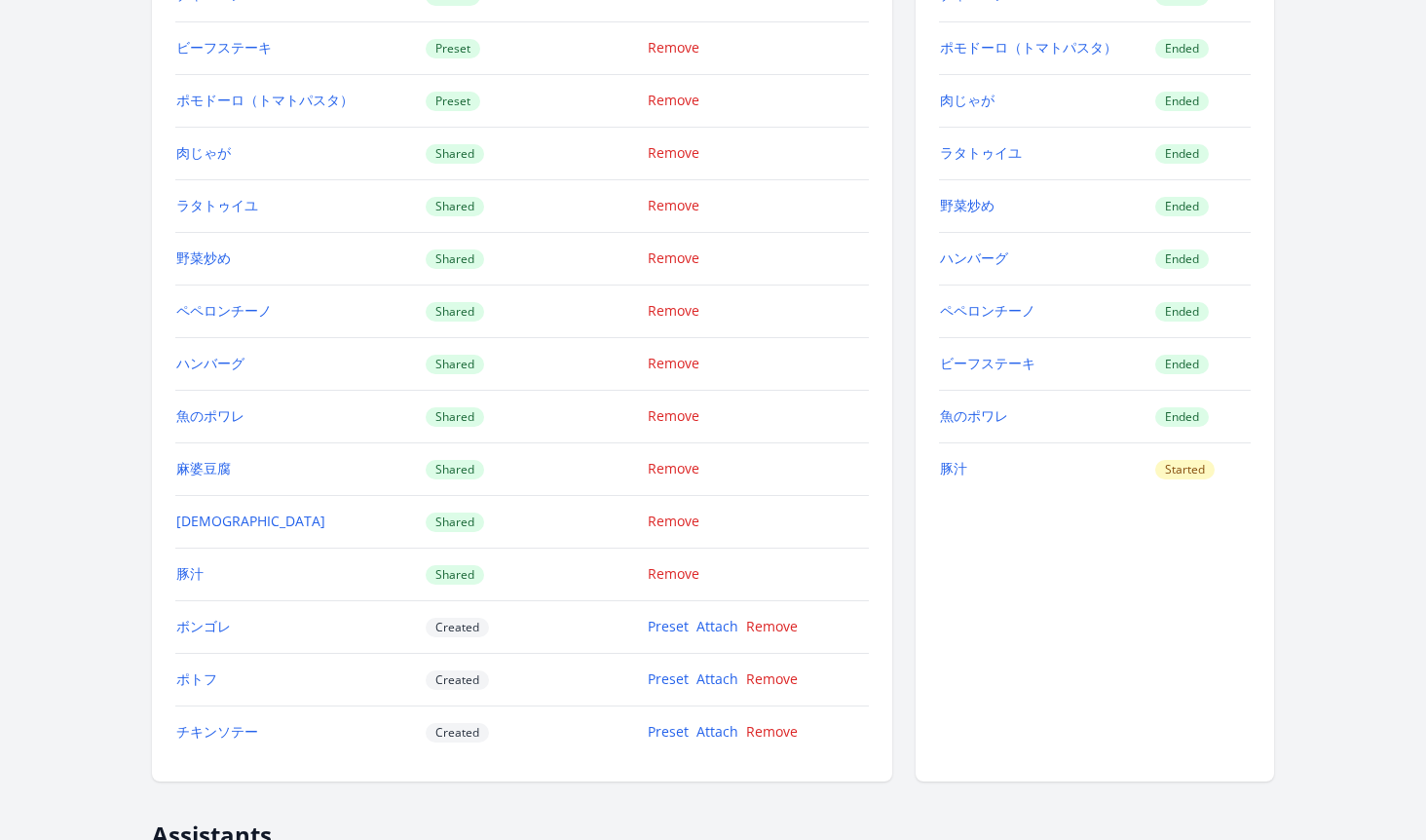
scroll to position [2270, 0]
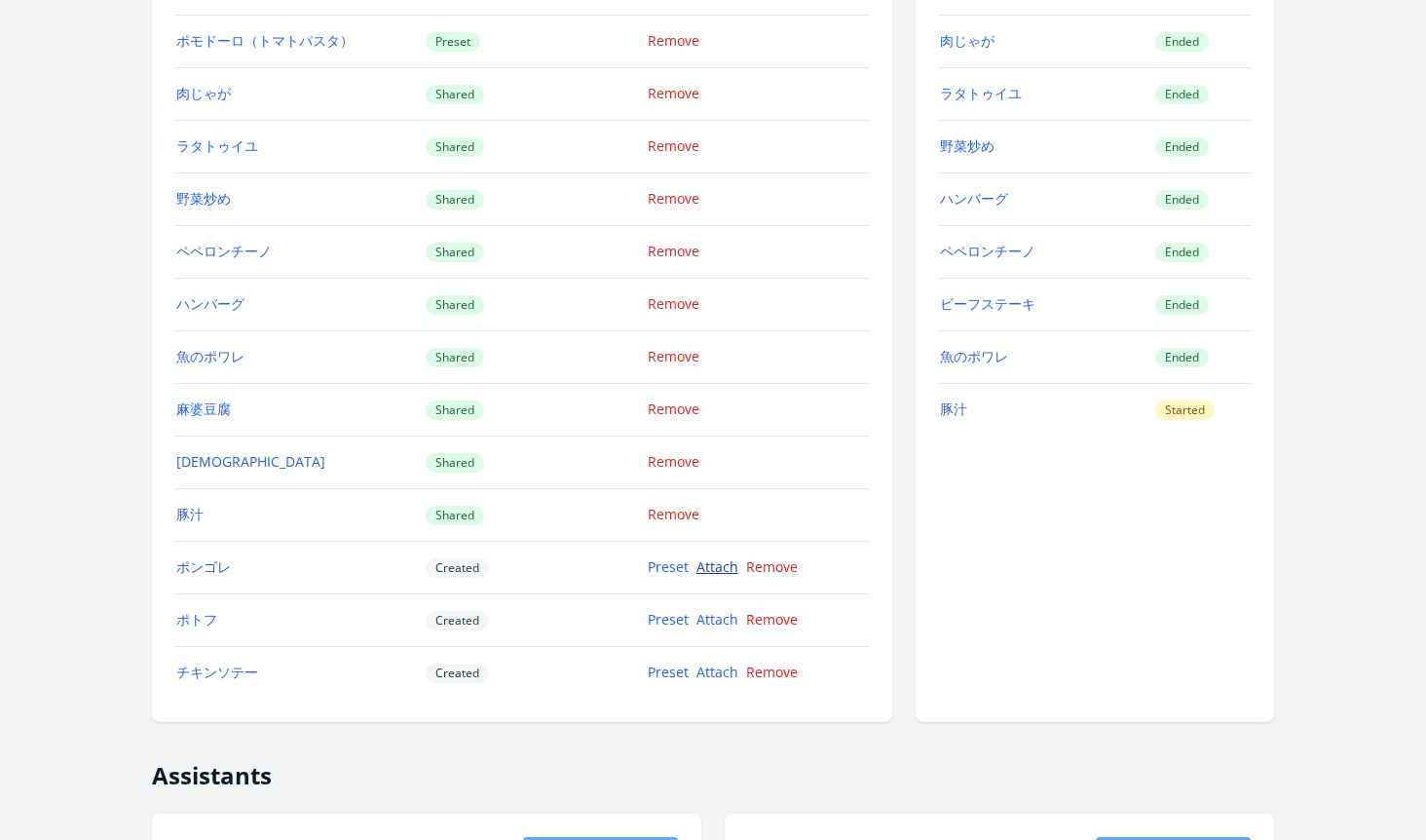
click at [715, 567] on link "Attach" at bounding box center [717, 566] width 42 height 19
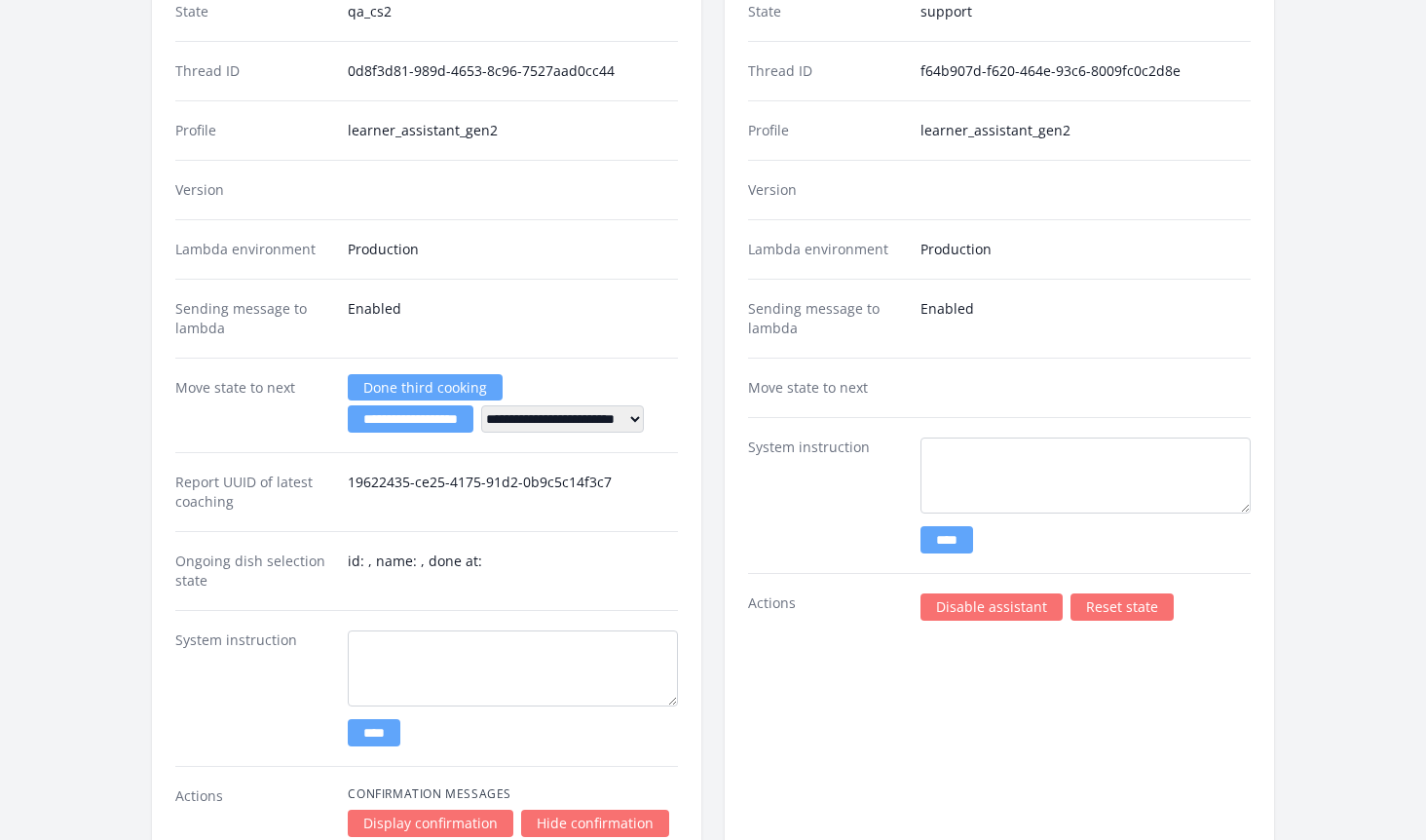
scroll to position [3204, 0]
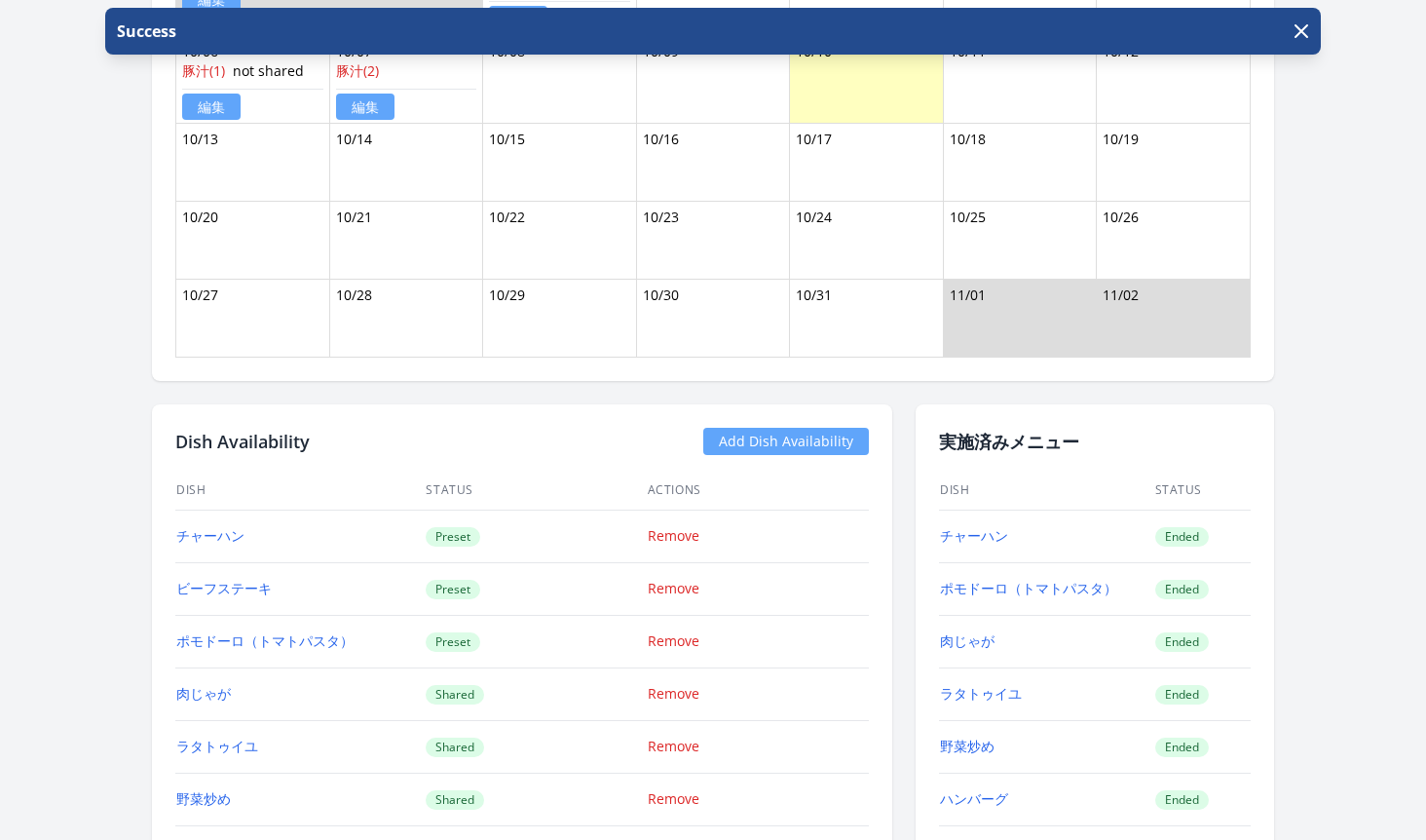
scroll to position [2186, 0]
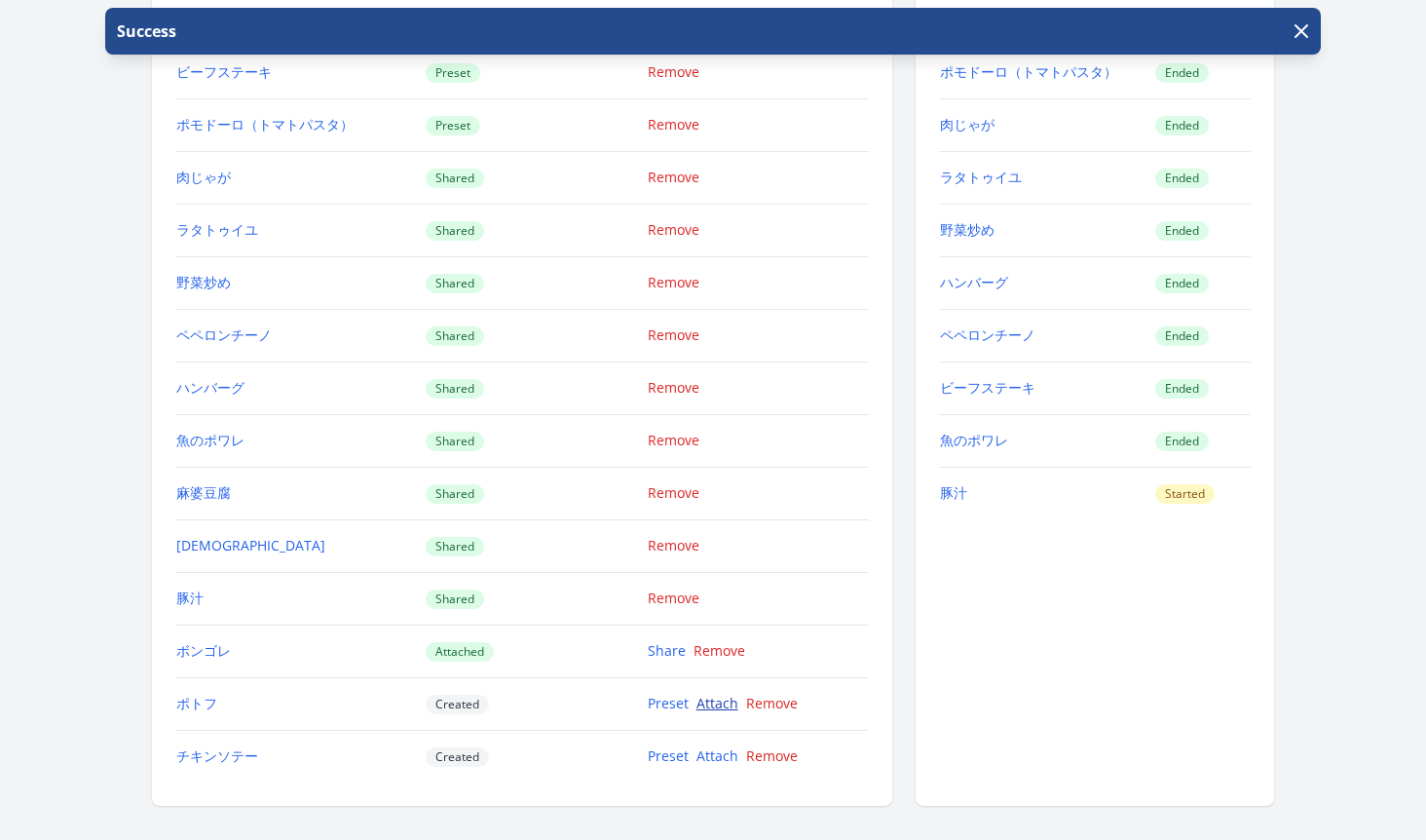
click at [714, 708] on link "Attach" at bounding box center [717, 703] width 42 height 19
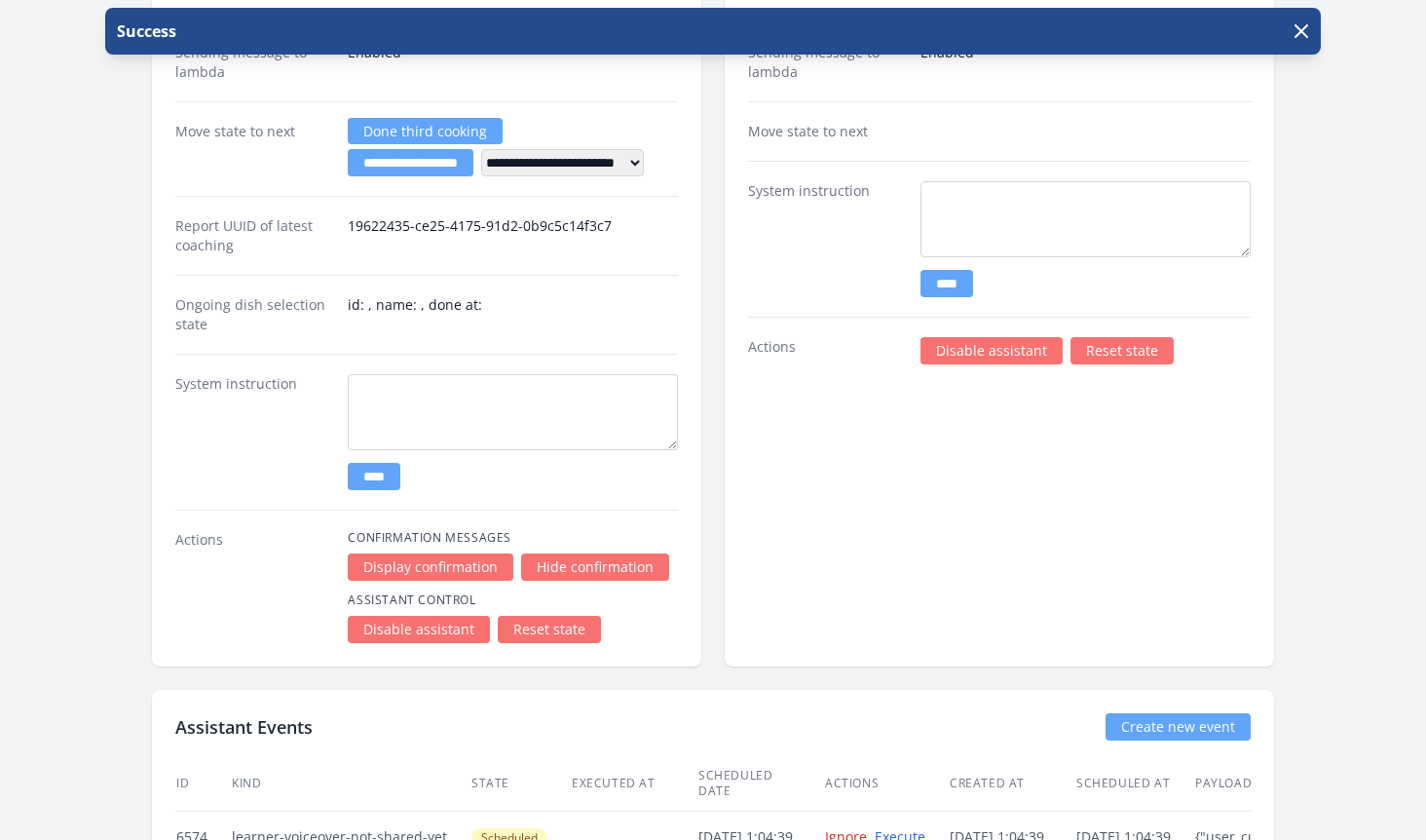
scroll to position [3674, 0]
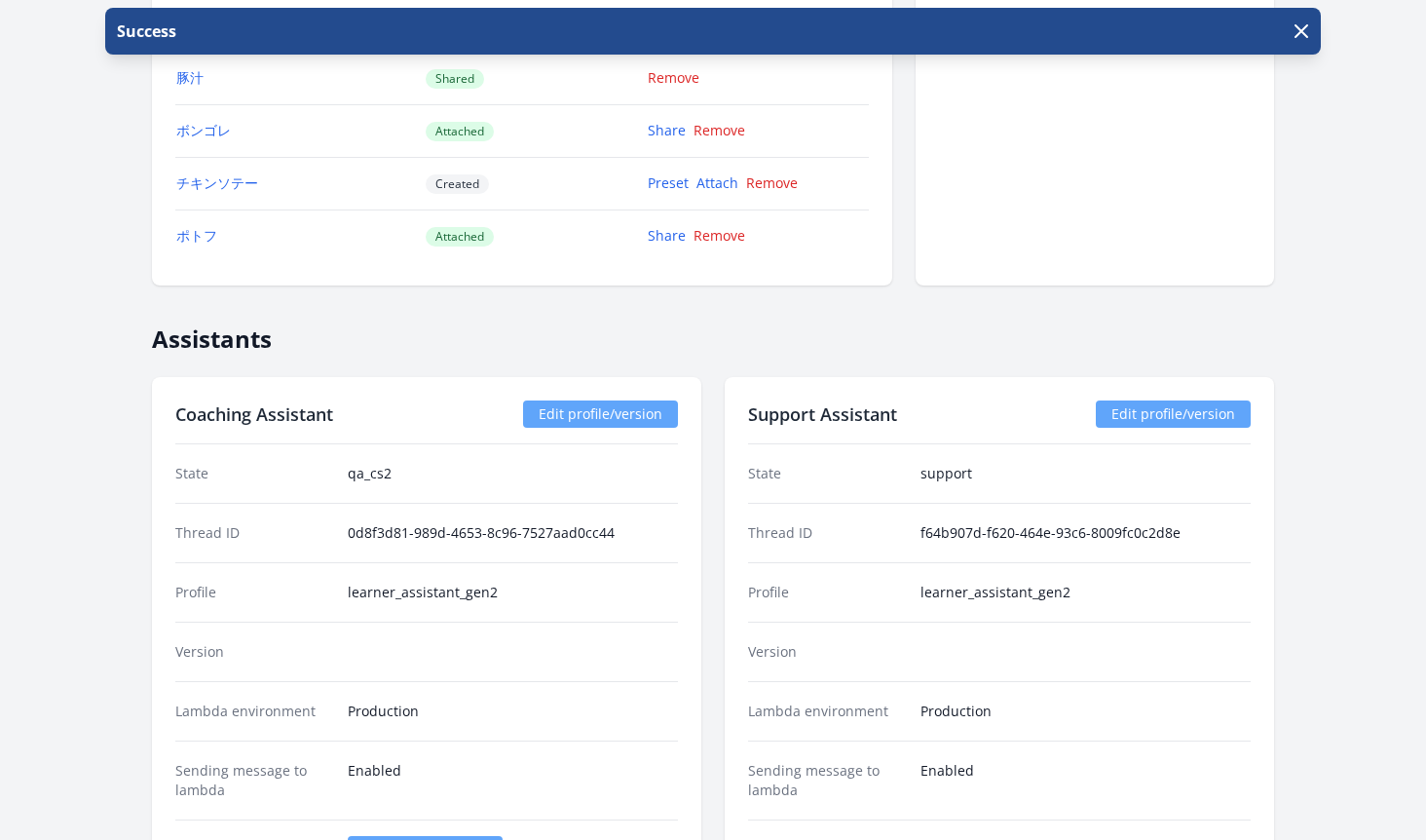
scroll to position [2805, 0]
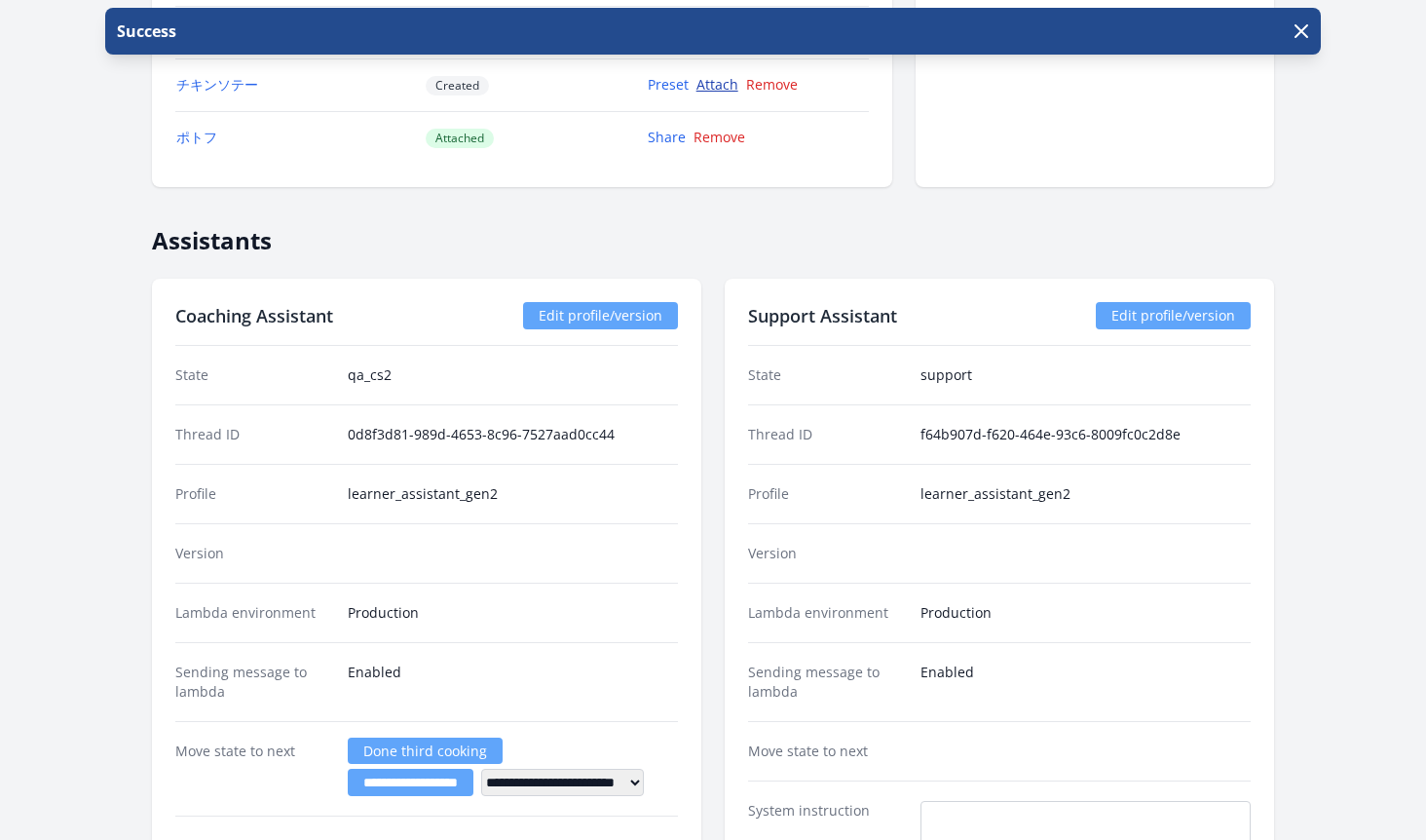
click at [729, 91] on link "Attach" at bounding box center [717, 83] width 42 height 19
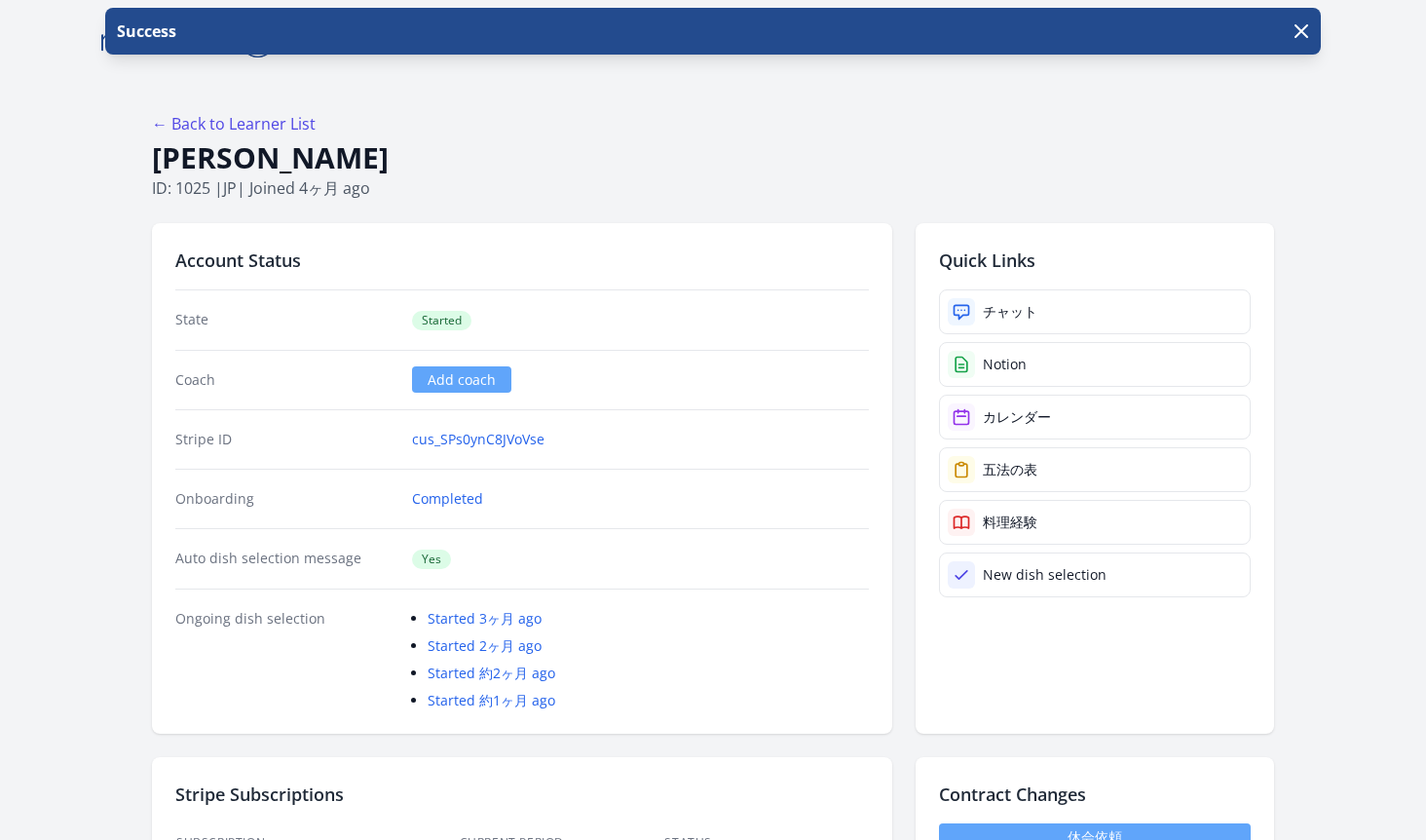
click at [840, 229] on div "Account Status State Started Coach Add coach Stripe ID cus_SPs0ynC8JVoVse Onboa…" at bounding box center [522, 478] width 741 height 510
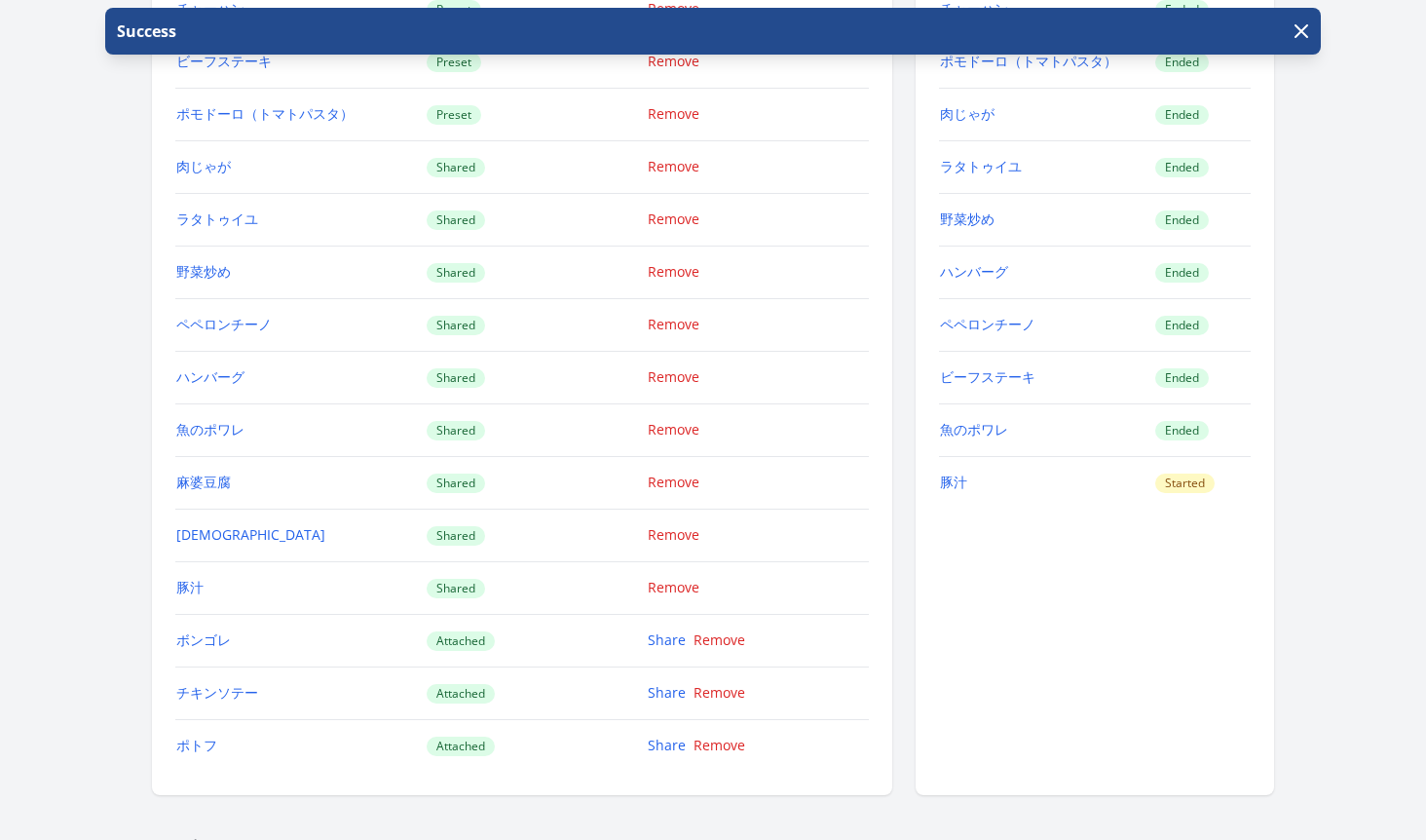
scroll to position [2198, 0]
click at [1305, 43] on button "button" at bounding box center [1301, 31] width 31 height 31
